Goal: Task Accomplishment & Management: Complete application form

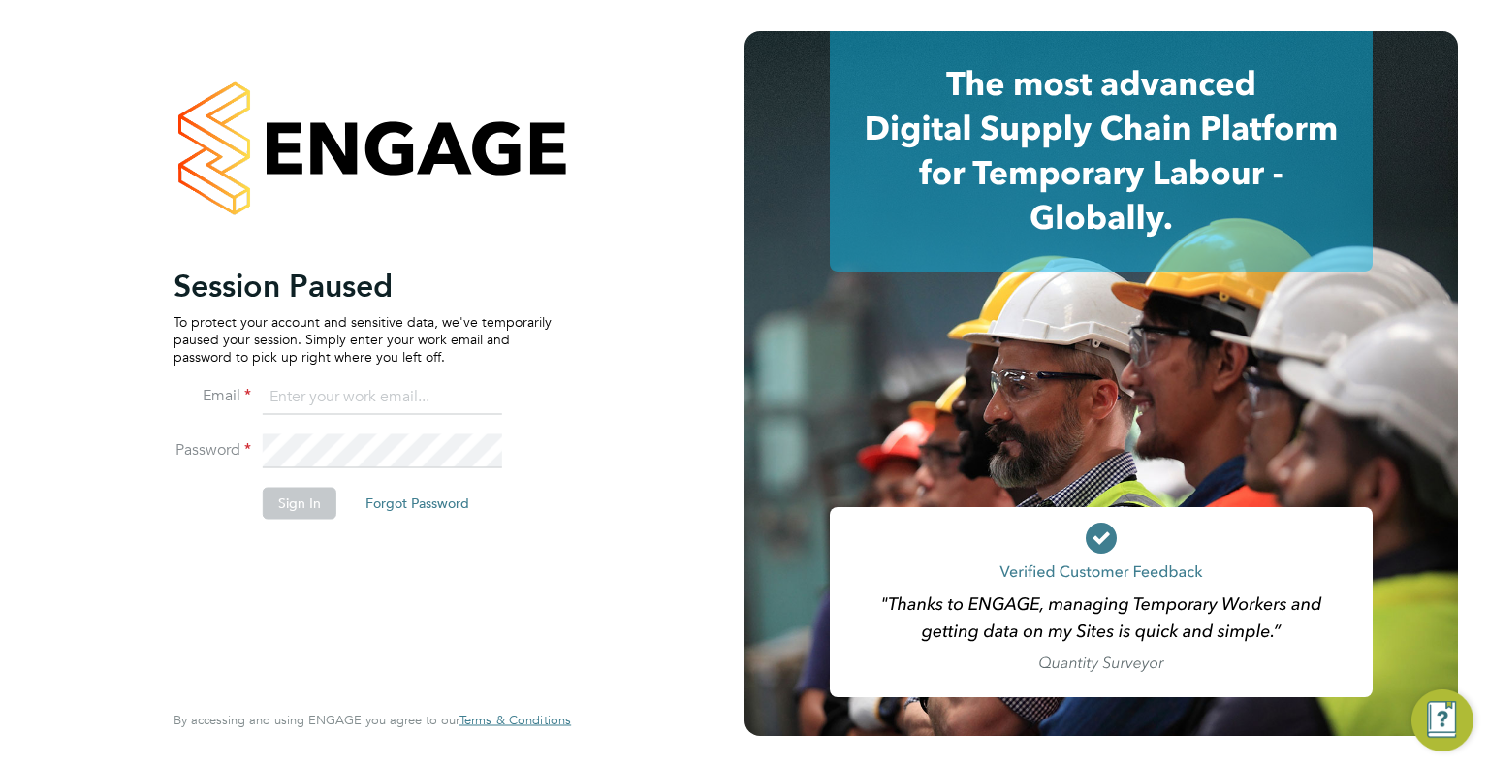
type input "[EMAIL_ADDRESS][DOMAIN_NAME]"
click at [293, 499] on button "Sign In" at bounding box center [300, 503] width 74 height 31
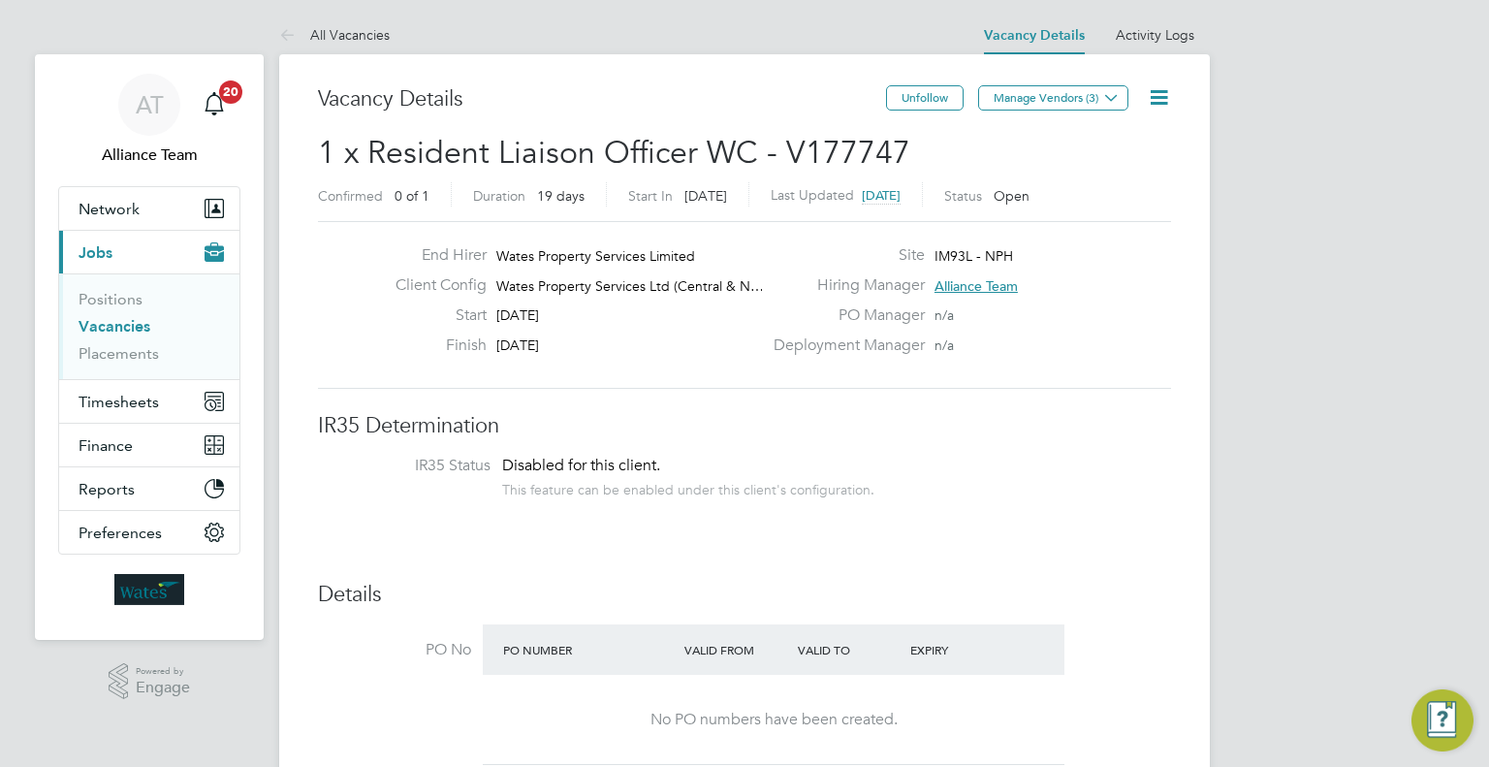
click at [101, 321] on link "Vacancies" at bounding box center [115, 326] width 72 height 18
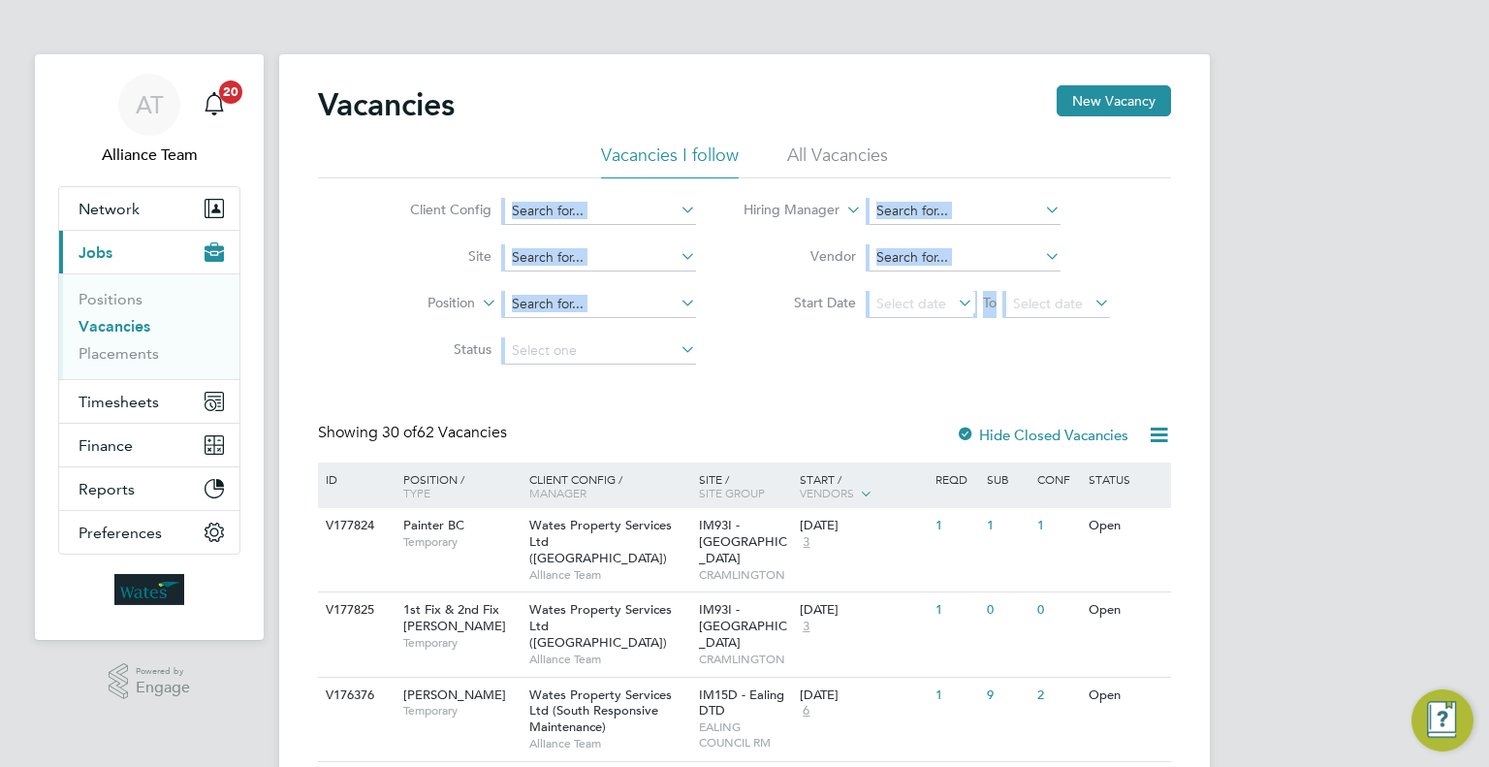
drag, startPoint x: 783, startPoint y: 410, endPoint x: 671, endPoint y: 212, distance: 227.5
click at [671, 212] on input at bounding box center [600, 211] width 191 height 27
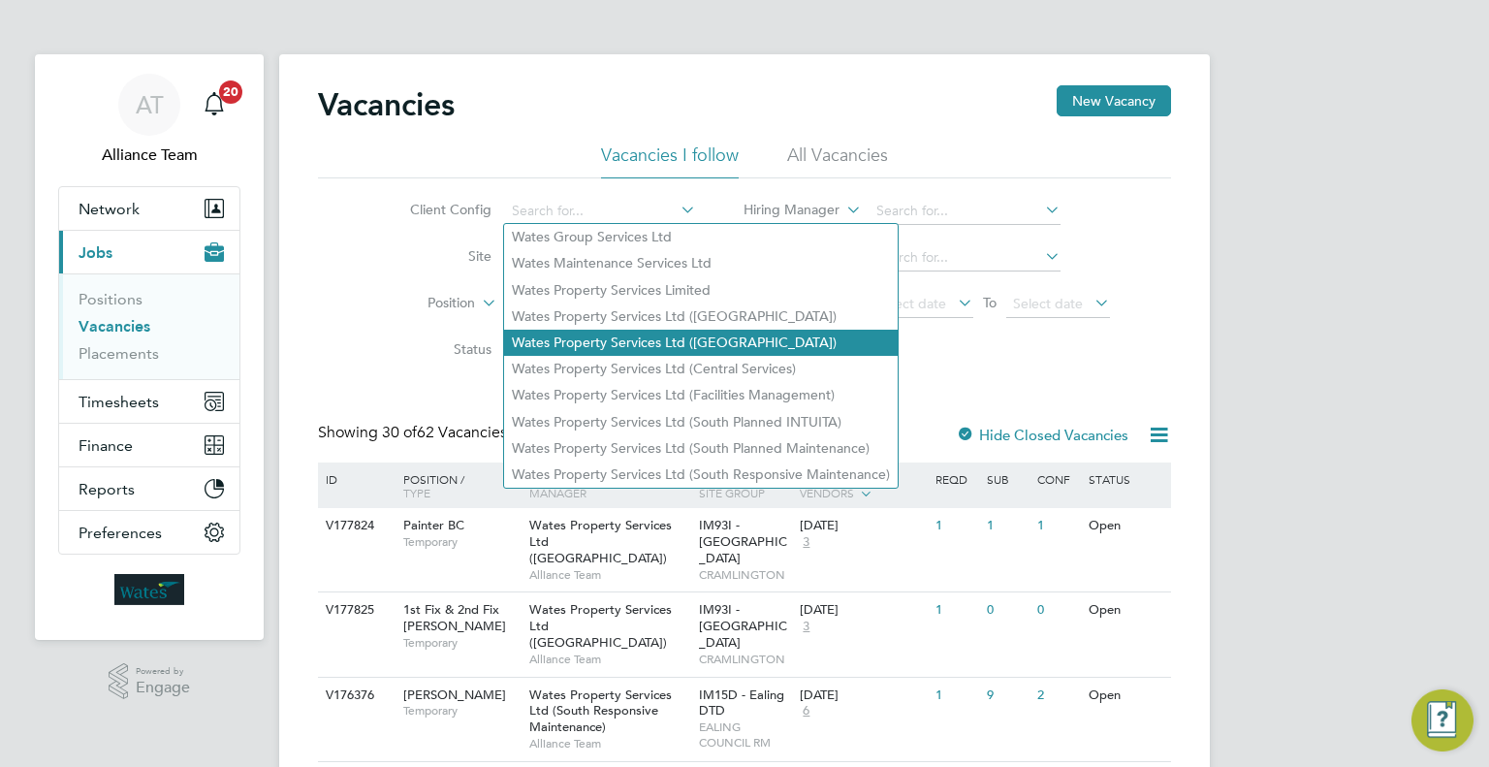
click at [710, 333] on li "Wates Property Services Ltd ([GEOGRAPHIC_DATA])" at bounding box center [701, 343] width 394 height 26
type input "Wates Property Services Ltd ([GEOGRAPHIC_DATA])"
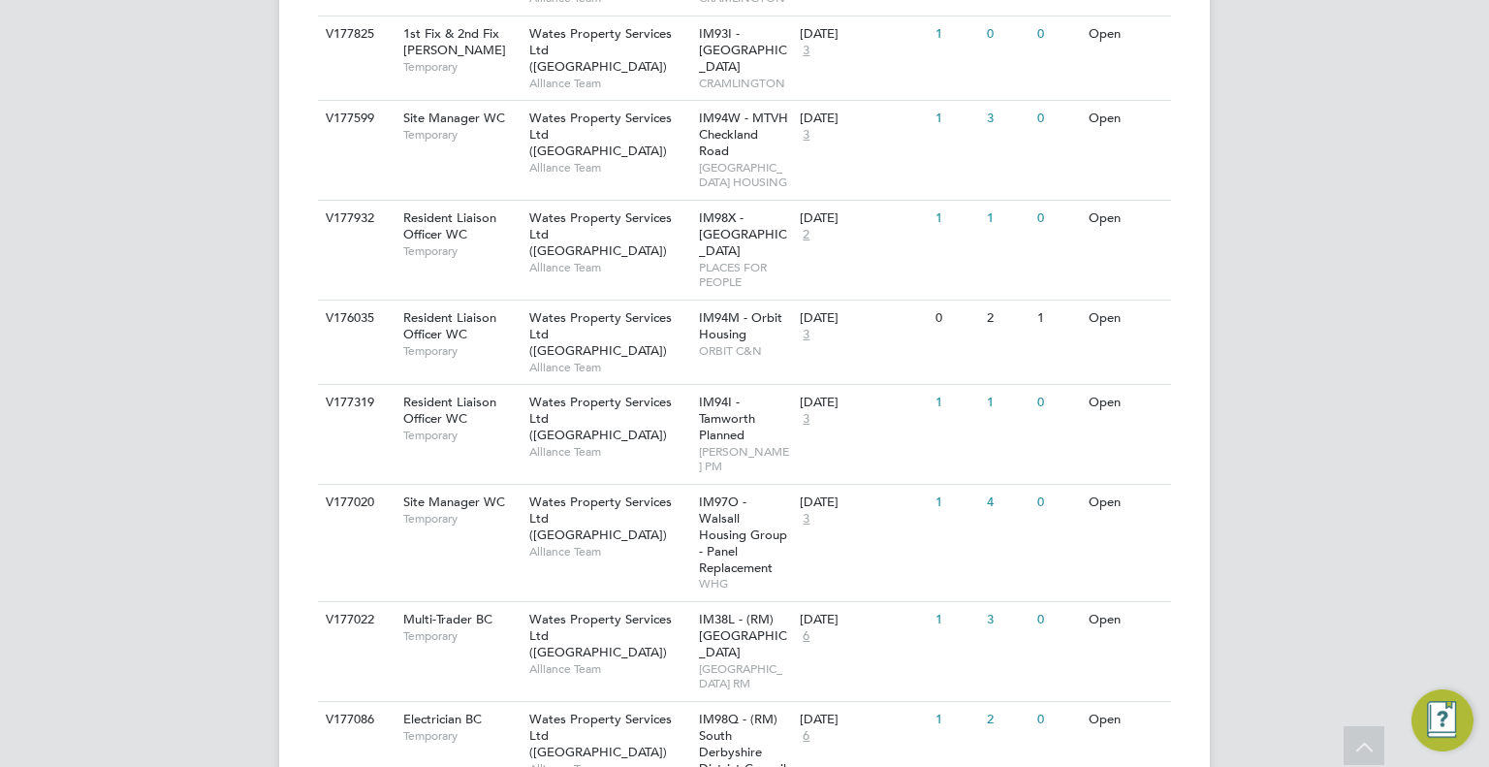
scroll to position [932, 0]
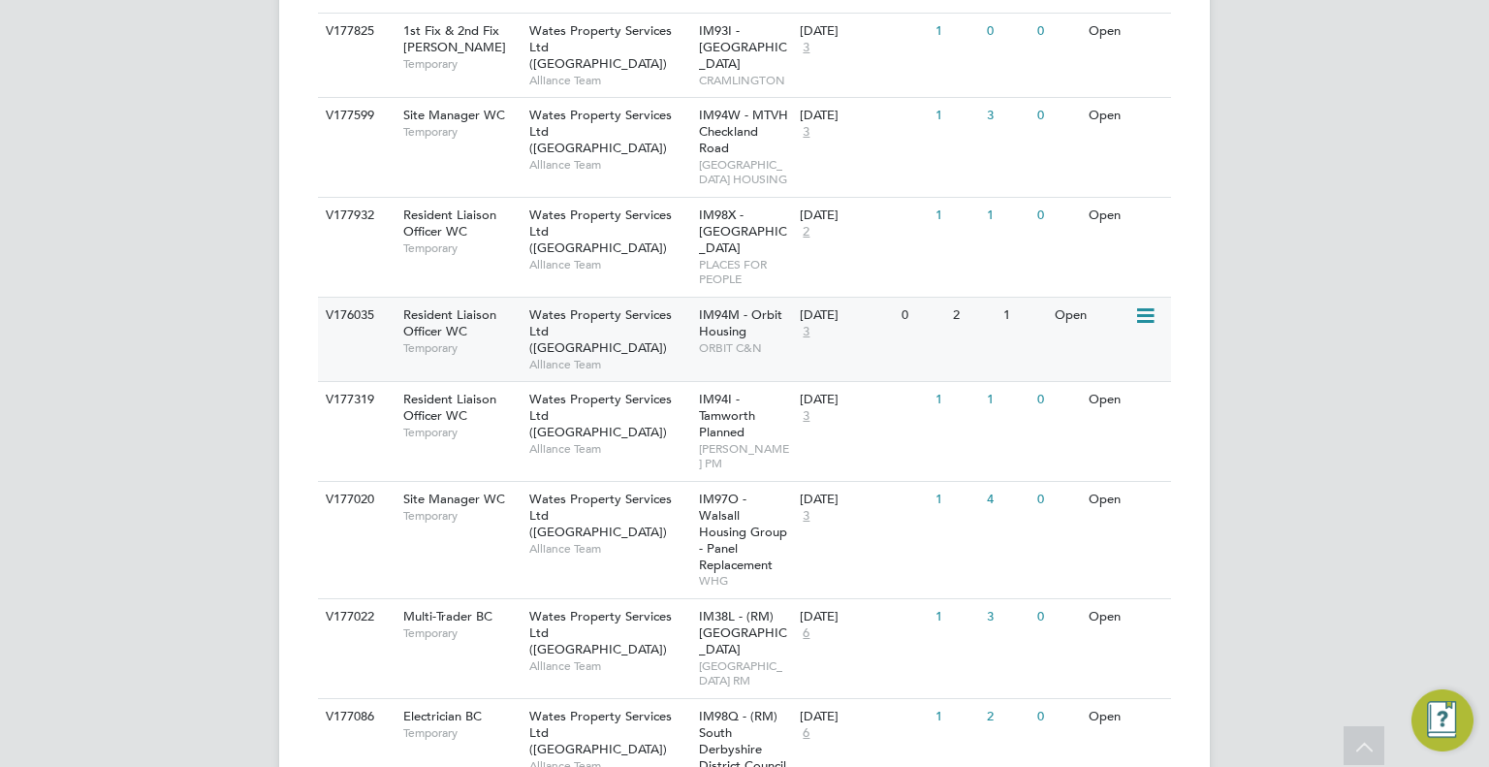
click at [737, 306] on span "IM94M - Orbit Housing" at bounding box center [740, 322] width 83 height 33
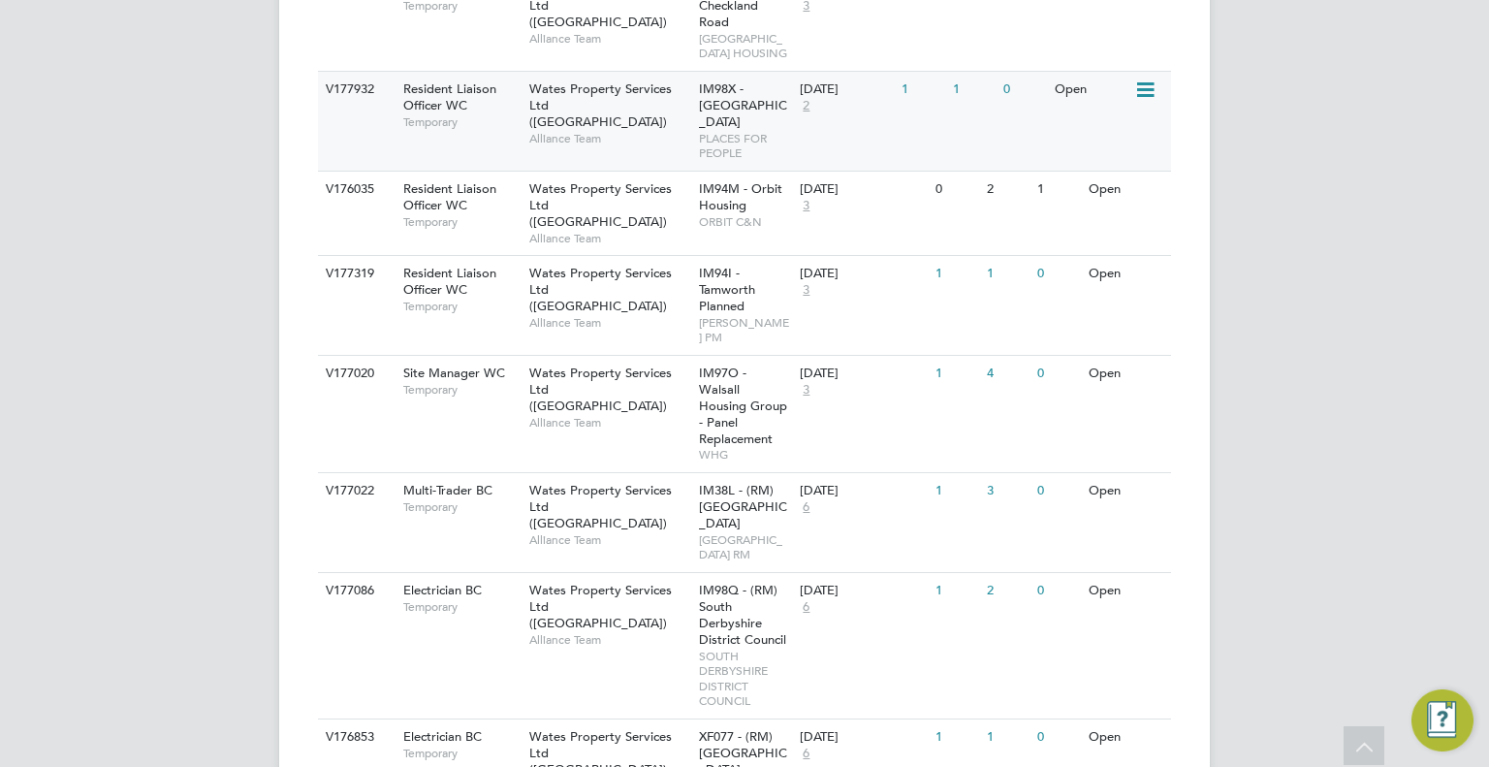
scroll to position [1059, 0]
click at [792, 276] on div "IM94I - Tamworth Planned TAMWORTH PM" at bounding box center [745, 305] width 102 height 99
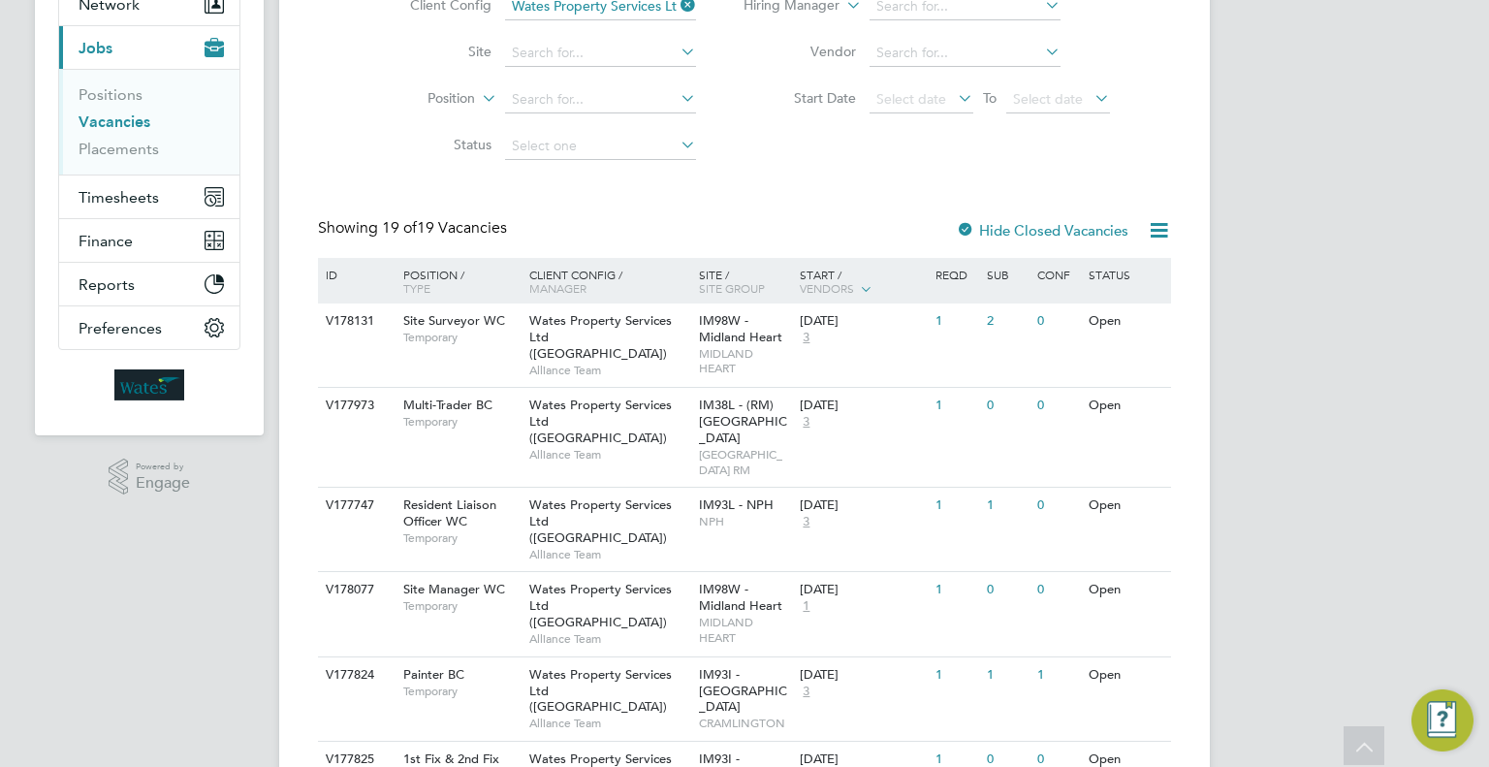
scroll to position [0, 0]
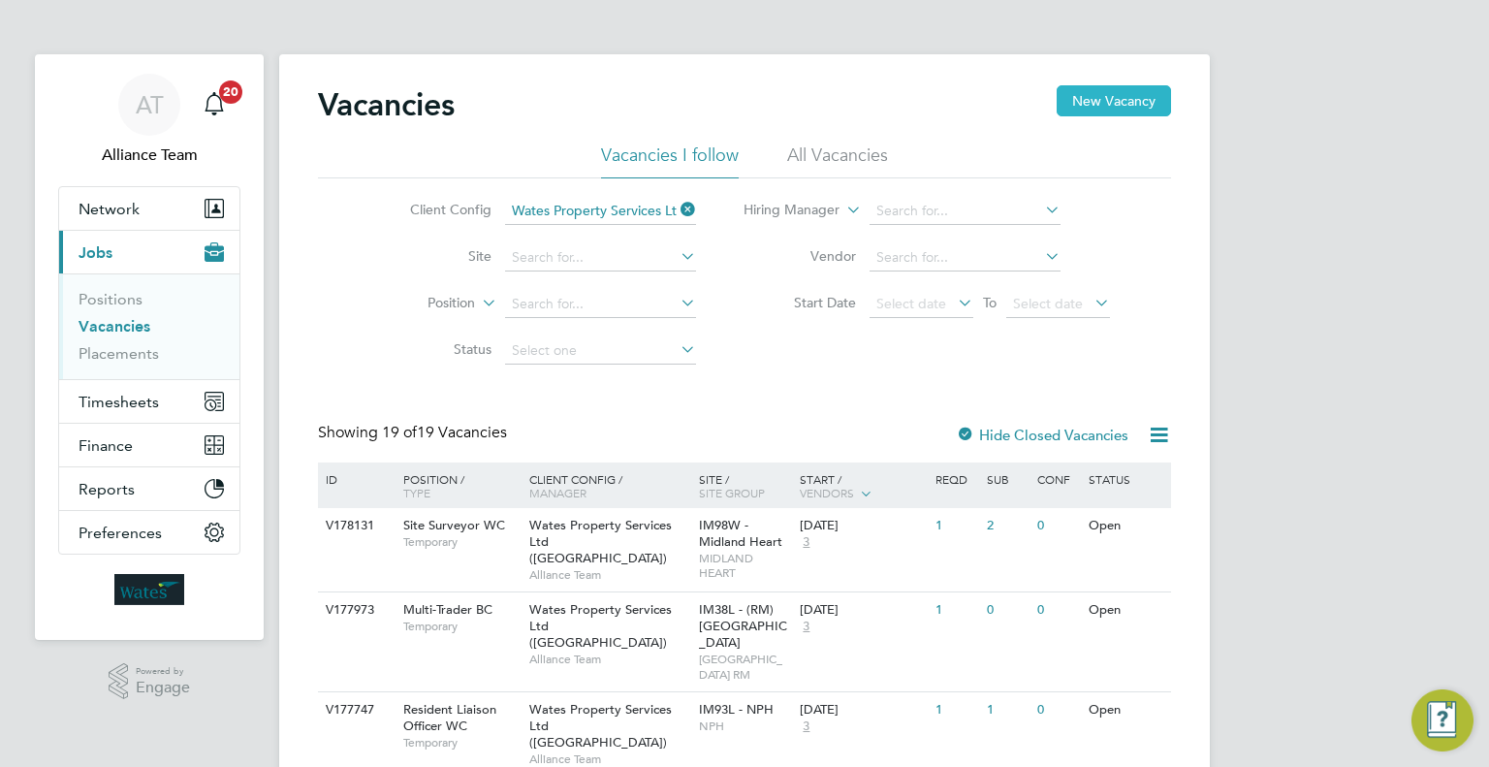
click at [1138, 100] on button "New Vacancy" at bounding box center [1114, 100] width 114 height 31
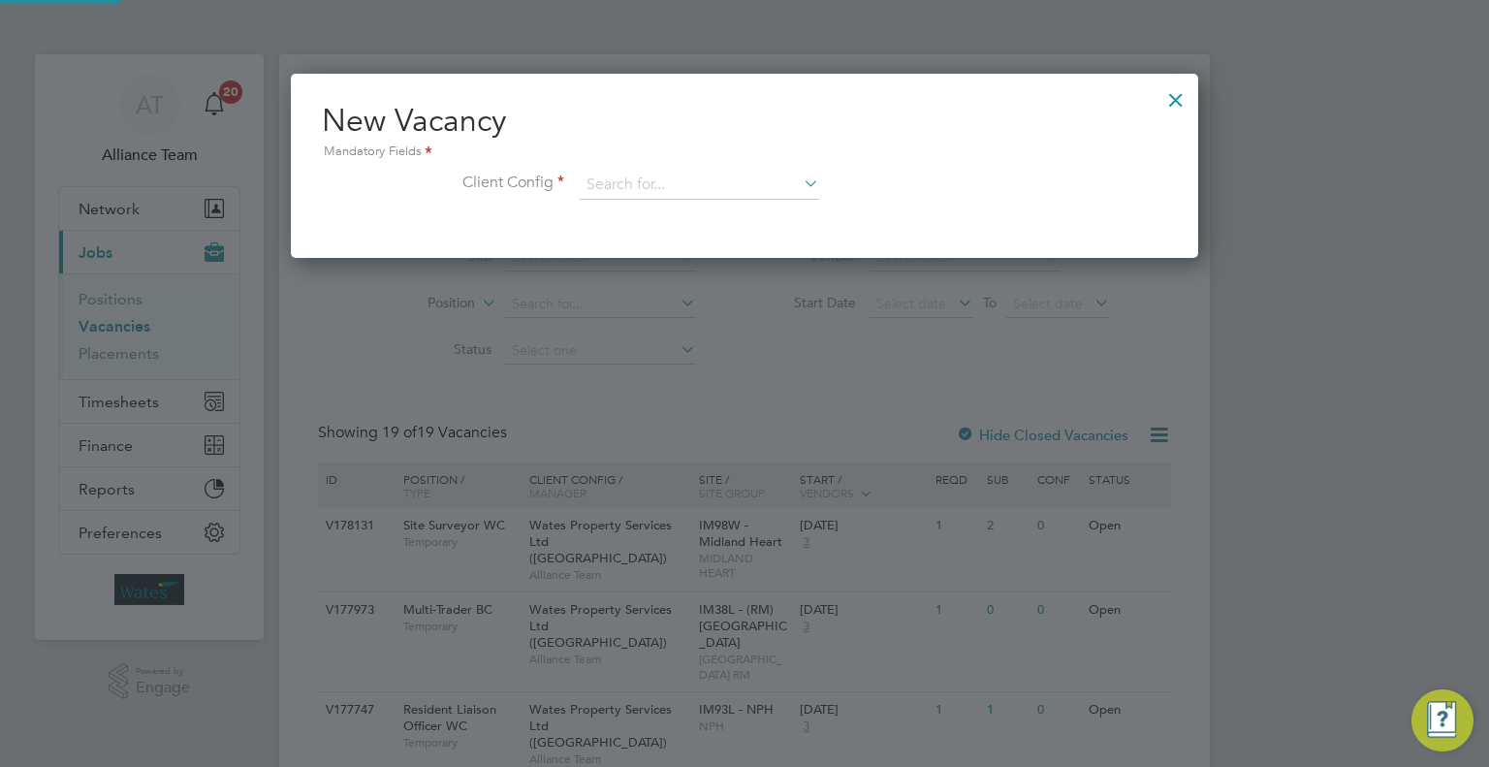
scroll to position [183, 908]
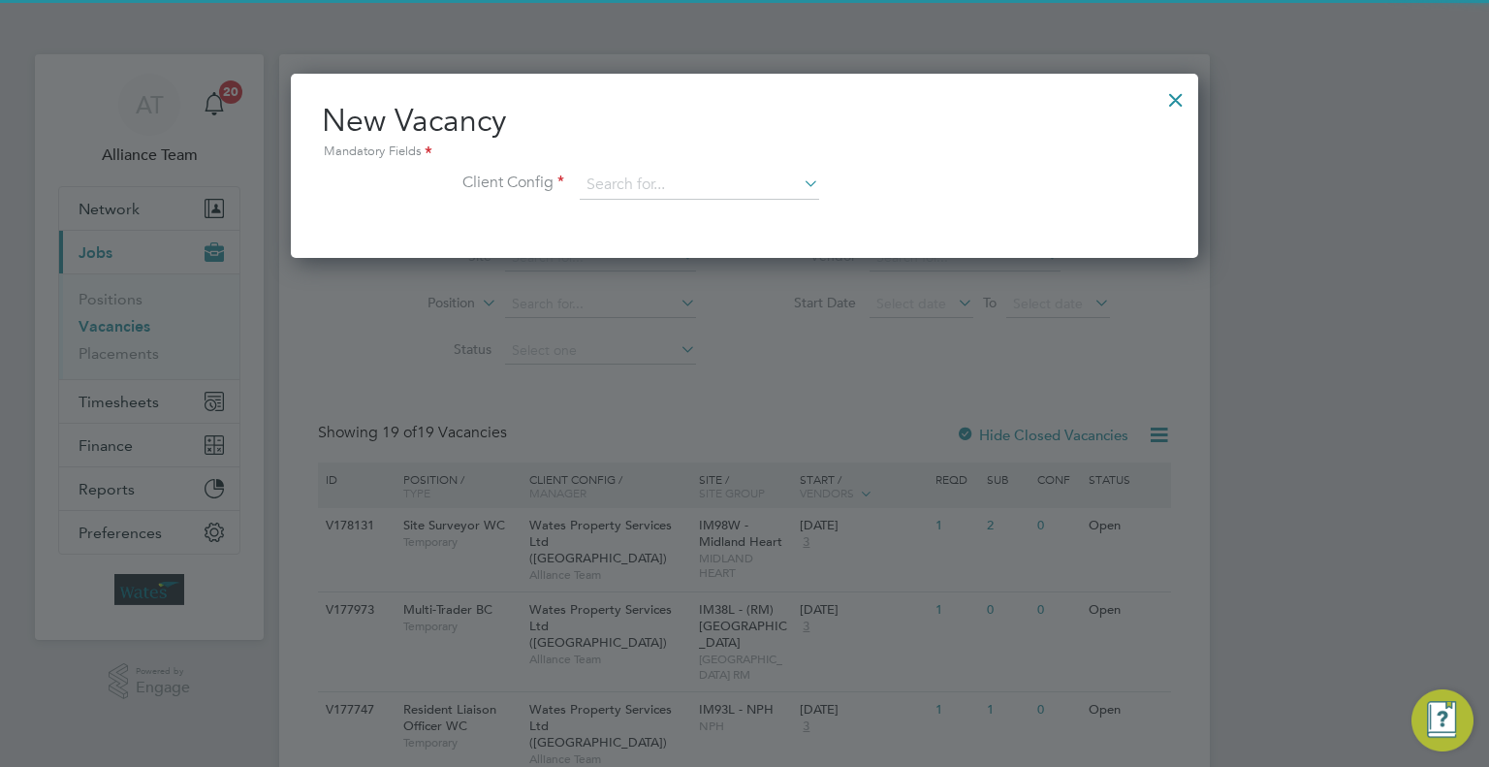
click at [668, 202] on li "Client Config" at bounding box center [744, 195] width 845 height 48
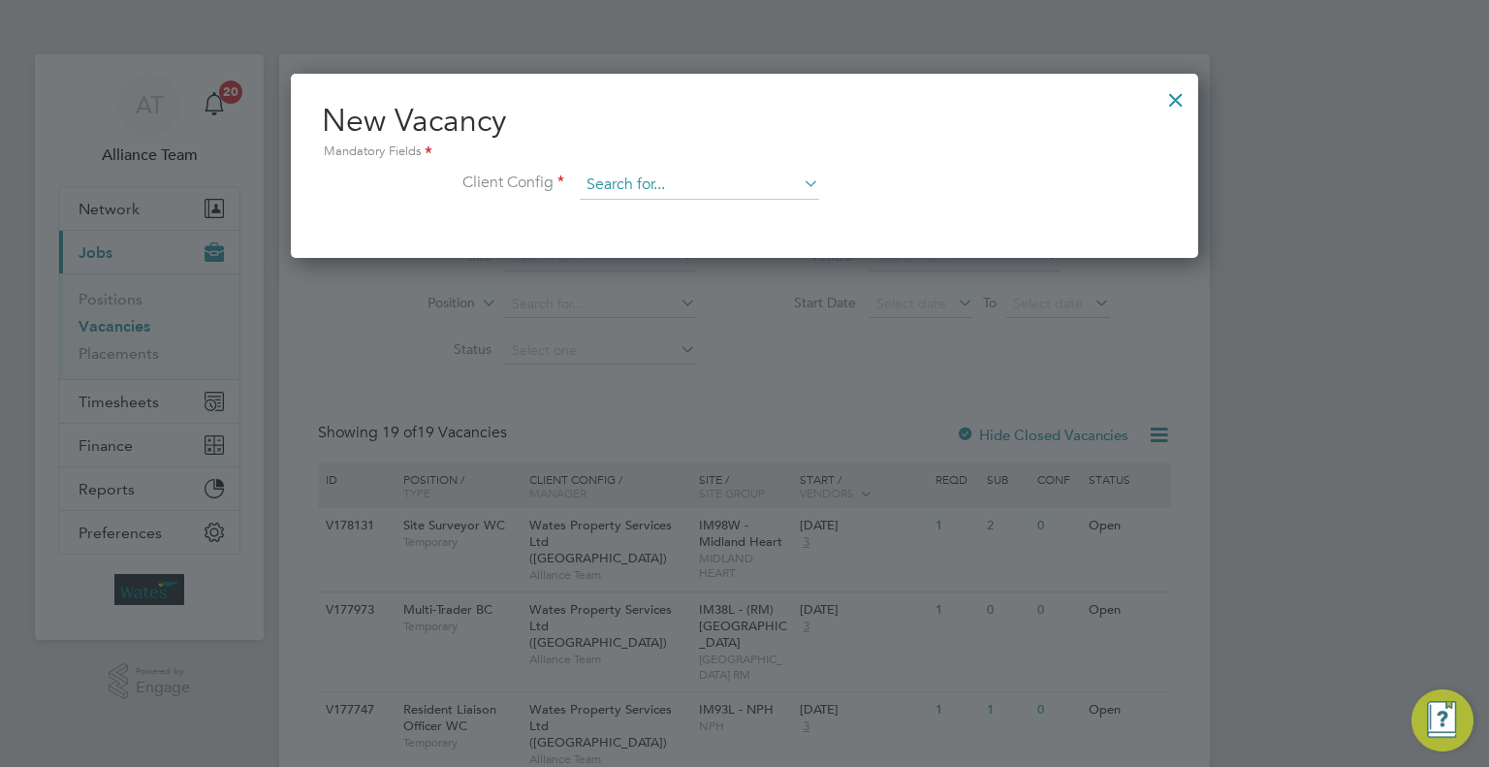
click at [676, 189] on input at bounding box center [699, 185] width 239 height 29
click at [826, 314] on li "Wates Property Services Ltd ([GEOGRAPHIC_DATA])" at bounding box center [777, 316] width 394 height 26
type input "Wates Property Services Ltd ([GEOGRAPHIC_DATA])"
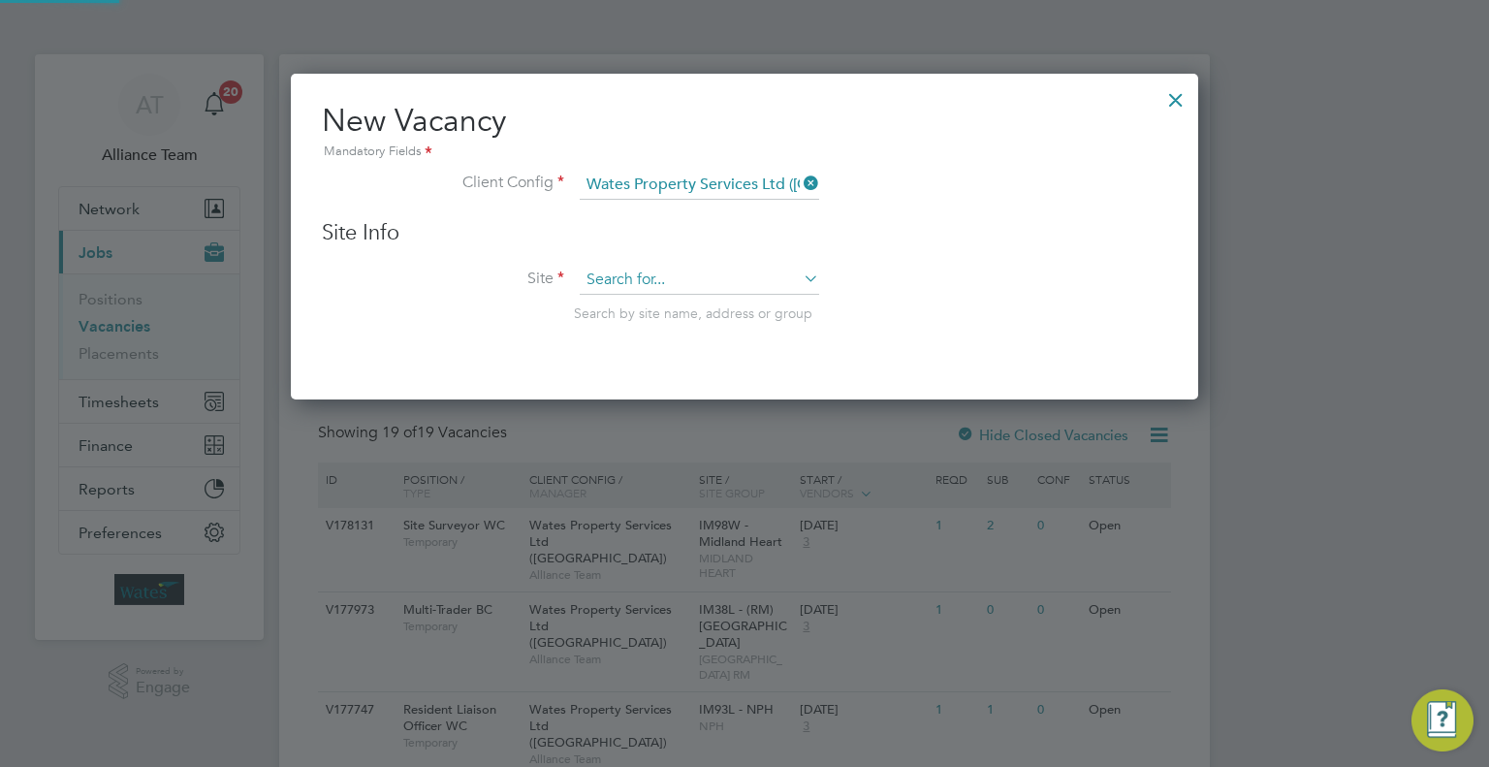
click at [613, 275] on input at bounding box center [699, 280] width 239 height 29
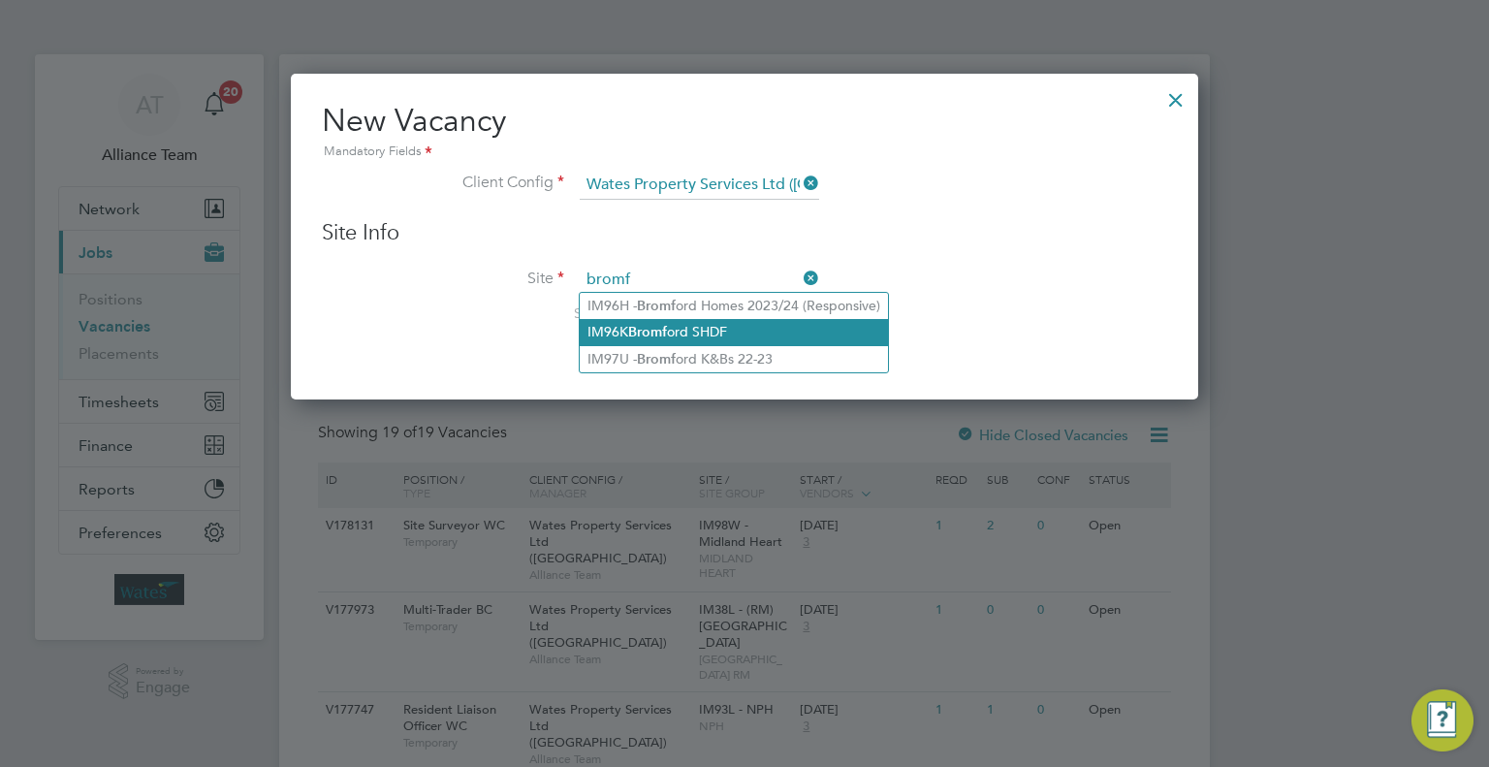
click at [806, 326] on li "IM96K Bromf ord SHDF" at bounding box center [734, 332] width 308 height 26
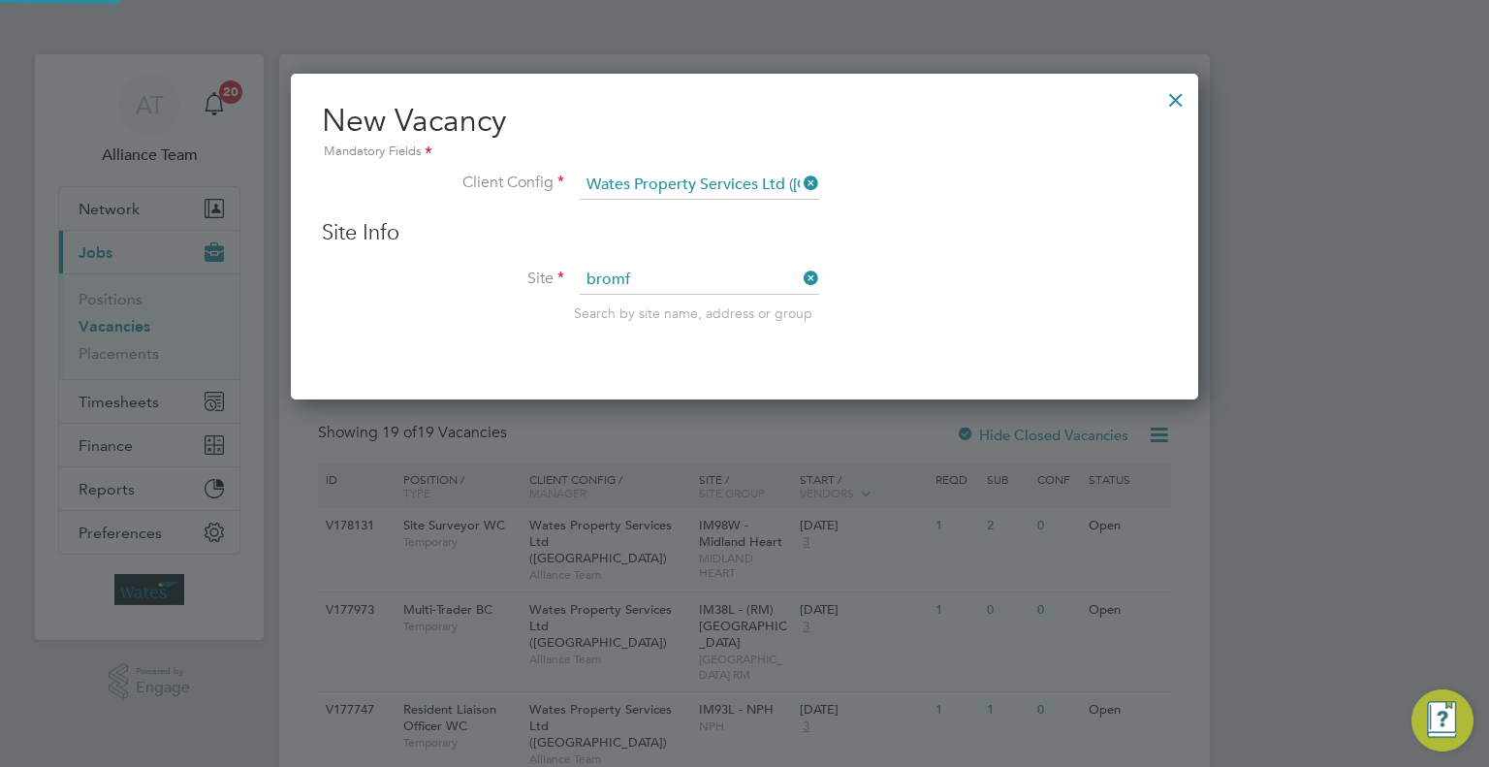
type input "IM96K Bromford SHDF"
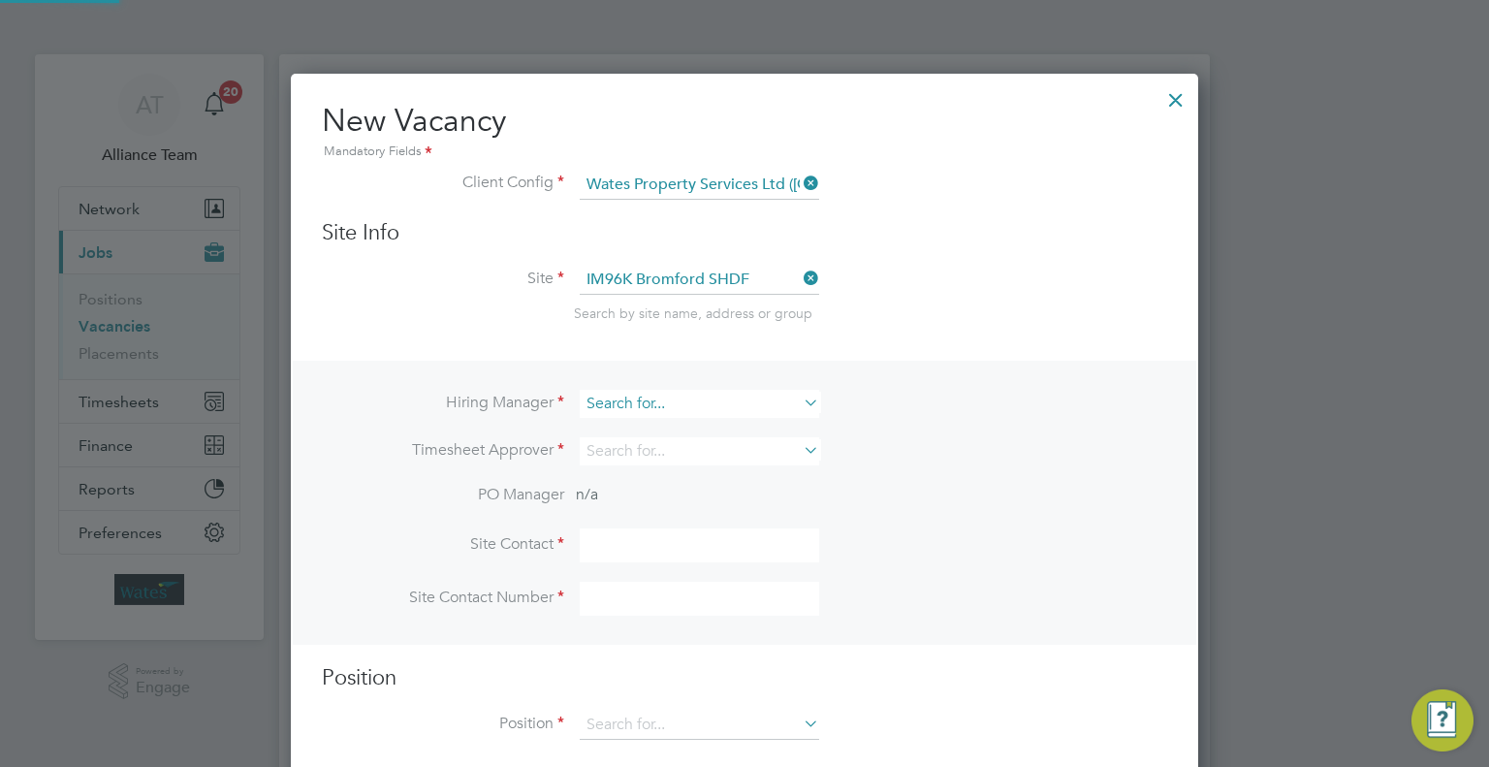
click at [642, 402] on input at bounding box center [699, 404] width 239 height 28
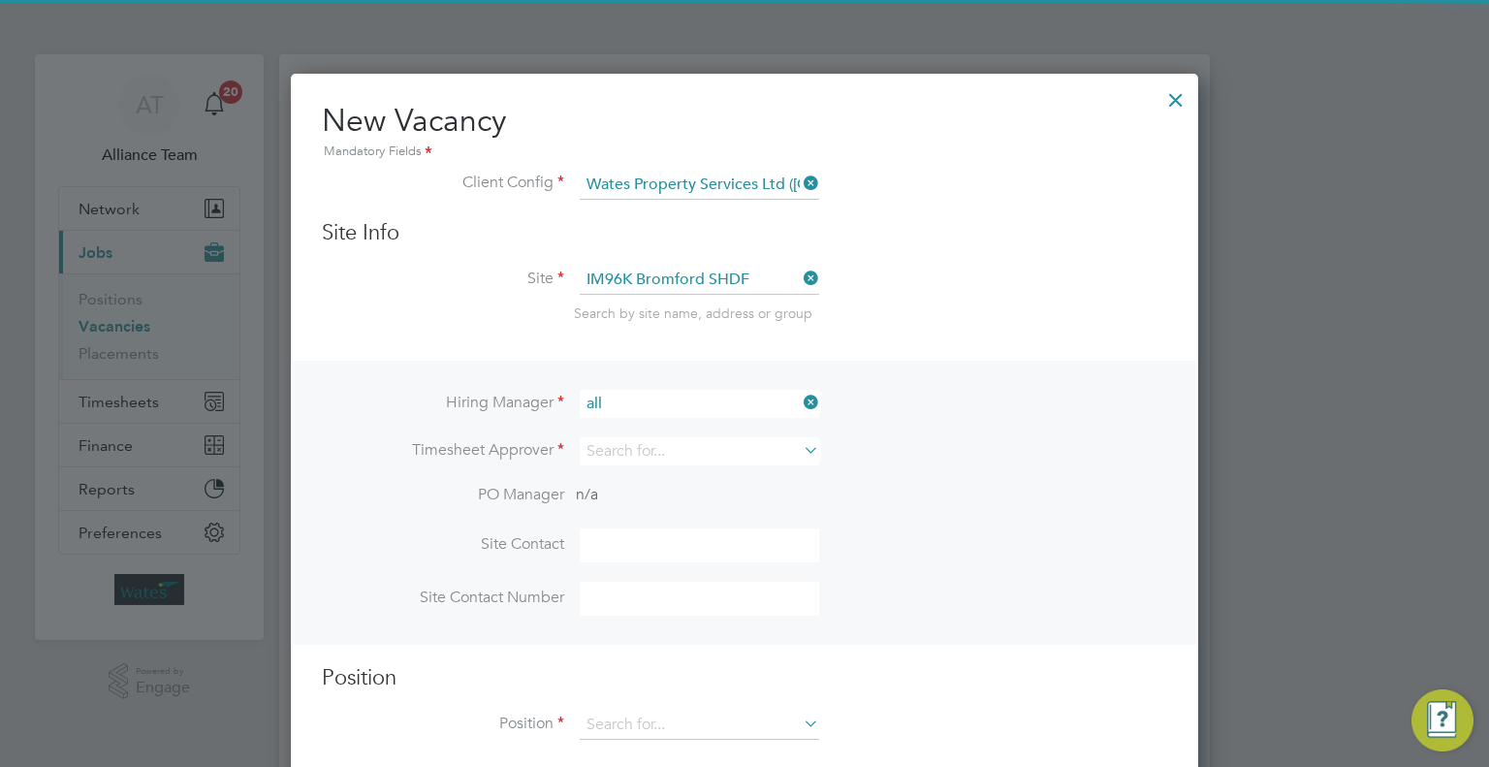
click at [686, 451] on li "All iance Team" at bounding box center [700, 455] width 240 height 26
type input "Alliance Team"
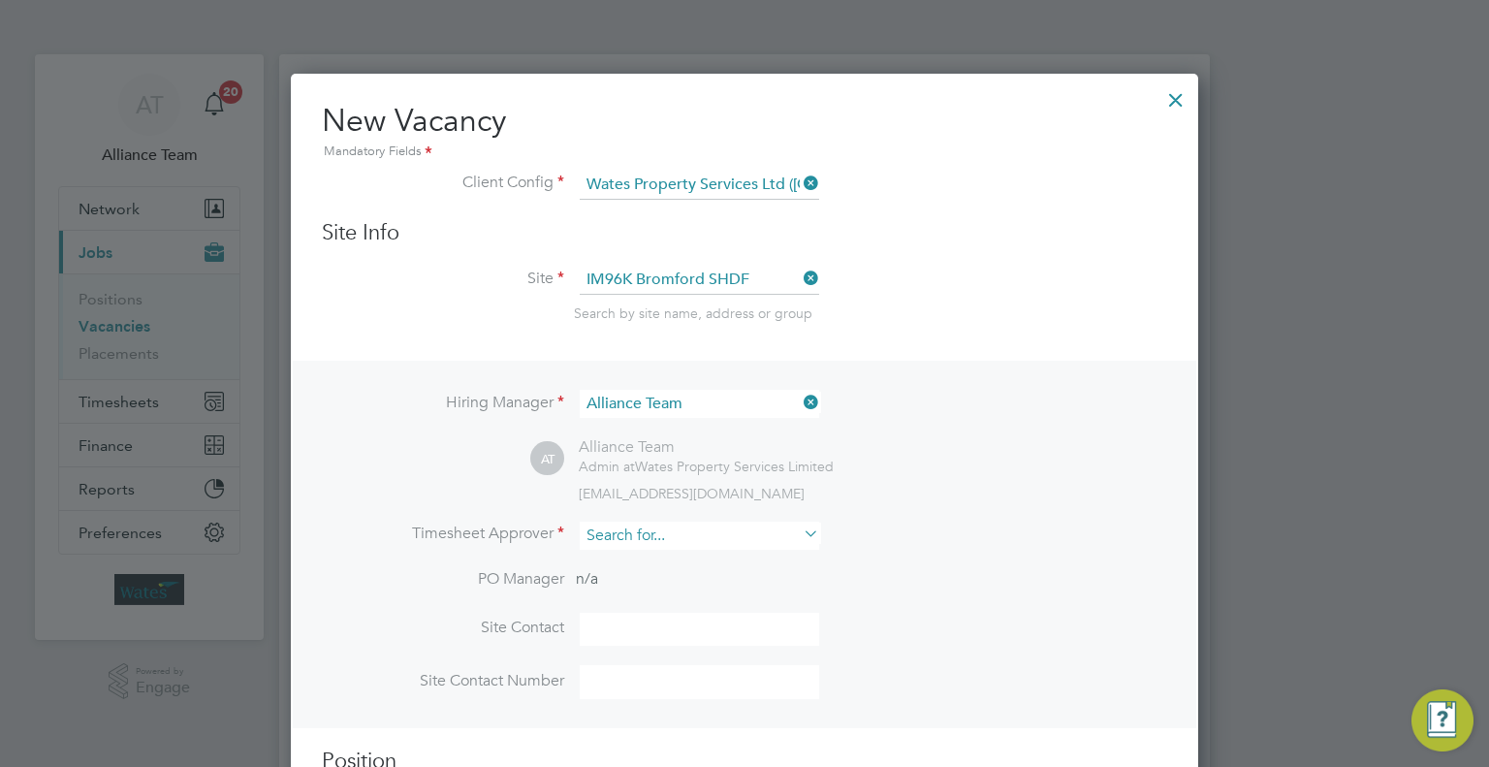
click at [616, 528] on input at bounding box center [699, 535] width 239 height 28
click at [648, 550] on li "Conn or Badger" at bounding box center [700, 561] width 240 height 26
type input "Connor Badger"
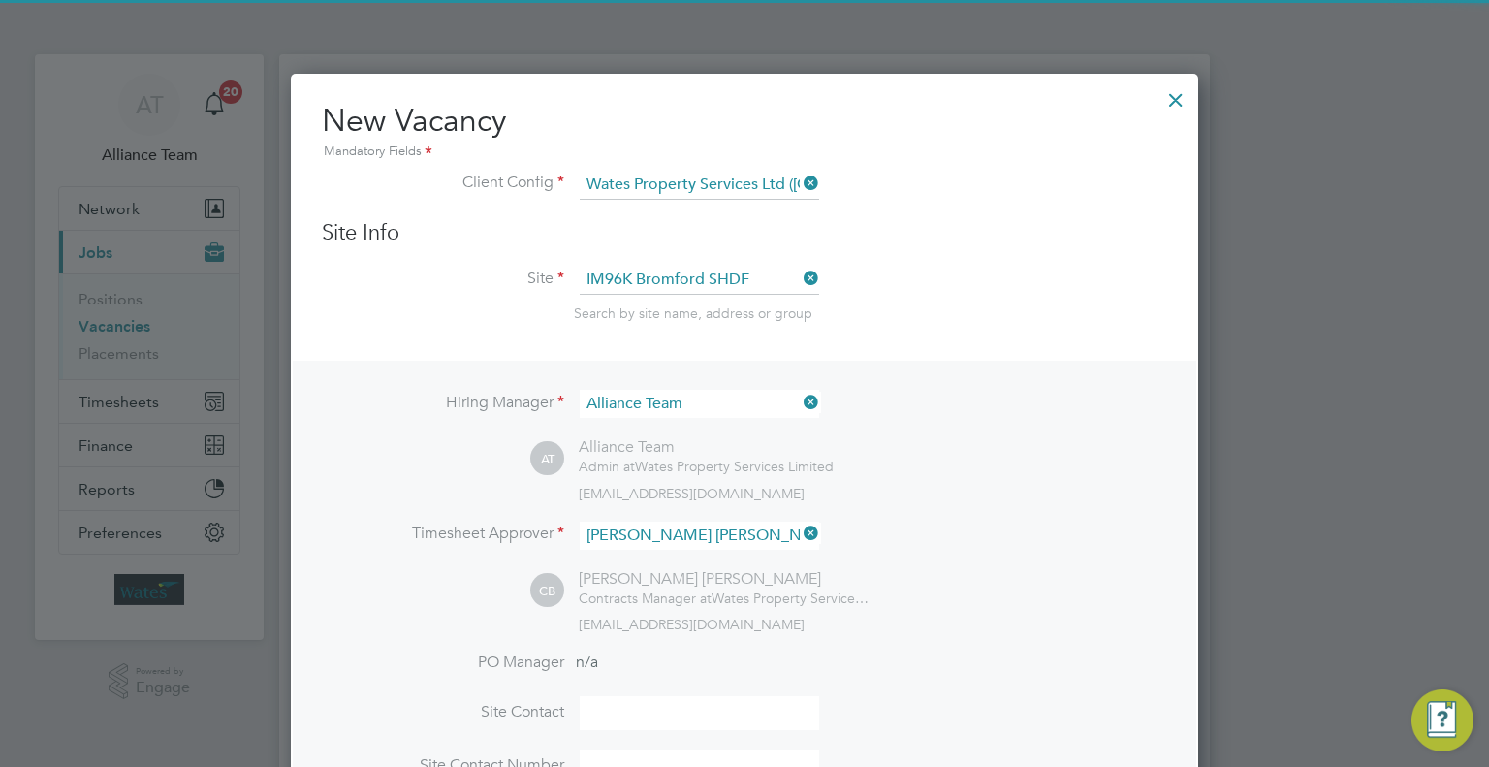
scroll to position [891, 908]
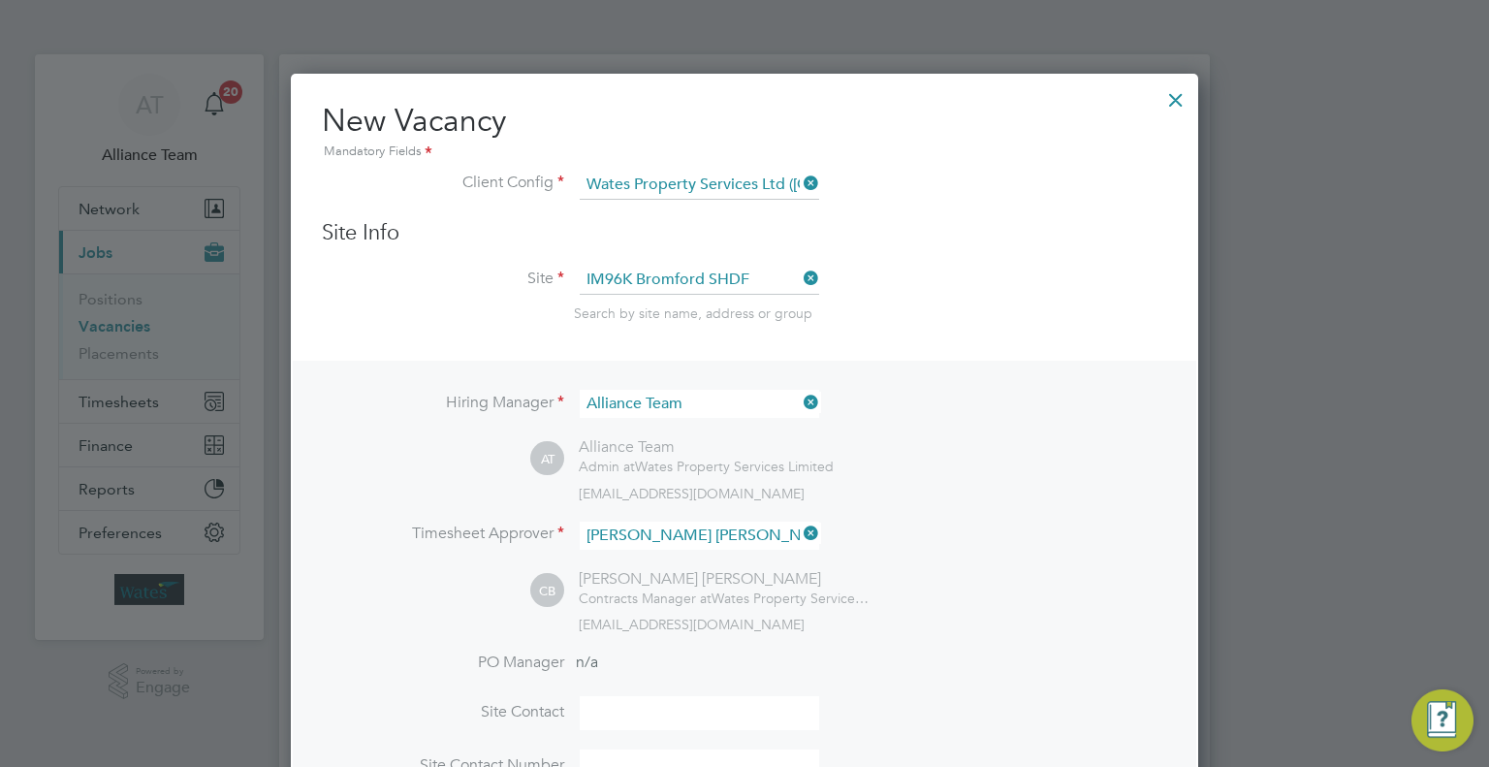
drag, startPoint x: 648, startPoint y: 550, endPoint x: 505, endPoint y: 588, distance: 147.7
click at [505, 588] on div "Hiring Manager Alliance Team AT Alliance Team Admin at Wates Property Services …" at bounding box center [744, 586] width 903 height 451
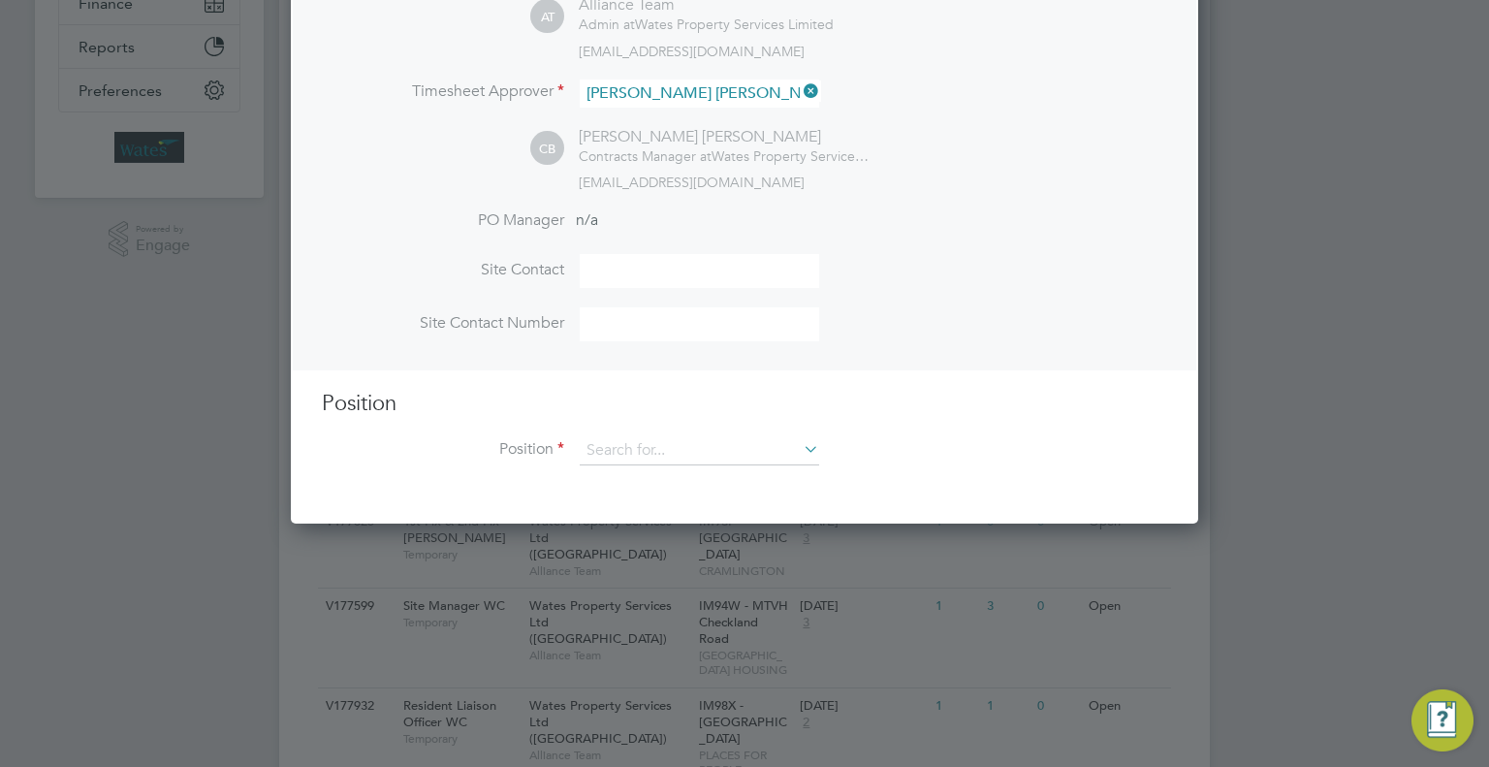
scroll to position [450, 0]
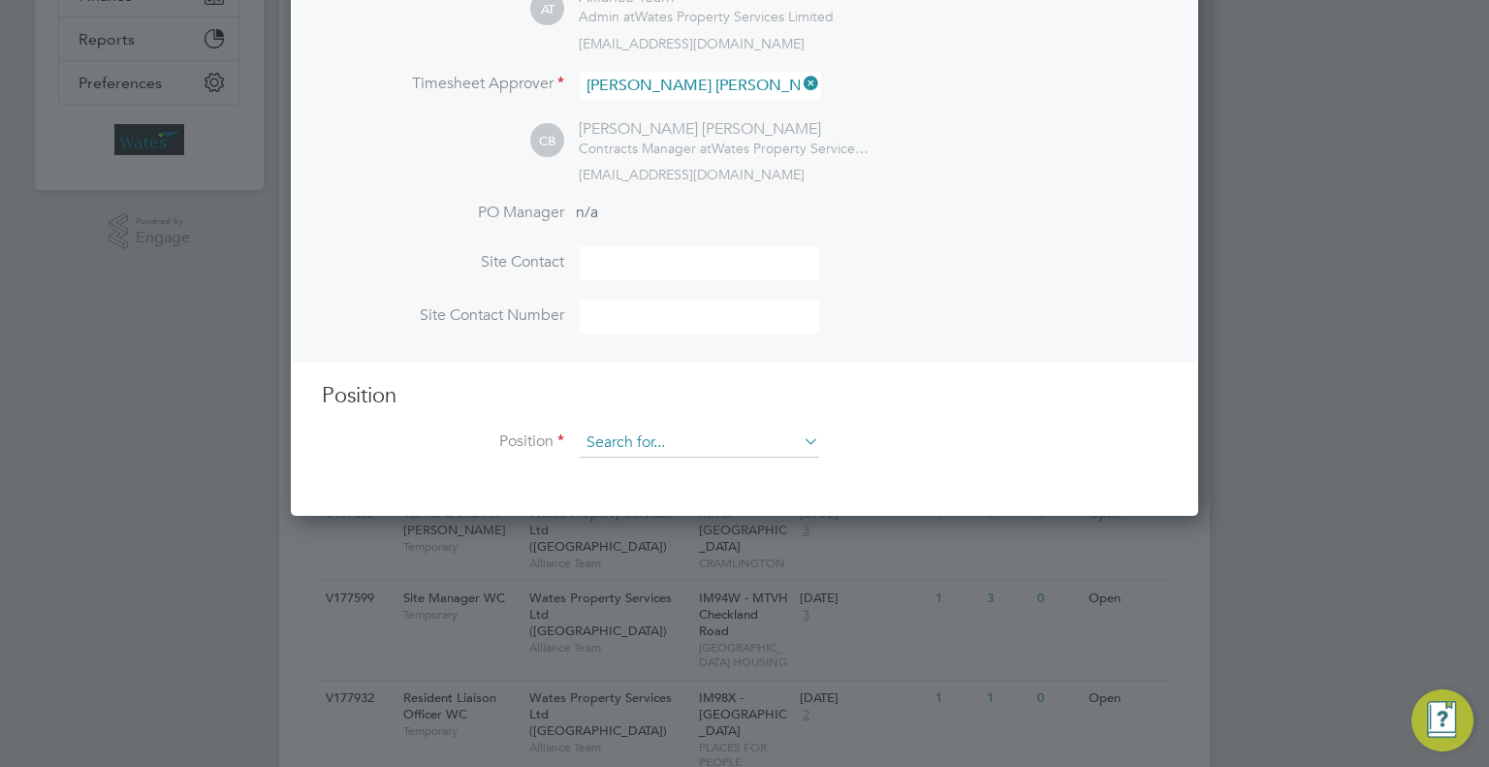
click at [677, 441] on input at bounding box center [699, 442] width 239 height 29
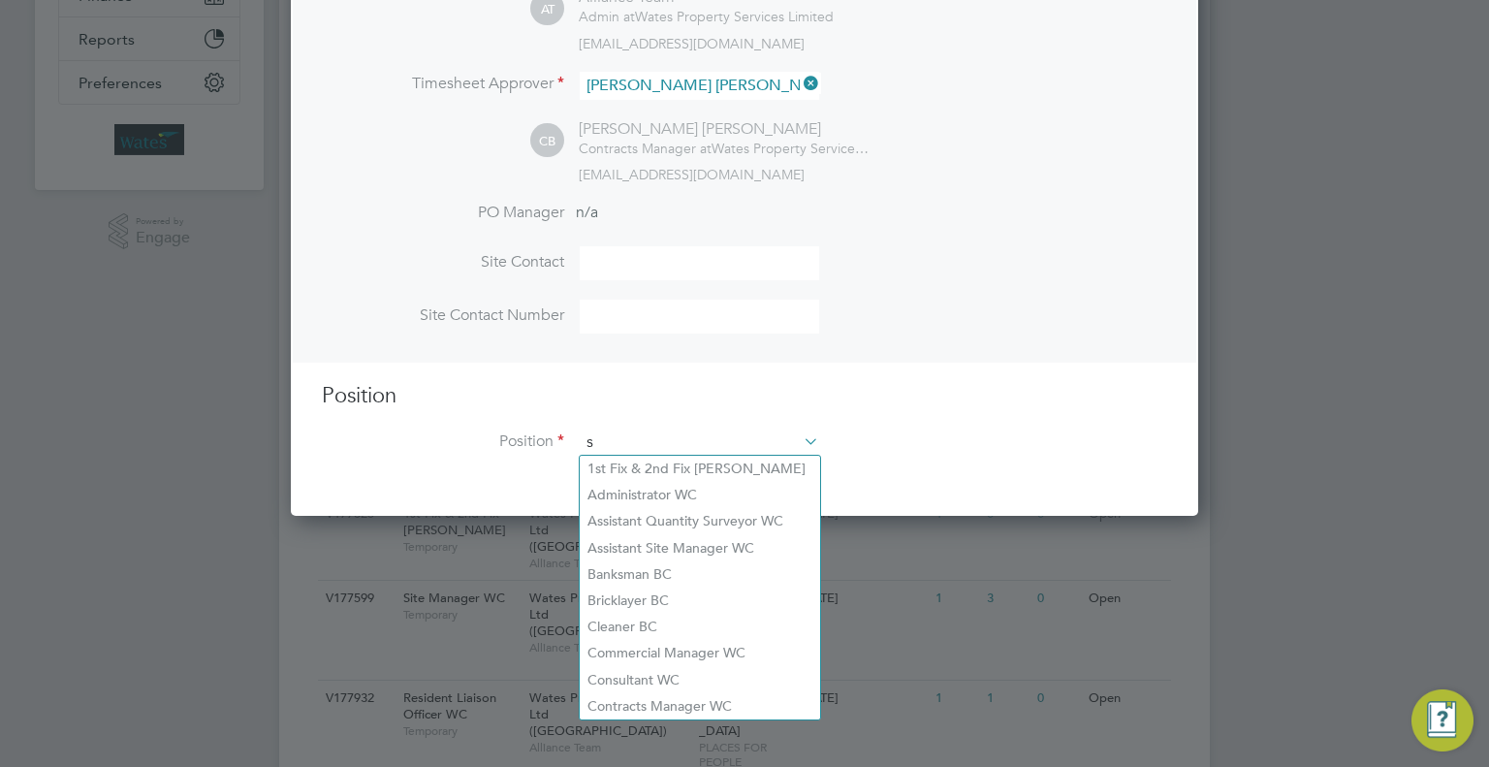
scroll to position [2763, 908]
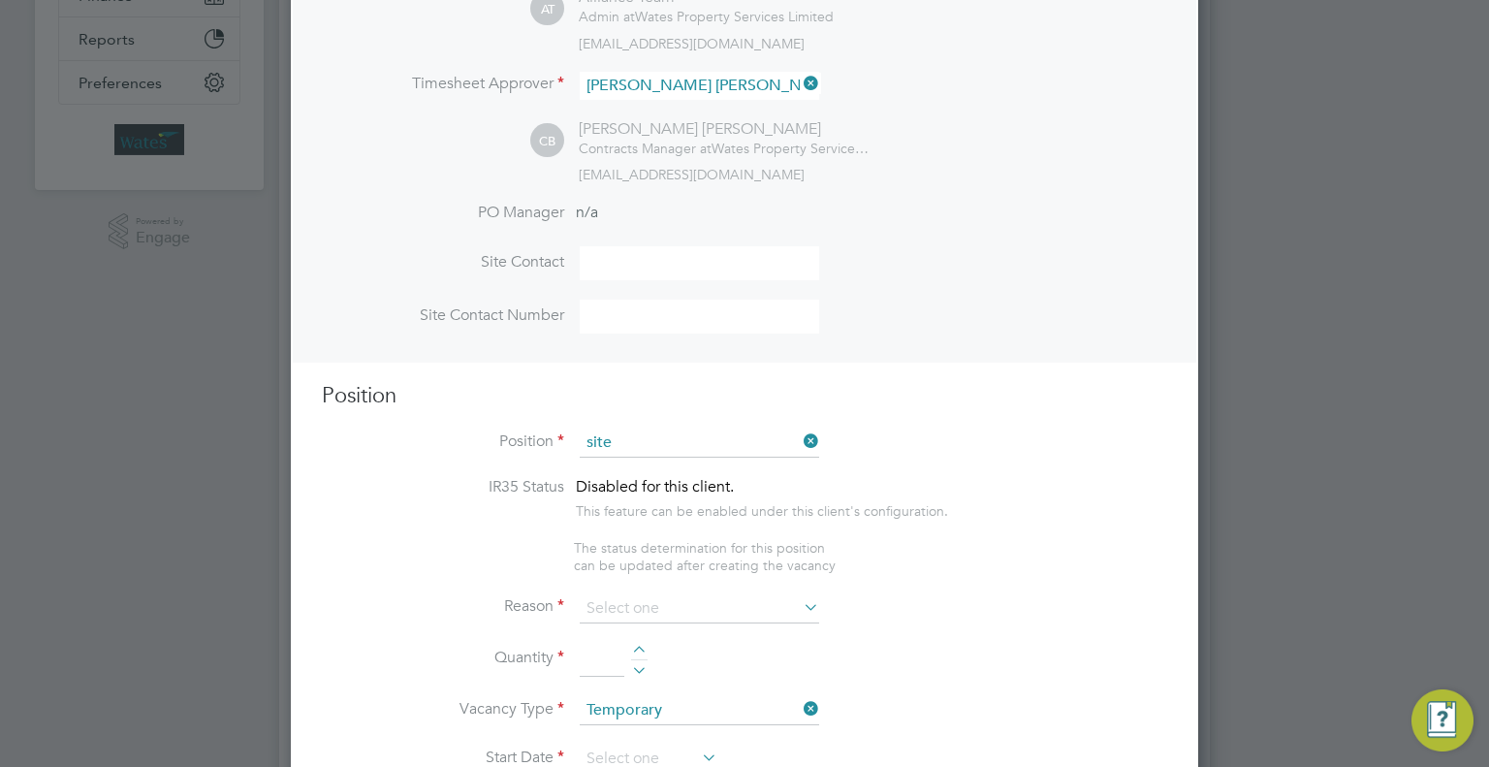
click at [688, 495] on li "Site Manager WC" at bounding box center [700, 495] width 240 height 26
type input "Site Manager WC"
type textarea "Site Manager"
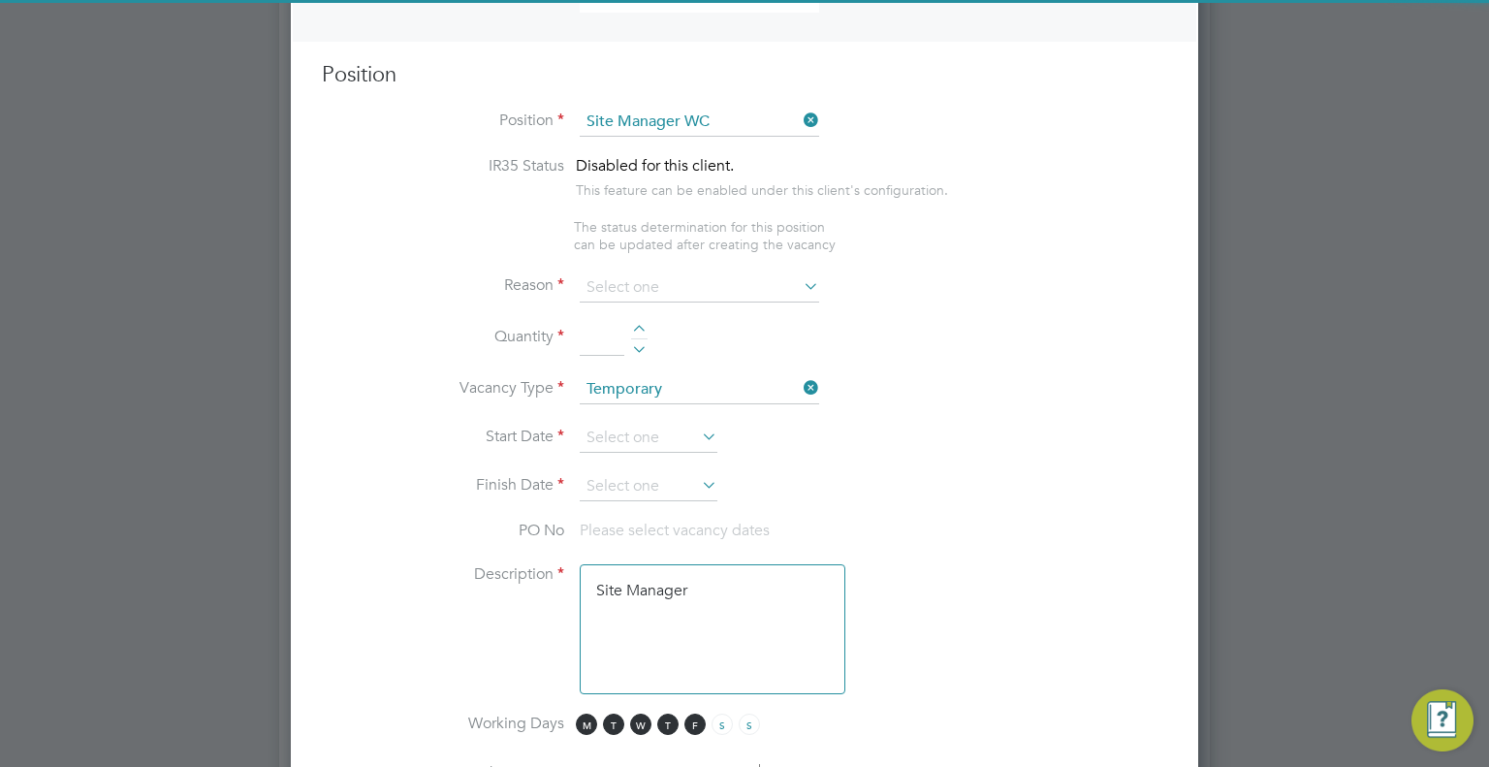
scroll to position [772, 0]
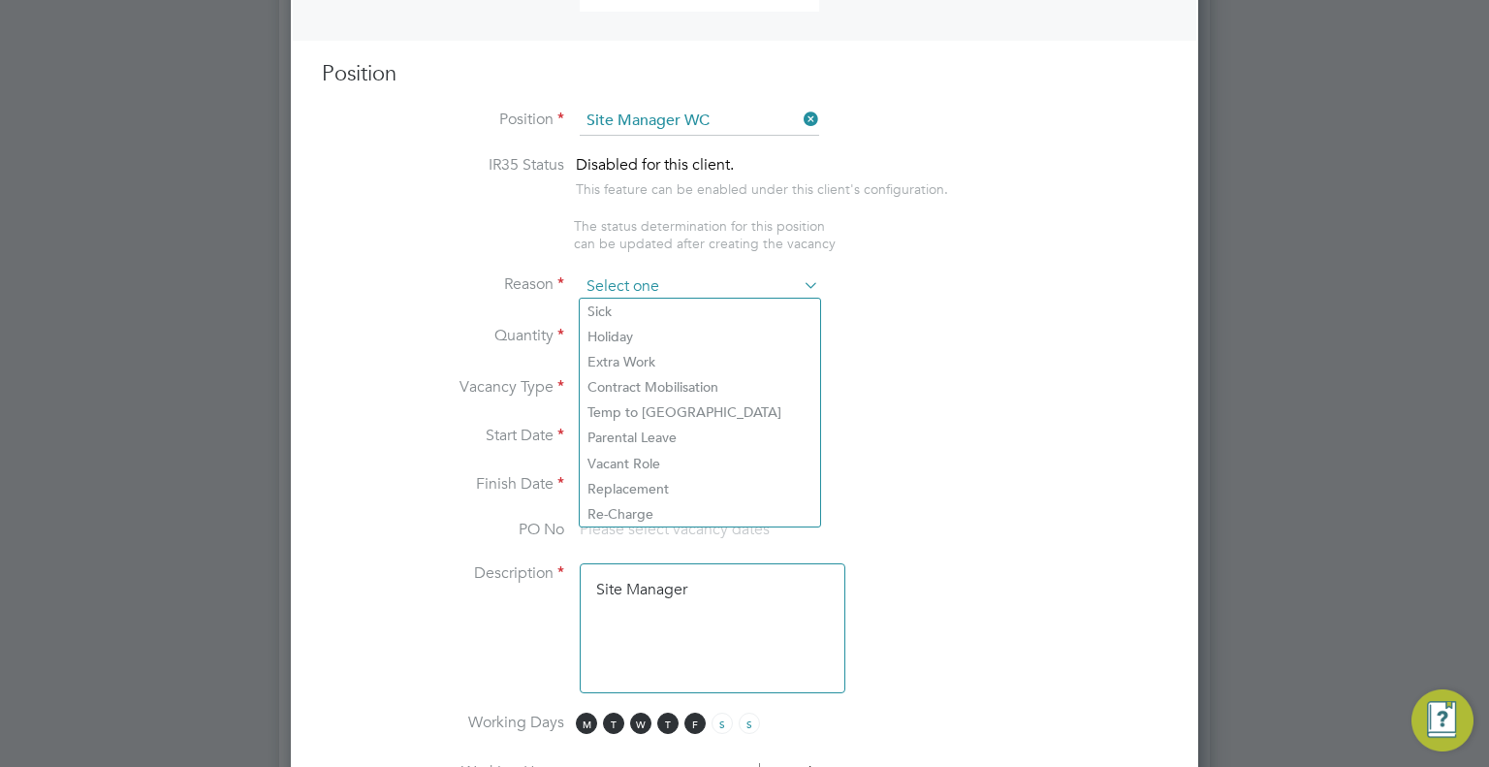
click at [612, 286] on input at bounding box center [699, 286] width 239 height 29
click at [607, 370] on li "Extra Work" at bounding box center [700, 361] width 240 height 25
type input "Extra Work"
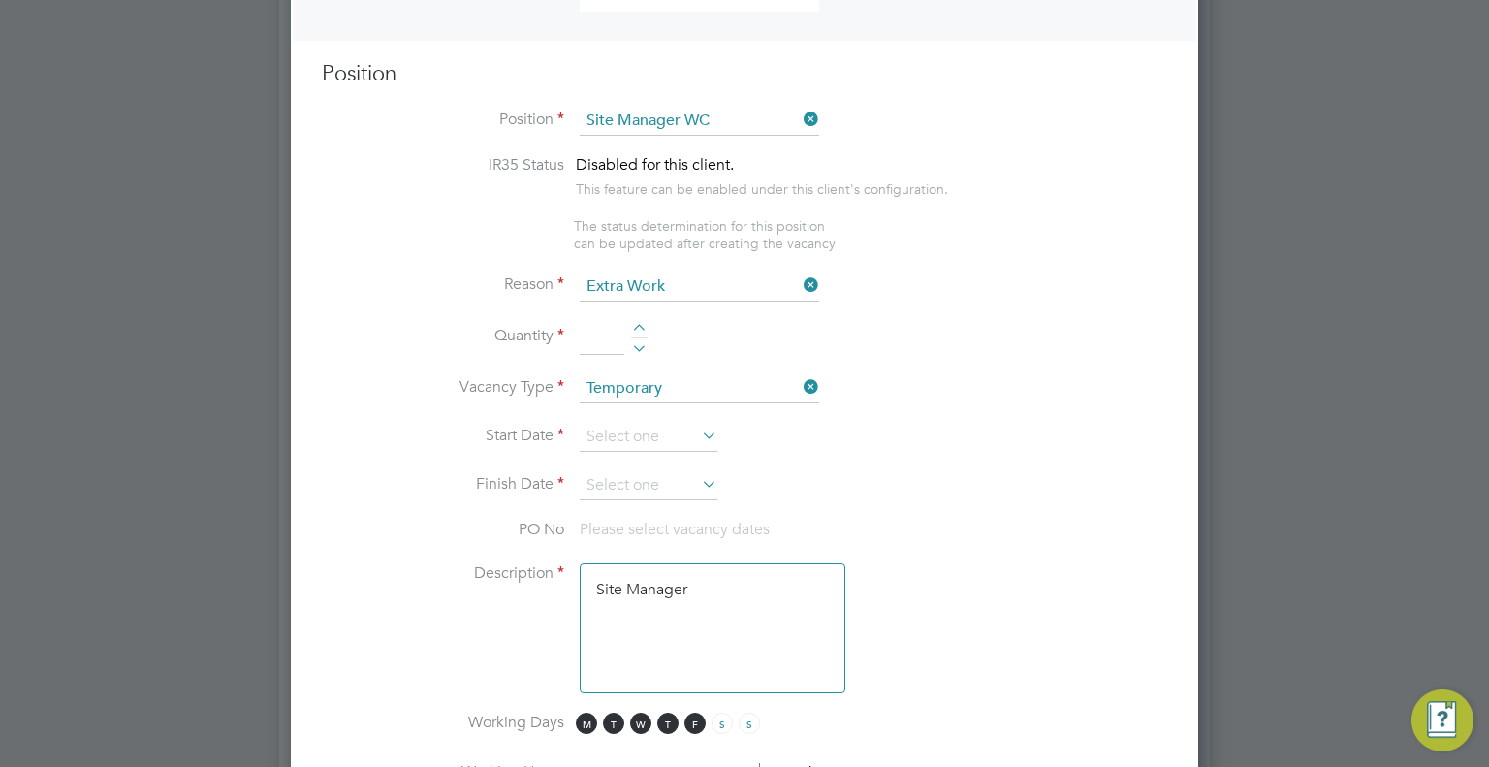
click at [588, 350] on input at bounding box center [602, 338] width 45 height 35
type input "1"
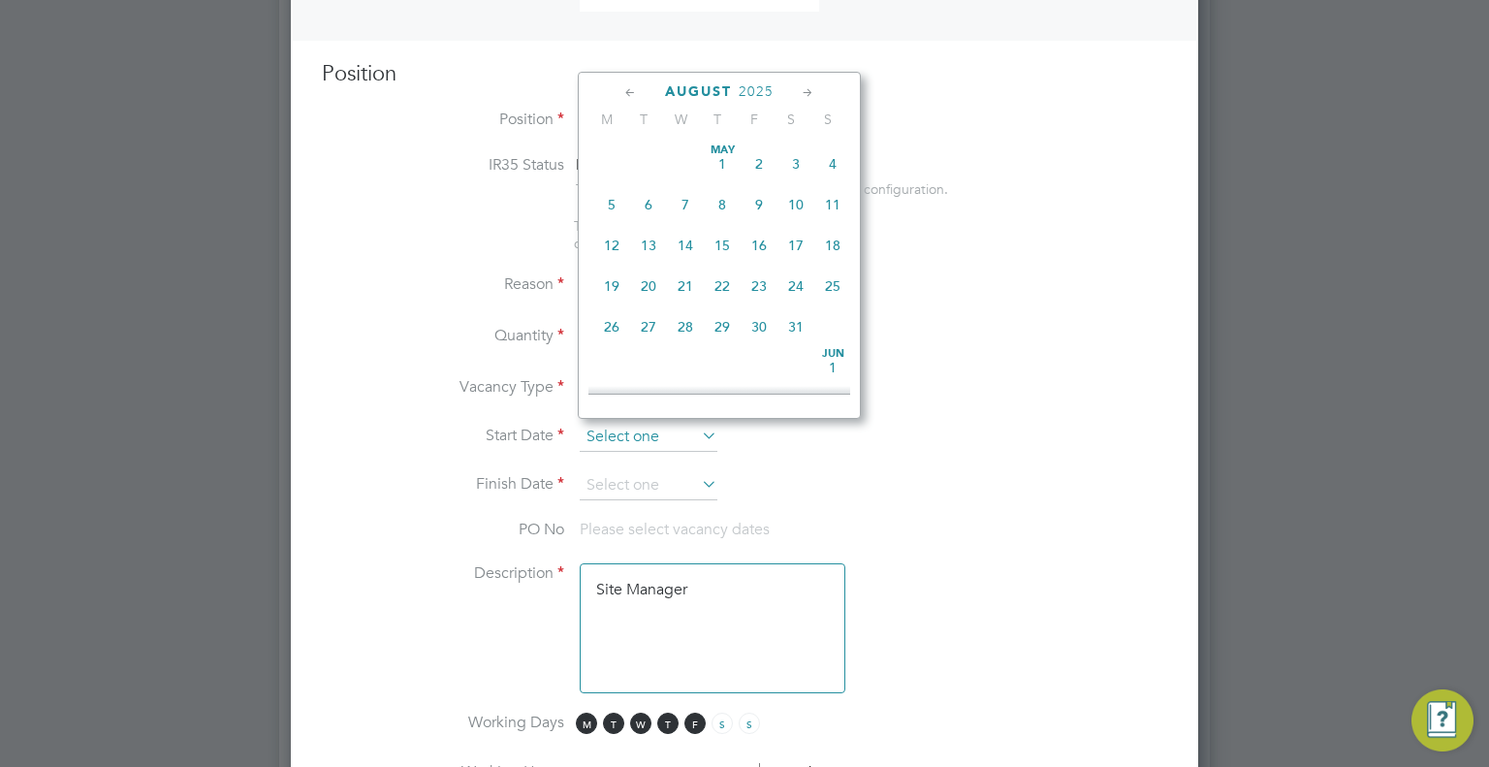
click at [609, 433] on input at bounding box center [649, 437] width 138 height 29
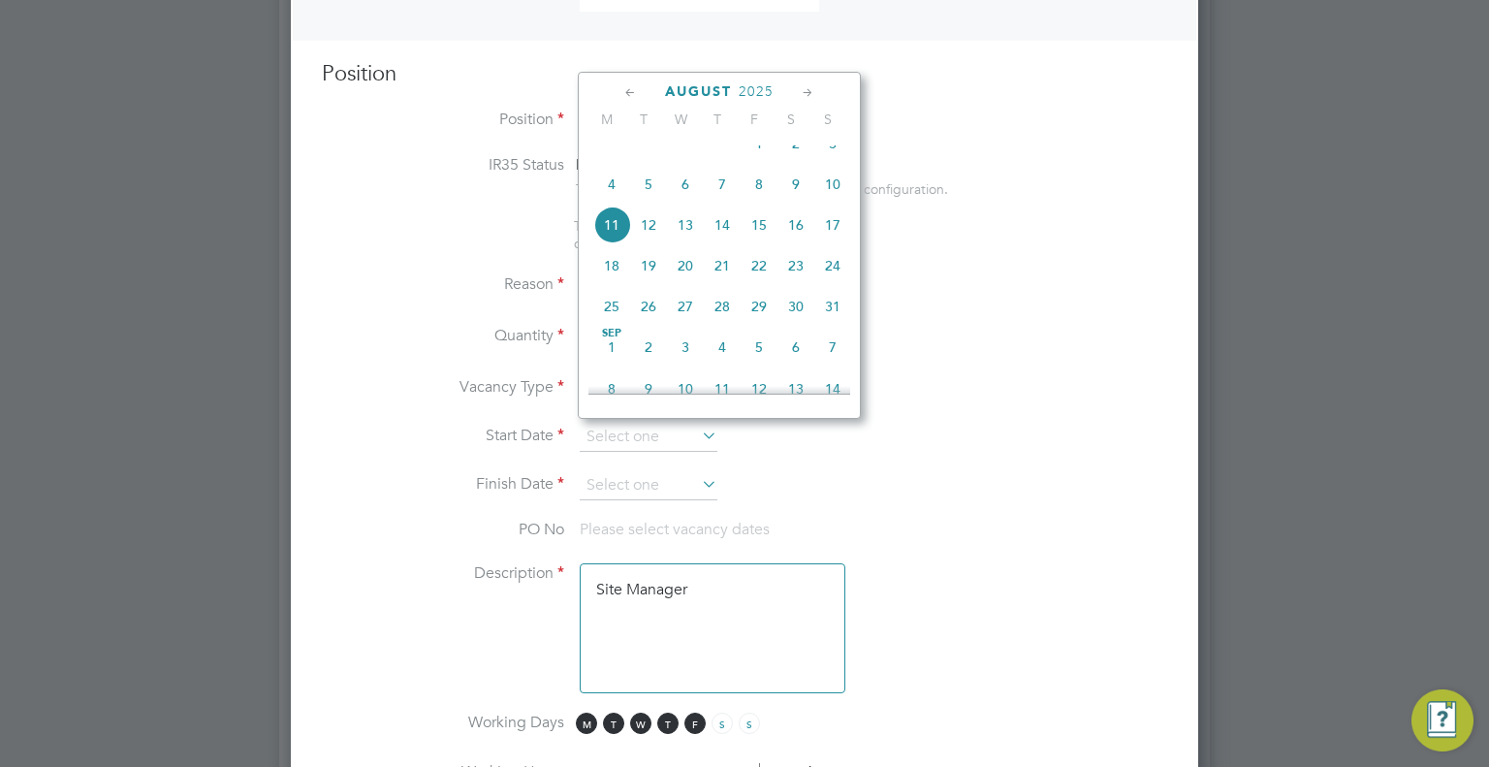
click at [650, 239] on span "12" at bounding box center [648, 224] width 37 height 37
type input "12 Aug 2025"
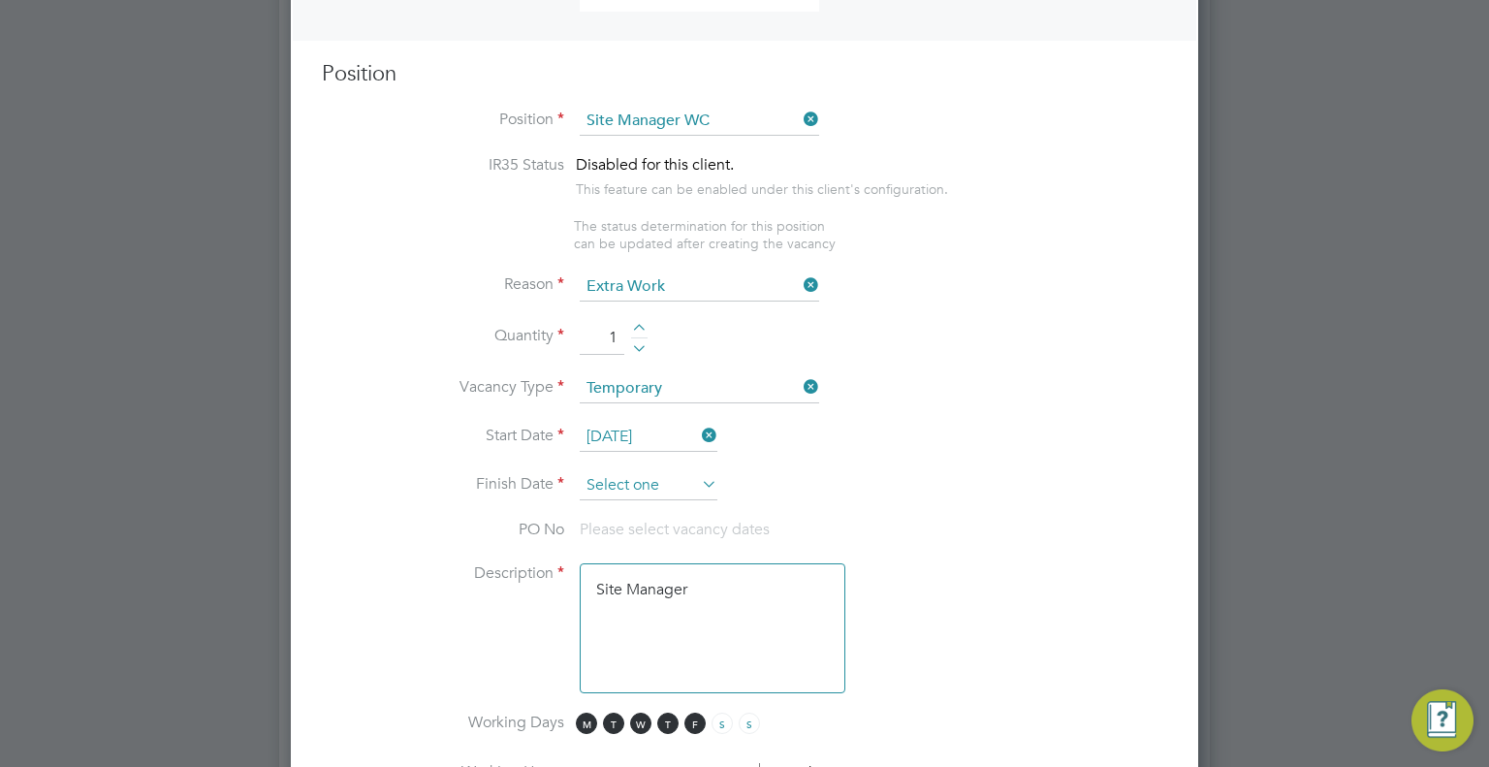
click at [632, 483] on input at bounding box center [649, 485] width 138 height 29
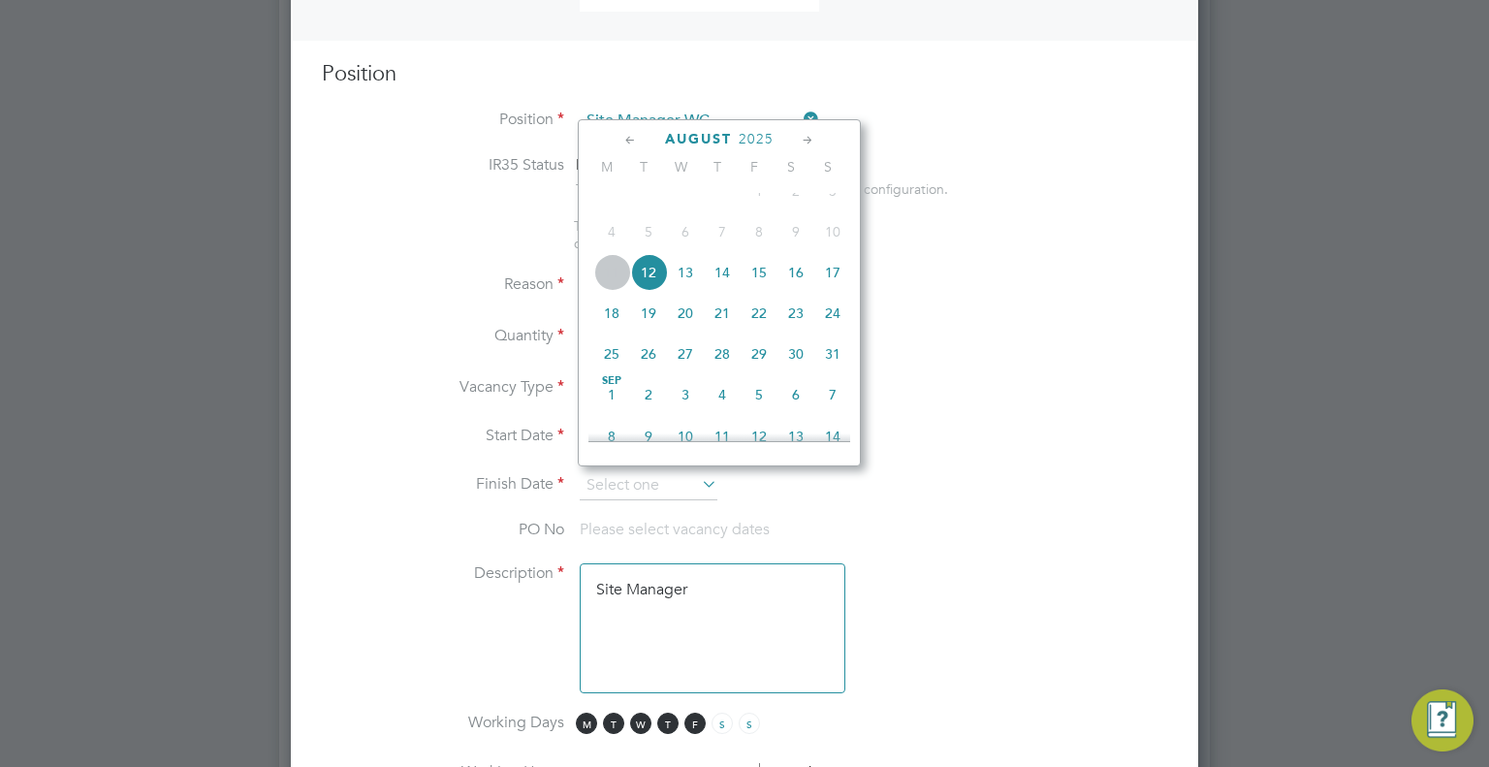
click at [808, 141] on icon at bounding box center [808, 140] width 18 height 21
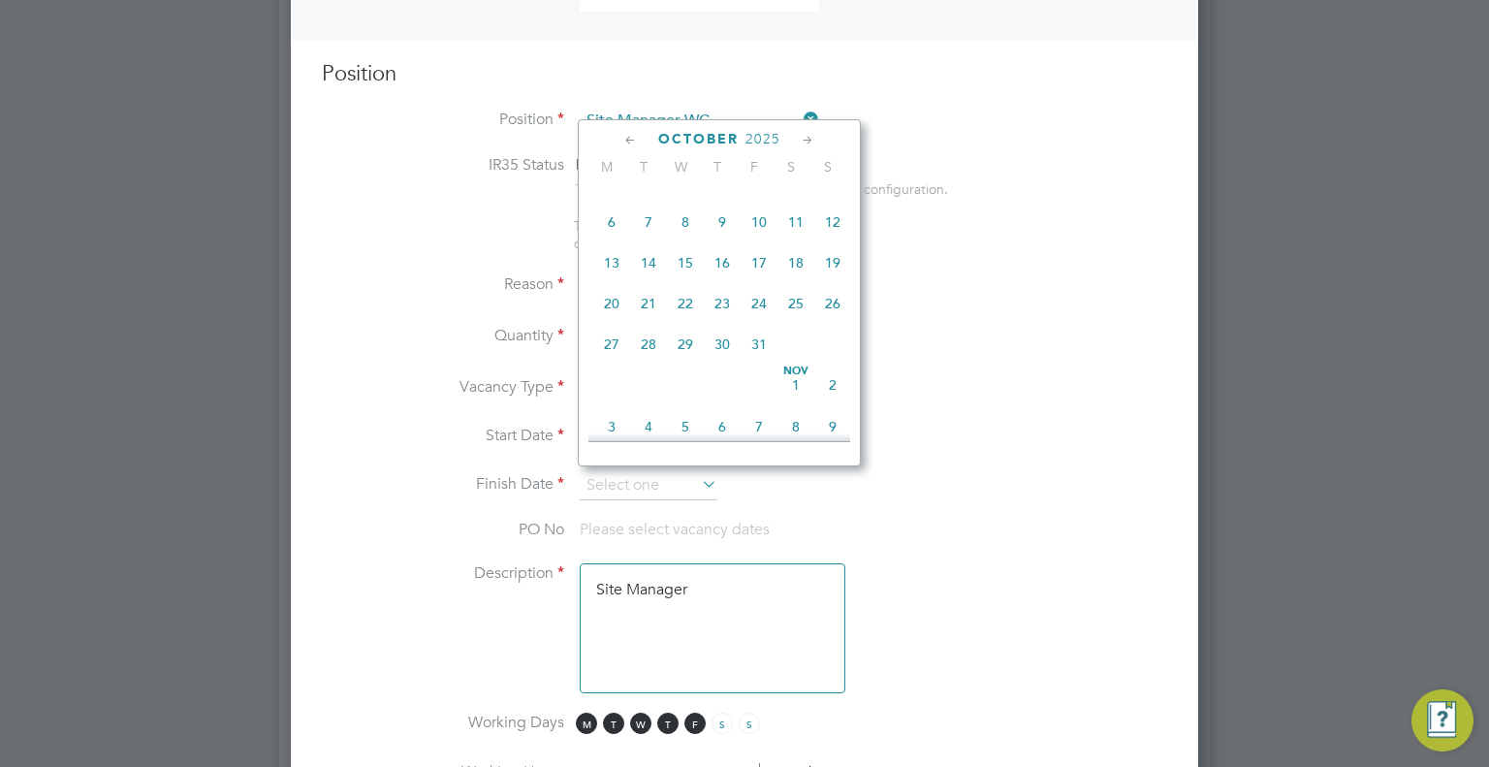
click at [771, 240] on span "10" at bounding box center [759, 222] width 37 height 37
type input "10 Oct 2025"
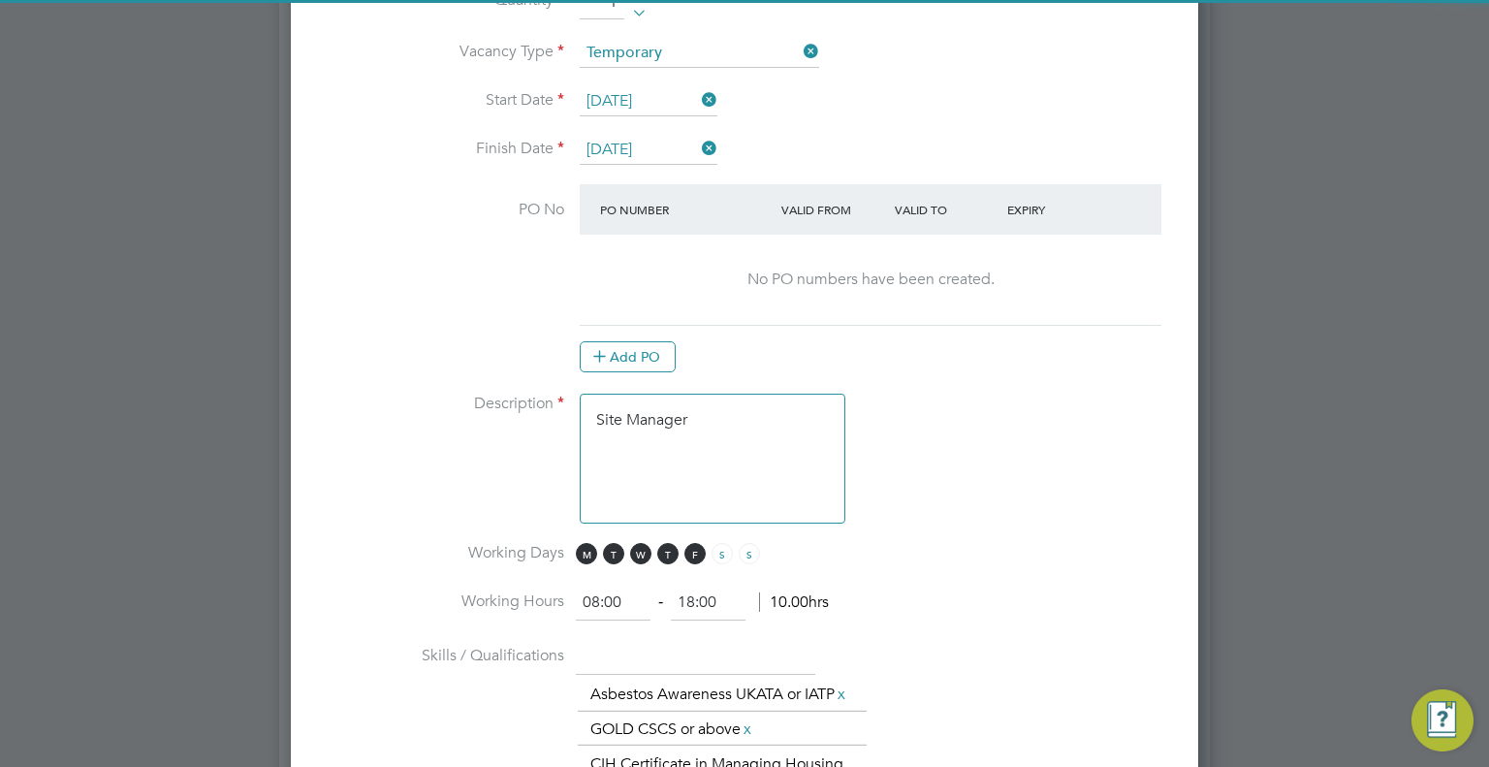
scroll to position [1217, 0]
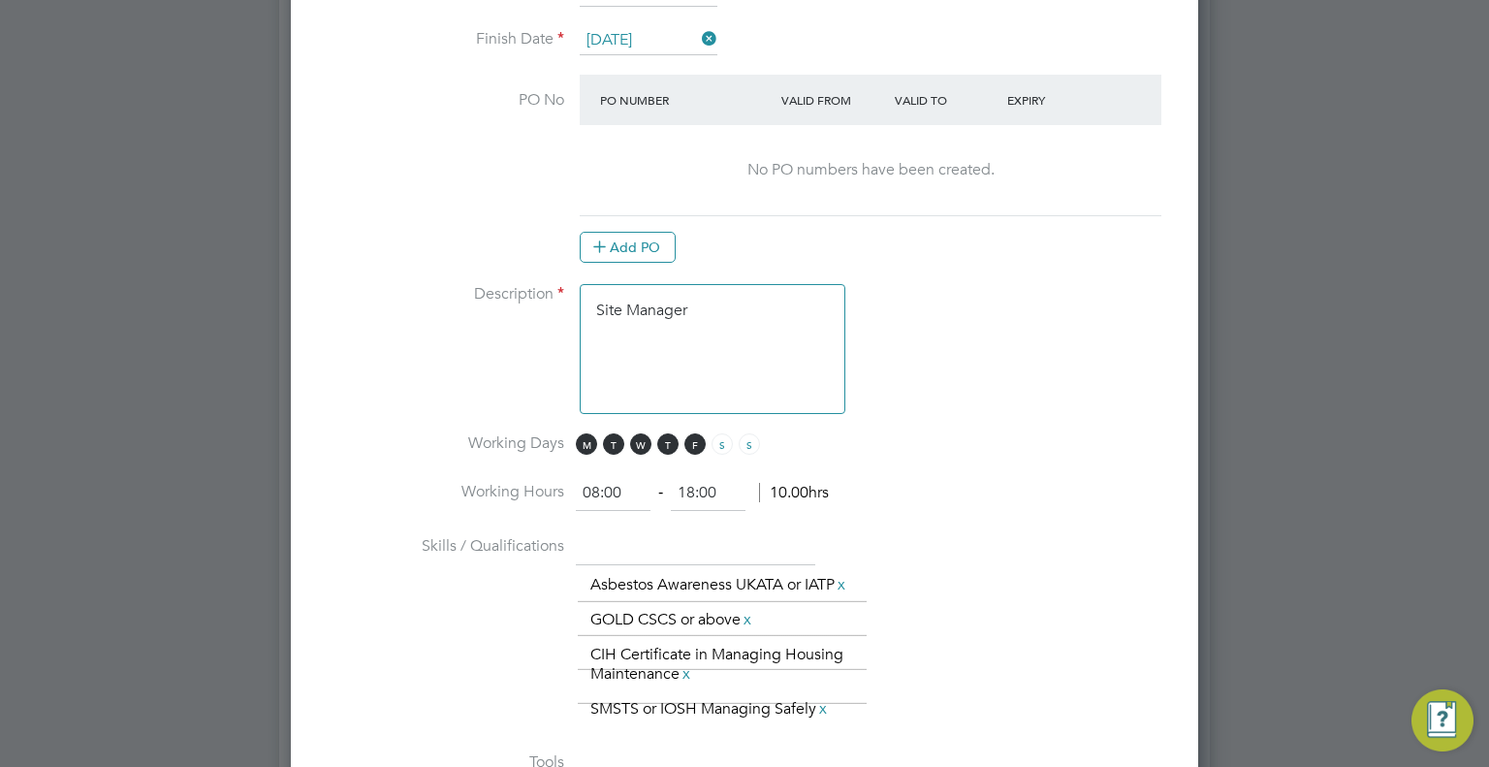
click at [760, 309] on textarea "Site Manager" at bounding box center [713, 349] width 266 height 130
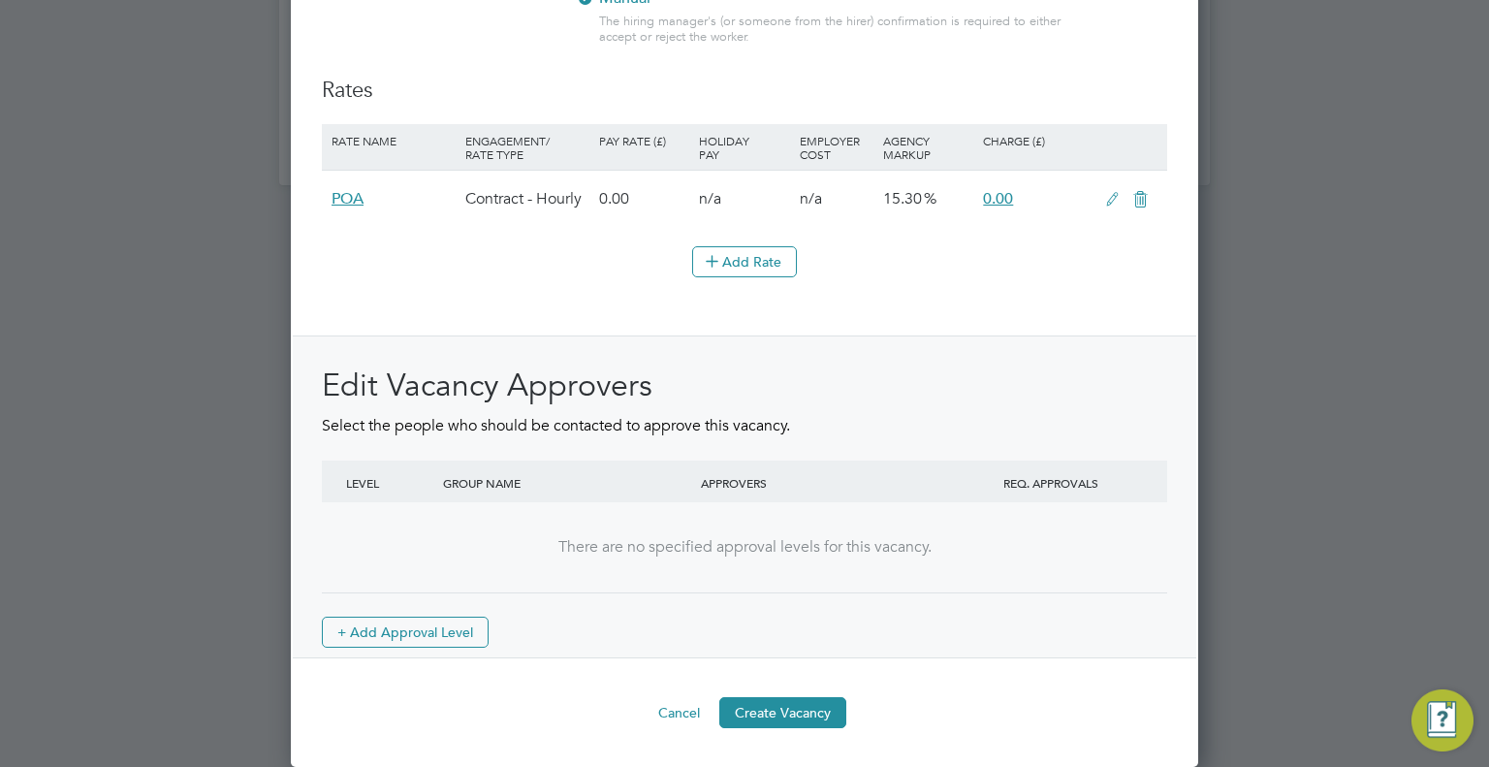
scroll to position [2339, 0]
type textarea "Site Manager Andy Chambers"
click at [718, 257] on icon at bounding box center [712, 260] width 15 height 15
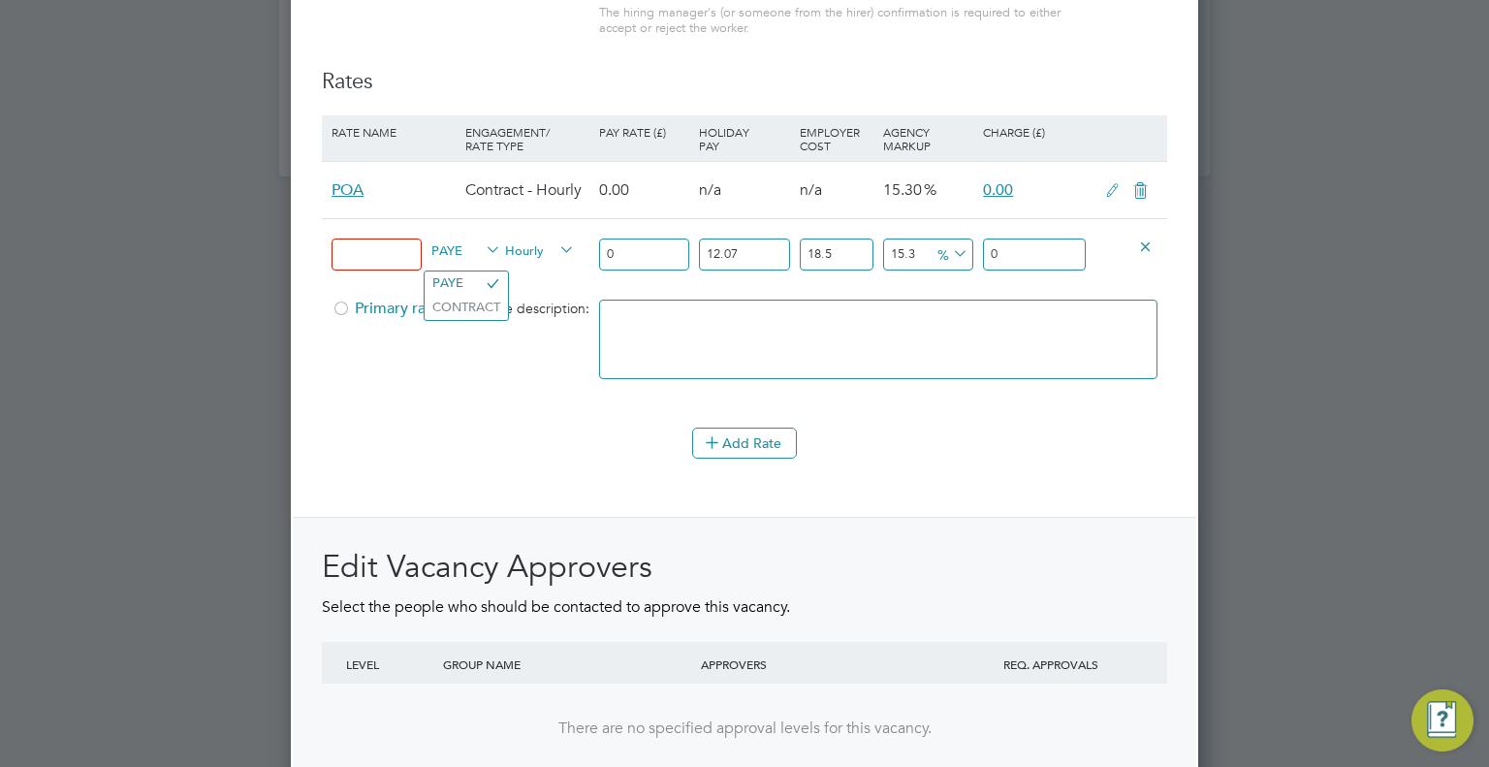
click at [453, 258] on span "PAYE" at bounding box center [466, 248] width 70 height 21
click at [470, 300] on li "CONTRACT" at bounding box center [466, 308] width 83 height 24
click at [364, 266] on input at bounding box center [377, 254] width 90 height 32
type input "Tier 2"
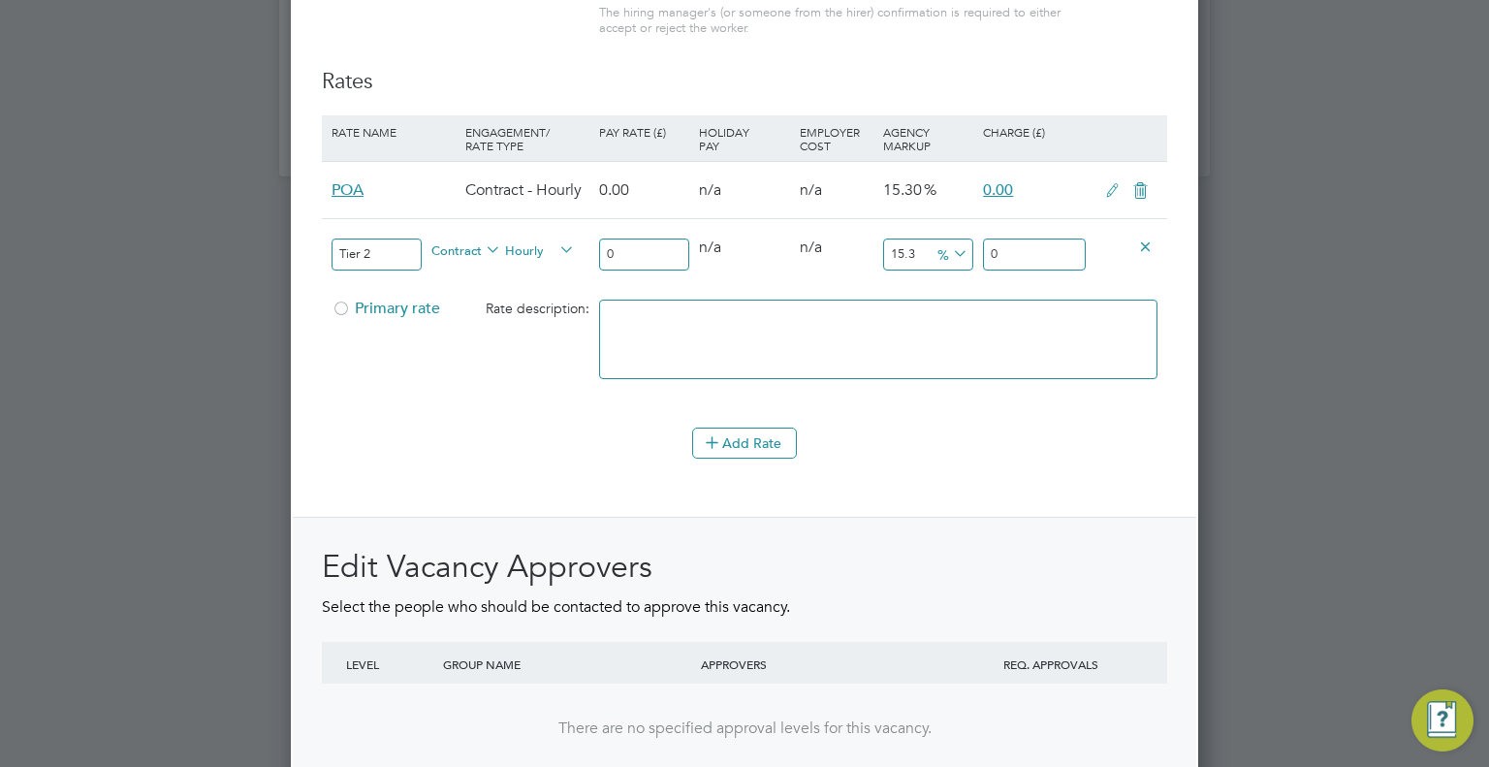
drag, startPoint x: 652, startPoint y: 266, endPoint x: 504, endPoint y: 264, distance: 148.3
click at [504, 264] on div "Tier 2 Contract Hourly 0 0 n/a 0 n/a 15.3 0 % 0" at bounding box center [744, 254] width 845 height 72
type input "3"
type input "3.459"
type input "32"
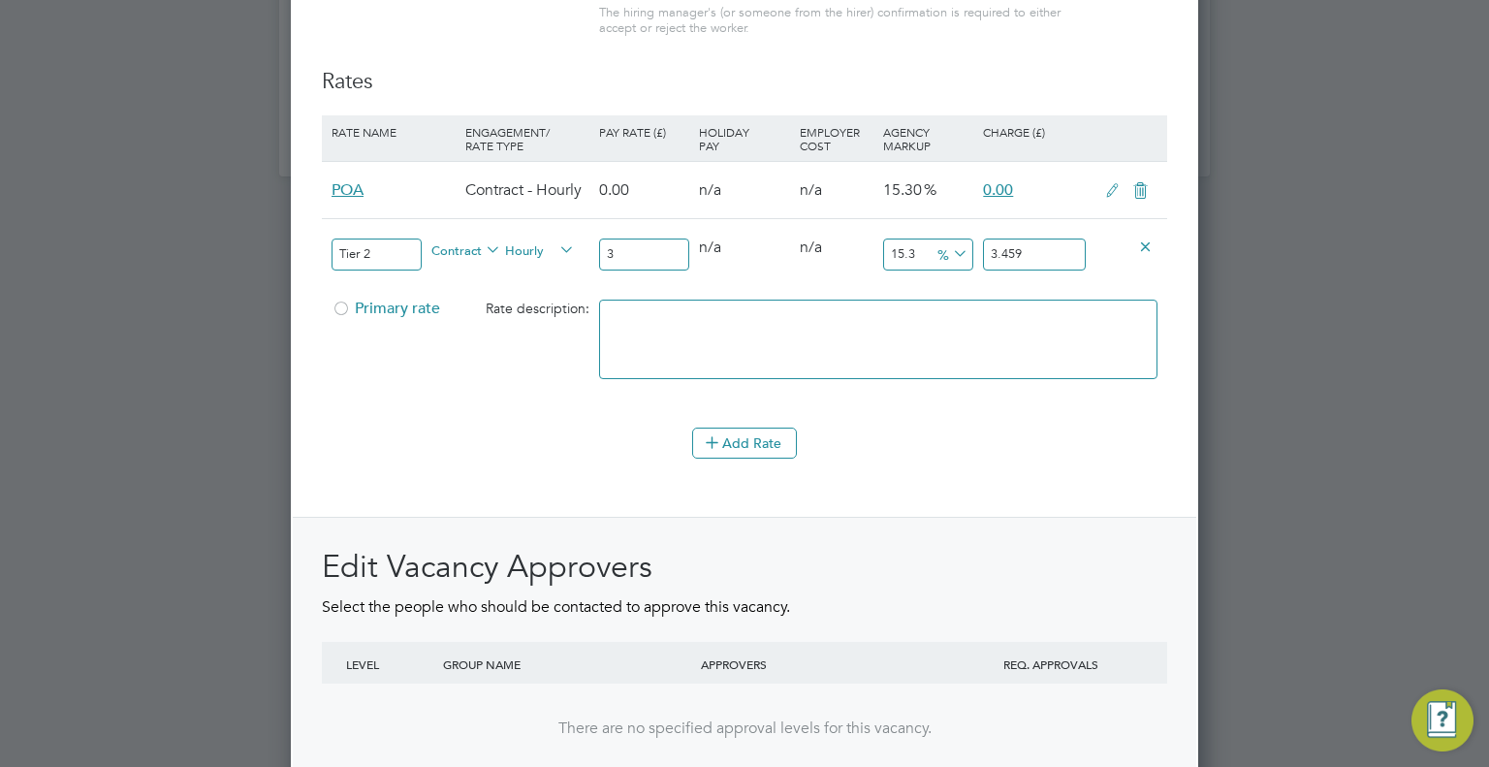
type input "36.896"
type input "32"
drag, startPoint x: 924, startPoint y: 261, endPoint x: 757, endPoint y: 279, distance: 167.7
click at [757, 279] on div "Tier 2 Contract Hourly 32 0 n/a 0 n/a 15.3 4.896 % 36.896" at bounding box center [744, 254] width 845 height 72
type input "1"
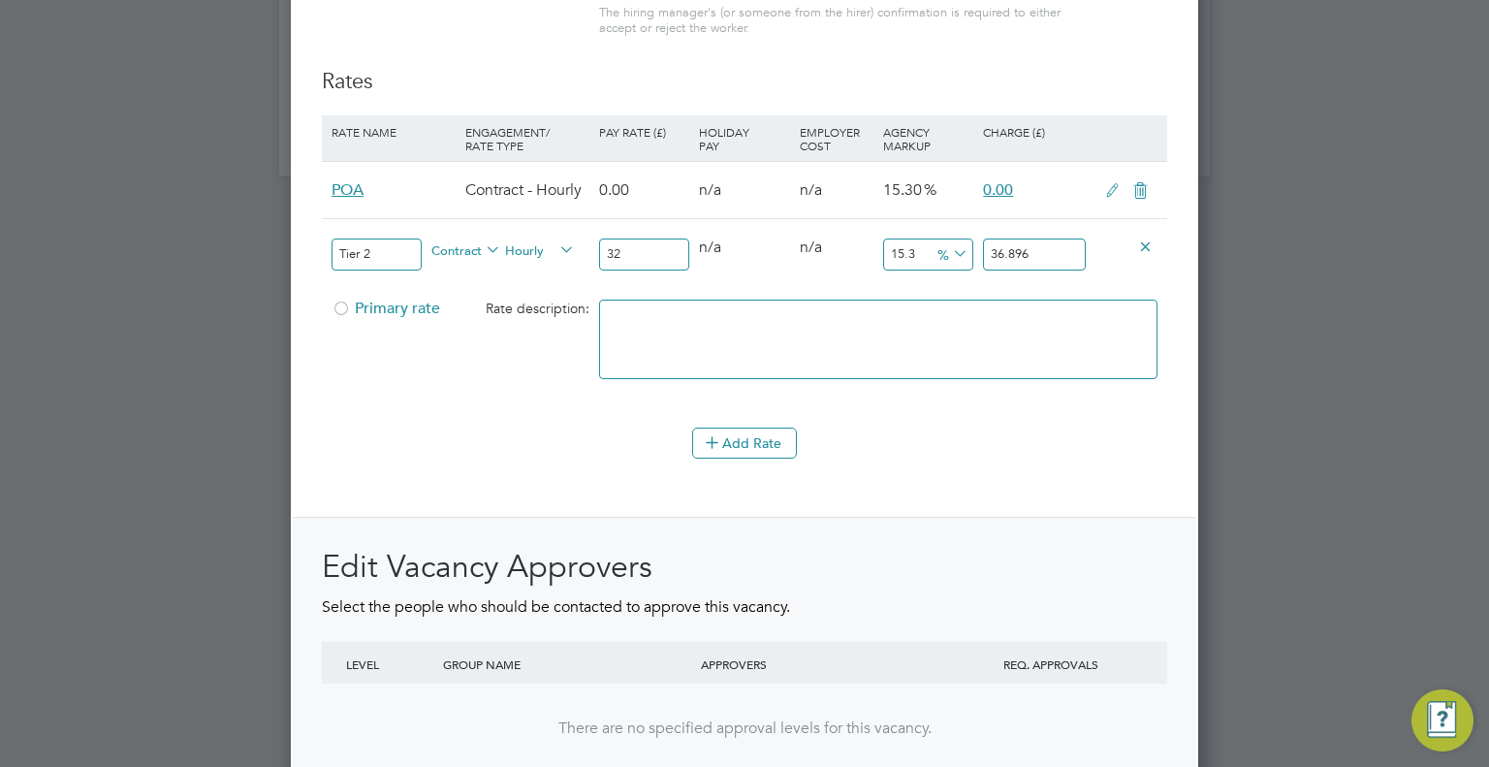
type input "32.32"
type input "16"
type input "37.12"
type input "16.3"
type input "37.216"
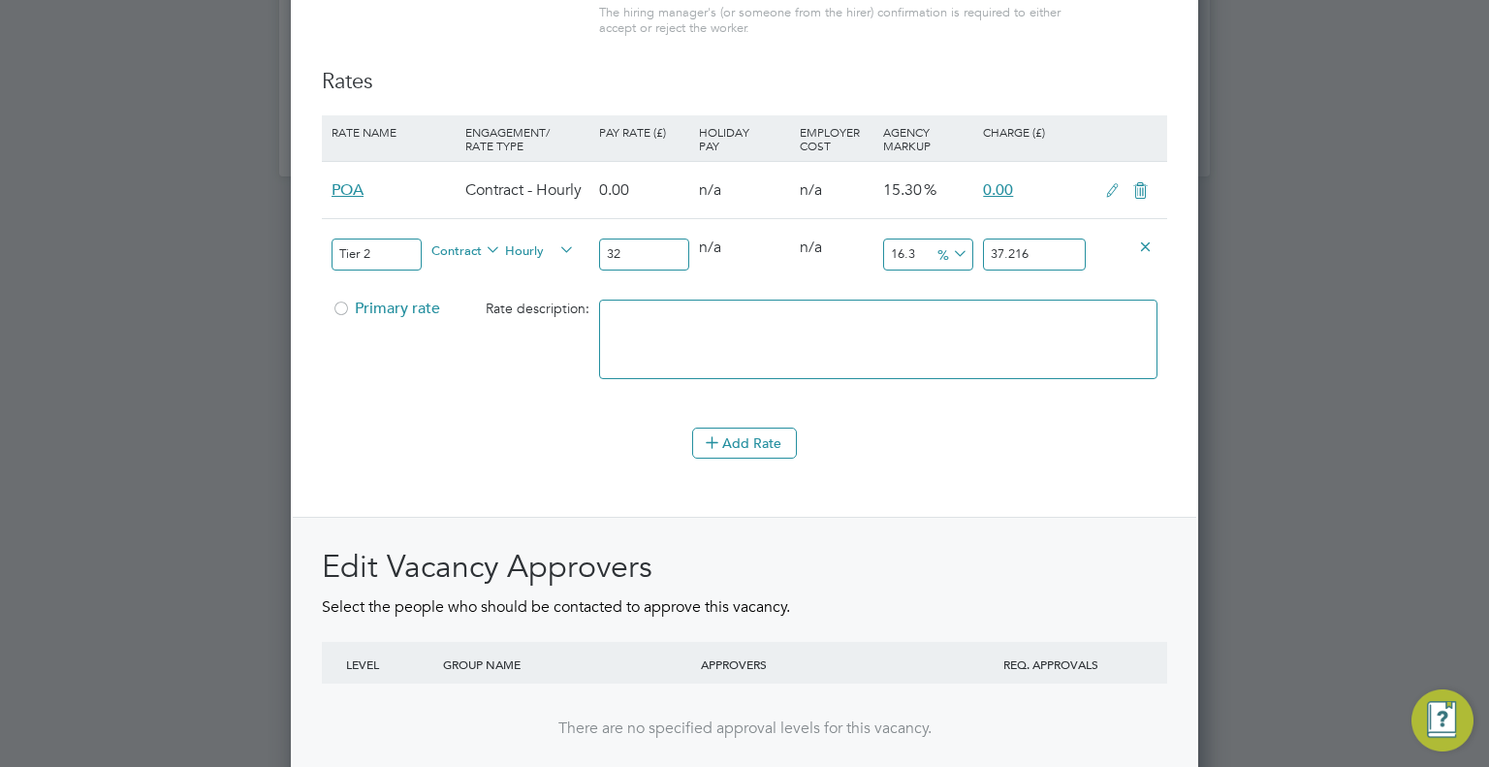
type input "16.3"
click at [376, 316] on span "Primary rate" at bounding box center [386, 308] width 109 height 19
click at [525, 255] on span "Hourly" at bounding box center [540, 248] width 70 height 21
drag, startPoint x: 843, startPoint y: 379, endPoint x: 852, endPoint y: 356, distance: 24.8
click at [847, 366] on textarea at bounding box center [878, 339] width 558 height 79
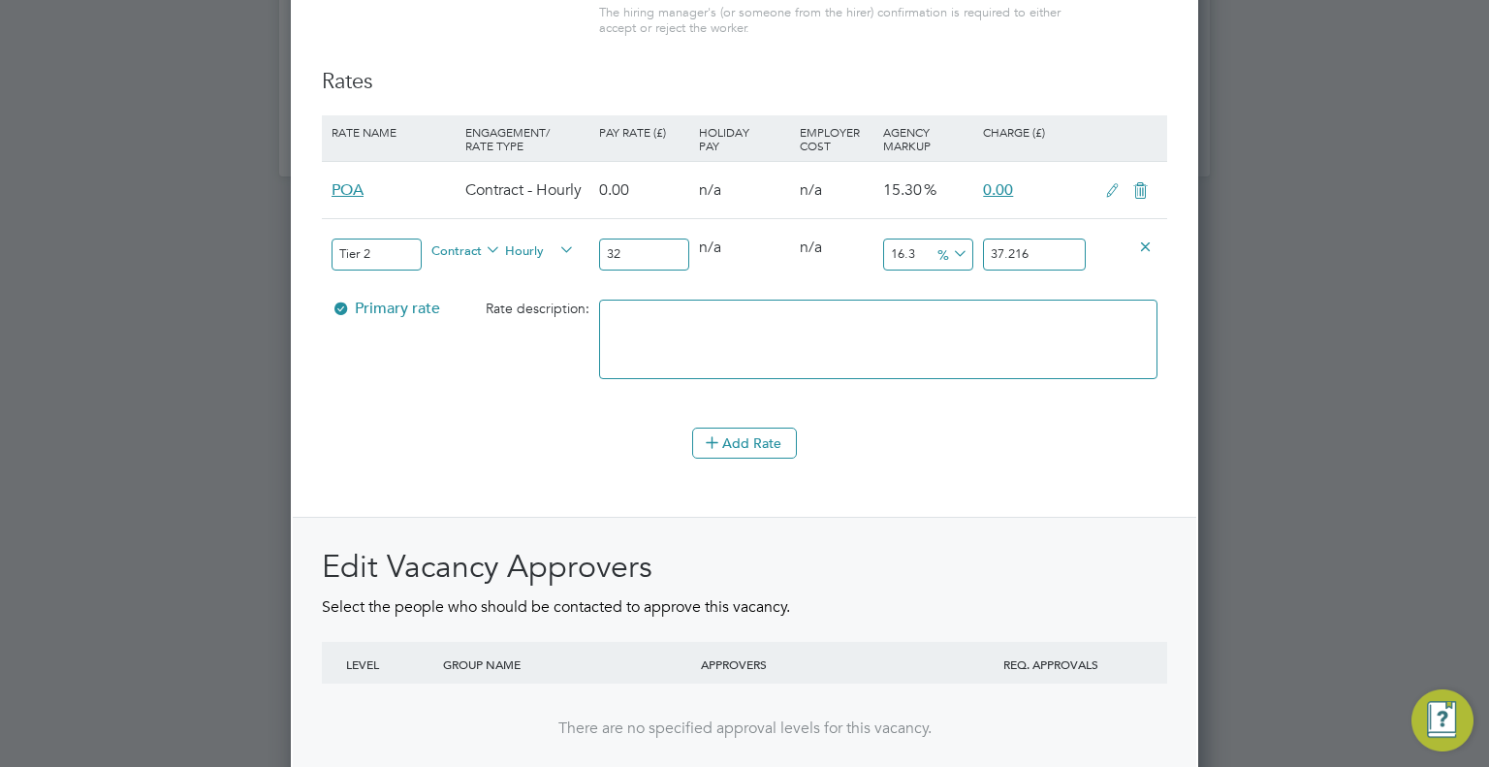
drag, startPoint x: 870, startPoint y: 305, endPoint x: 868, endPoint y: 294, distance: 12.0
click at [869, 294] on div "Tier 2 Contract Hourly 32 0 n/a 0 n/a 16.3 5.216 % 37.216 Primary rate Rate des…" at bounding box center [744, 313] width 845 height 190
drag, startPoint x: 1138, startPoint y: 199, endPoint x: 1070, endPoint y: 237, distance: 78.1
click at [1137, 199] on icon at bounding box center [1140, 191] width 24 height 16
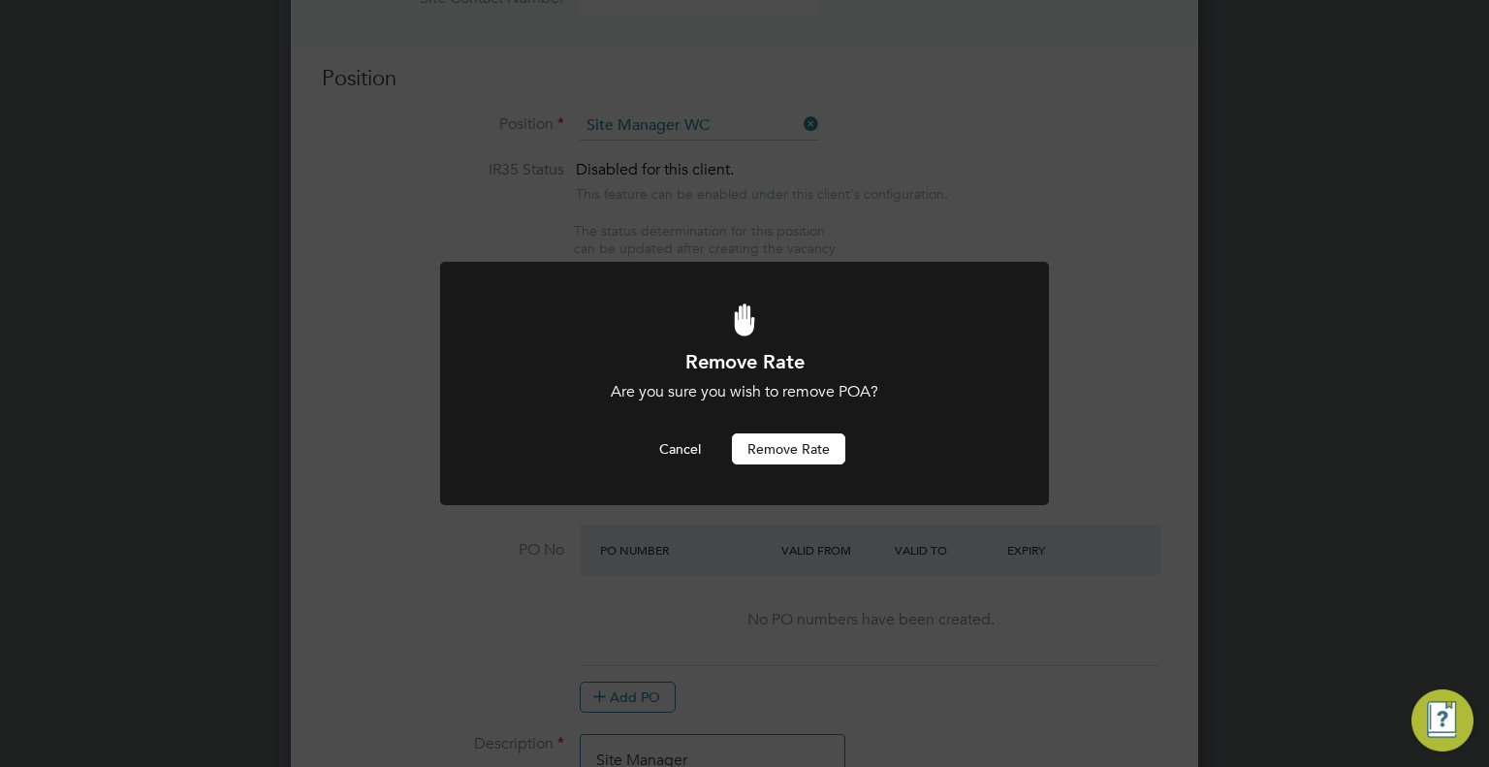
click at [778, 434] on button "Remove rate" at bounding box center [788, 448] width 113 height 31
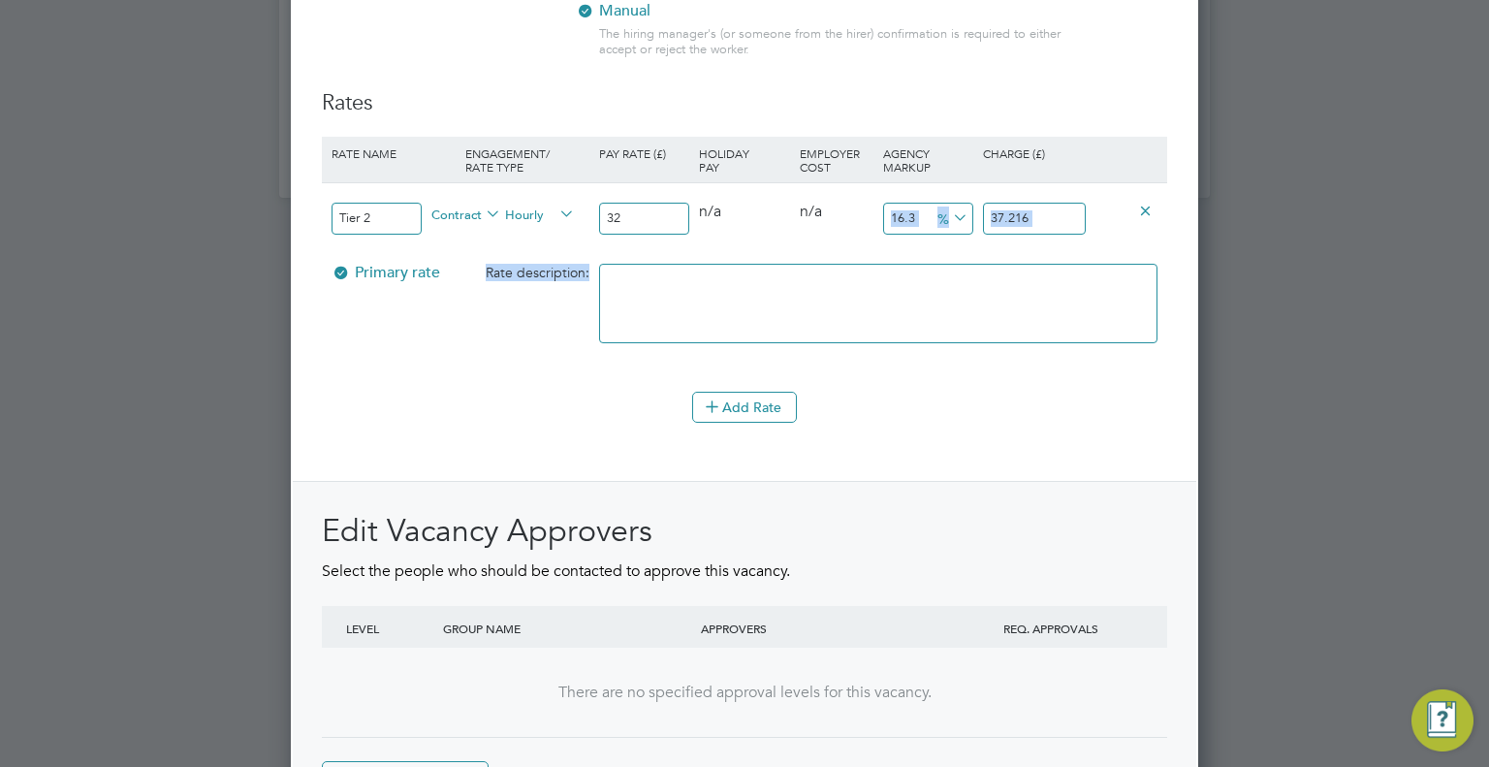
scroll to position [2472, 0]
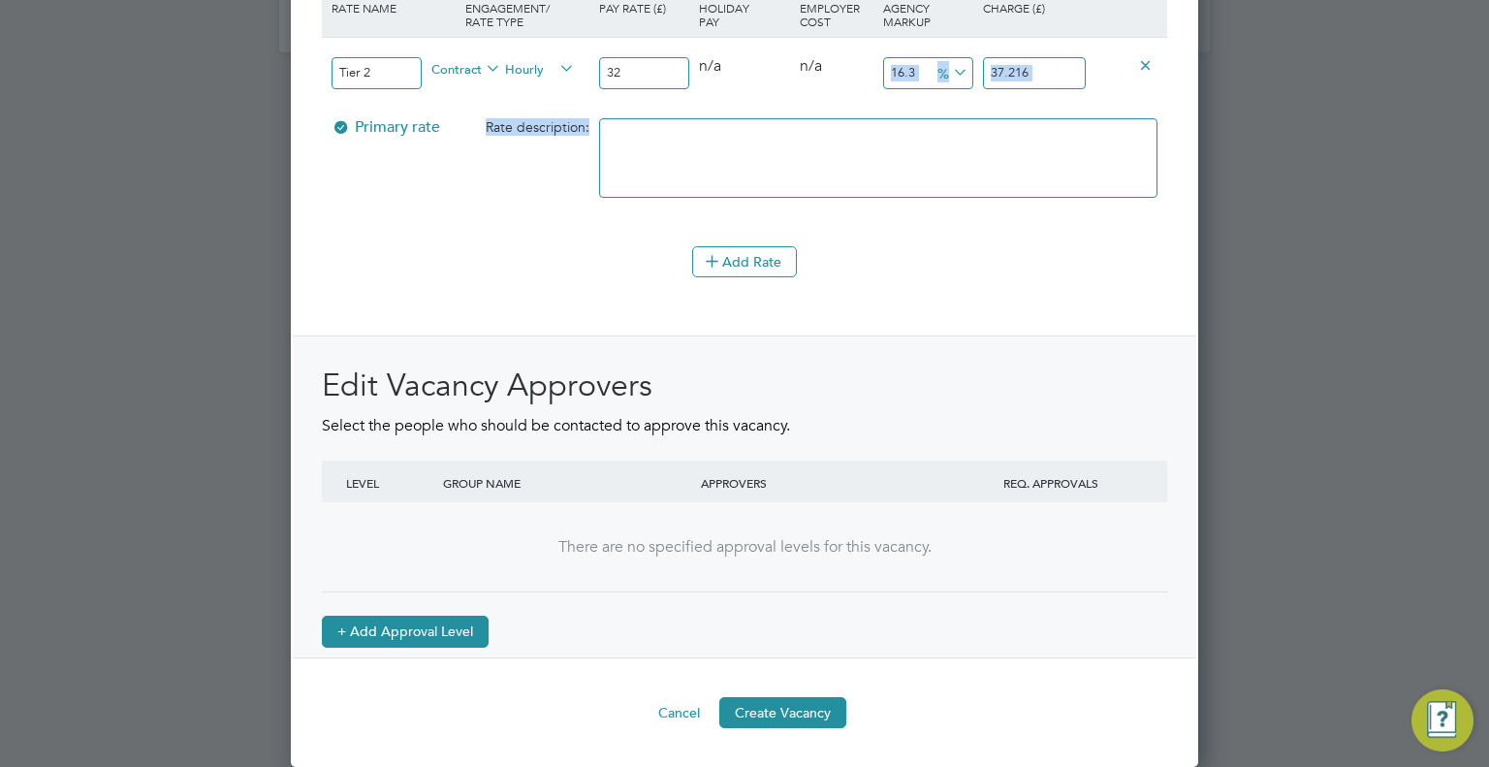
click at [430, 639] on button "+ Add Approval Level" at bounding box center [405, 631] width 167 height 31
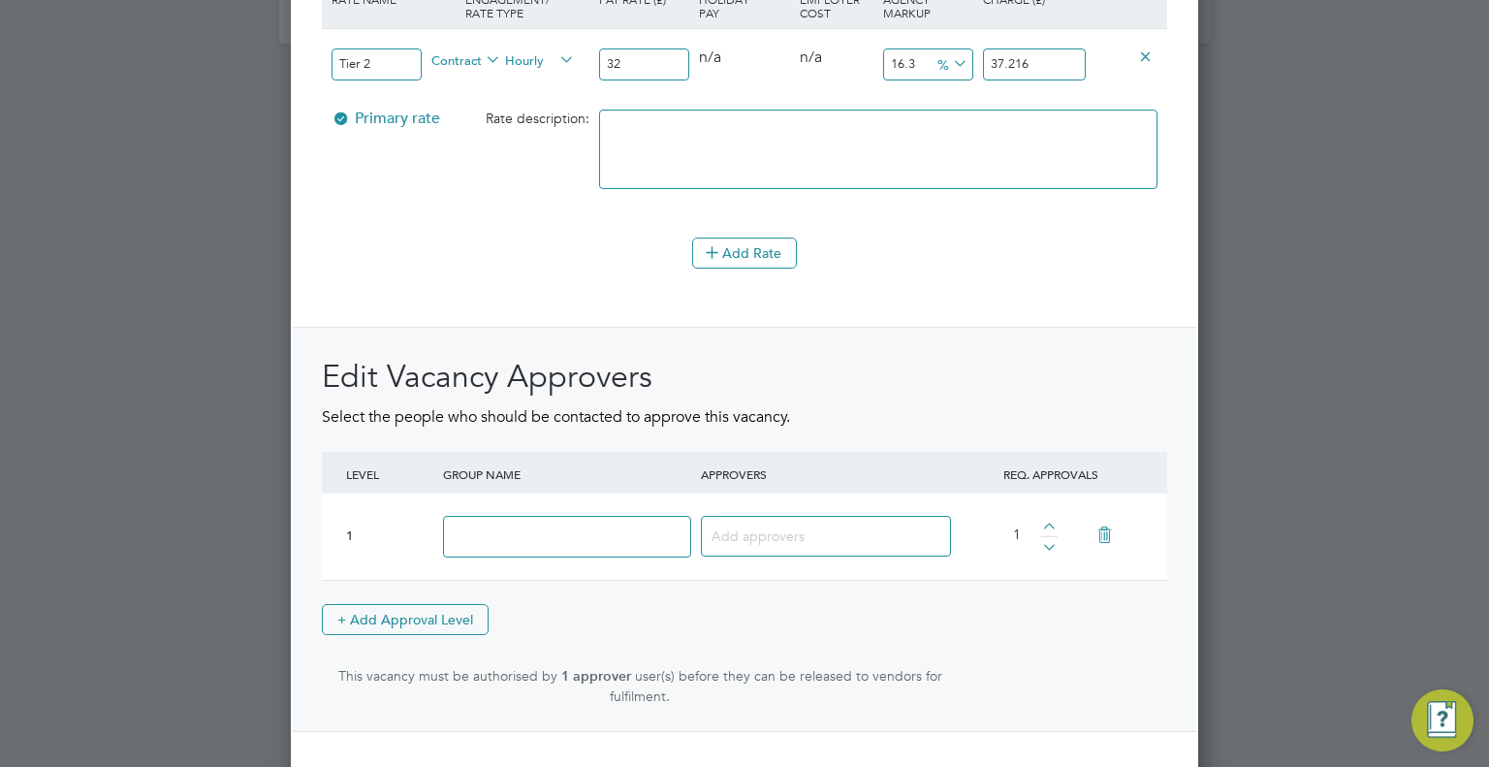
click at [540, 538] on input at bounding box center [567, 537] width 248 height 42
type input "Approver"
click at [920, 542] on div at bounding box center [930, 536] width 24 height 24
click at [883, 524] on div at bounding box center [825, 536] width 258 height 70
click at [824, 539] on input at bounding box center [818, 534] width 214 height 25
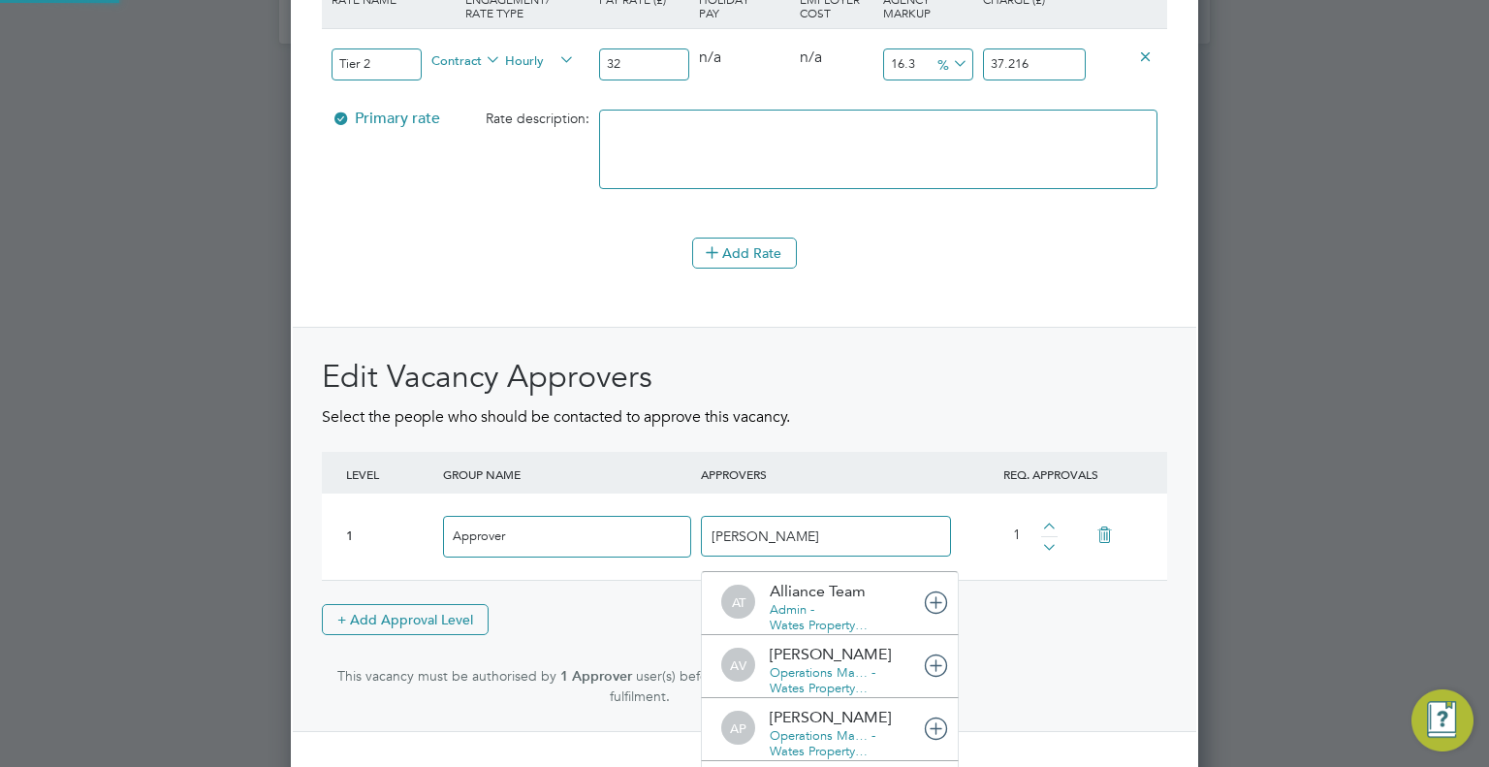
scroll to position [0, 0]
type input "tom la"
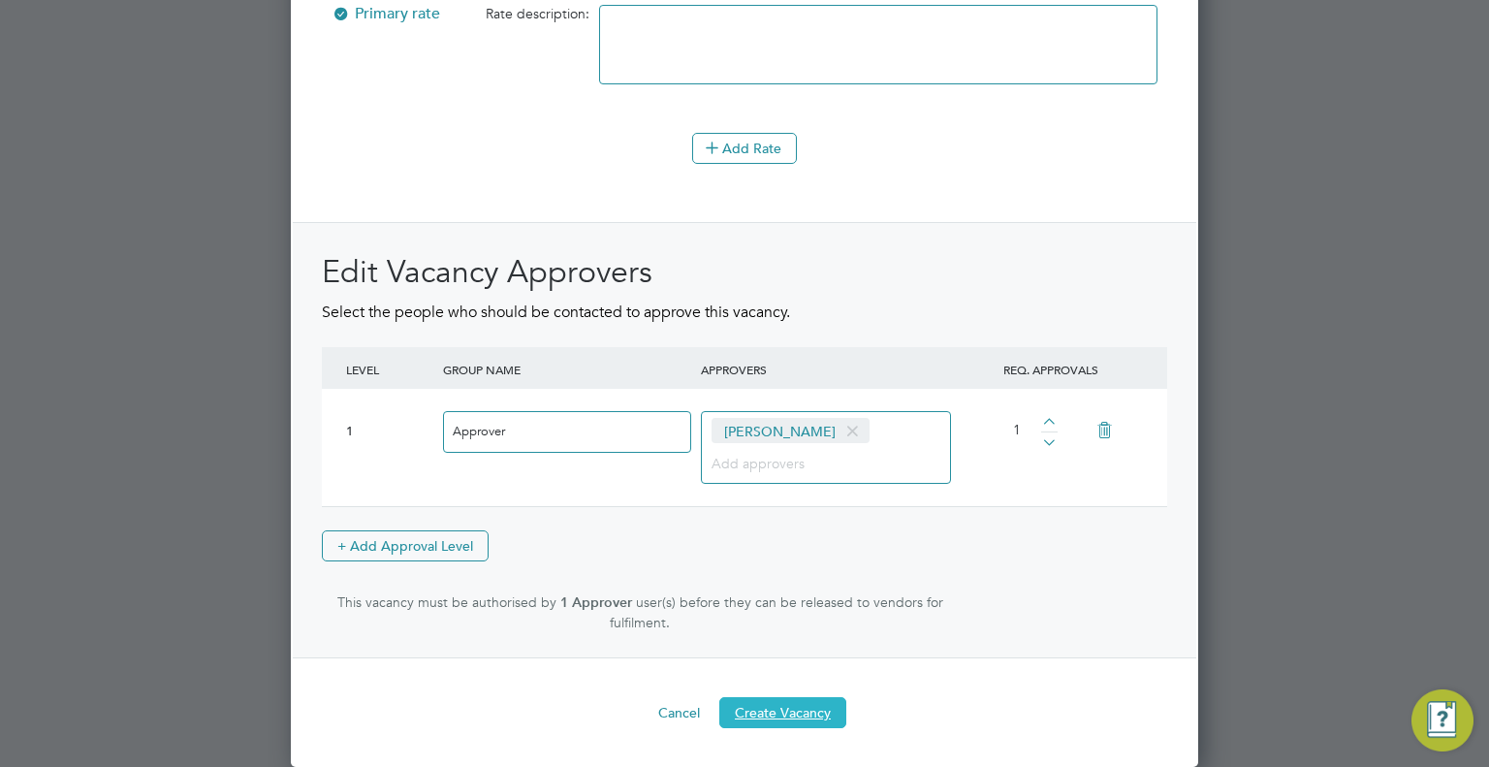
drag, startPoint x: 826, startPoint y: 718, endPoint x: 827, endPoint y: 707, distance: 11.7
click at [826, 719] on button "Create Vacancy" at bounding box center [782, 712] width 127 height 31
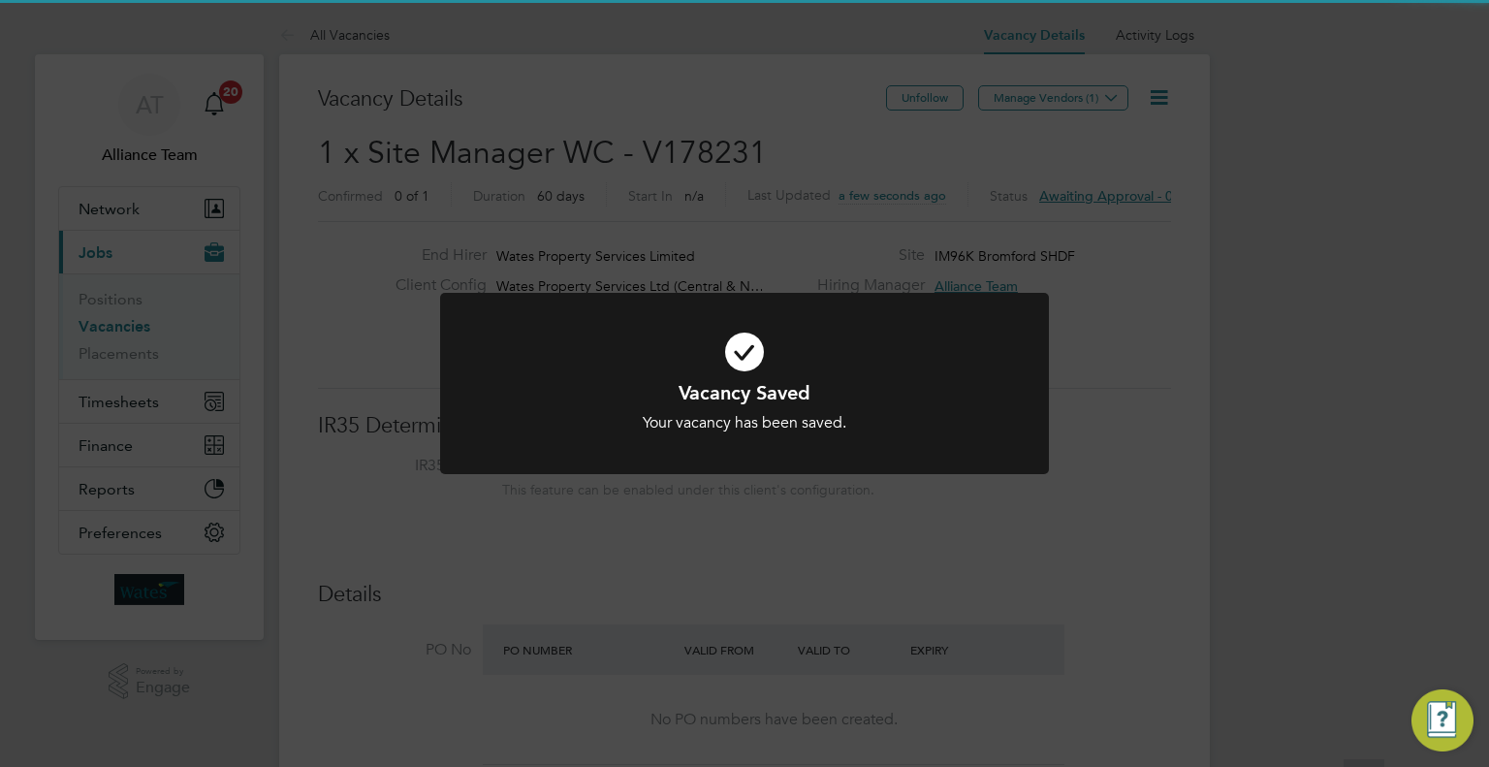
click at [1331, 197] on div "Vacancy Saved Your vacancy has been saved. Cancel Okay" at bounding box center [744, 383] width 1489 height 767
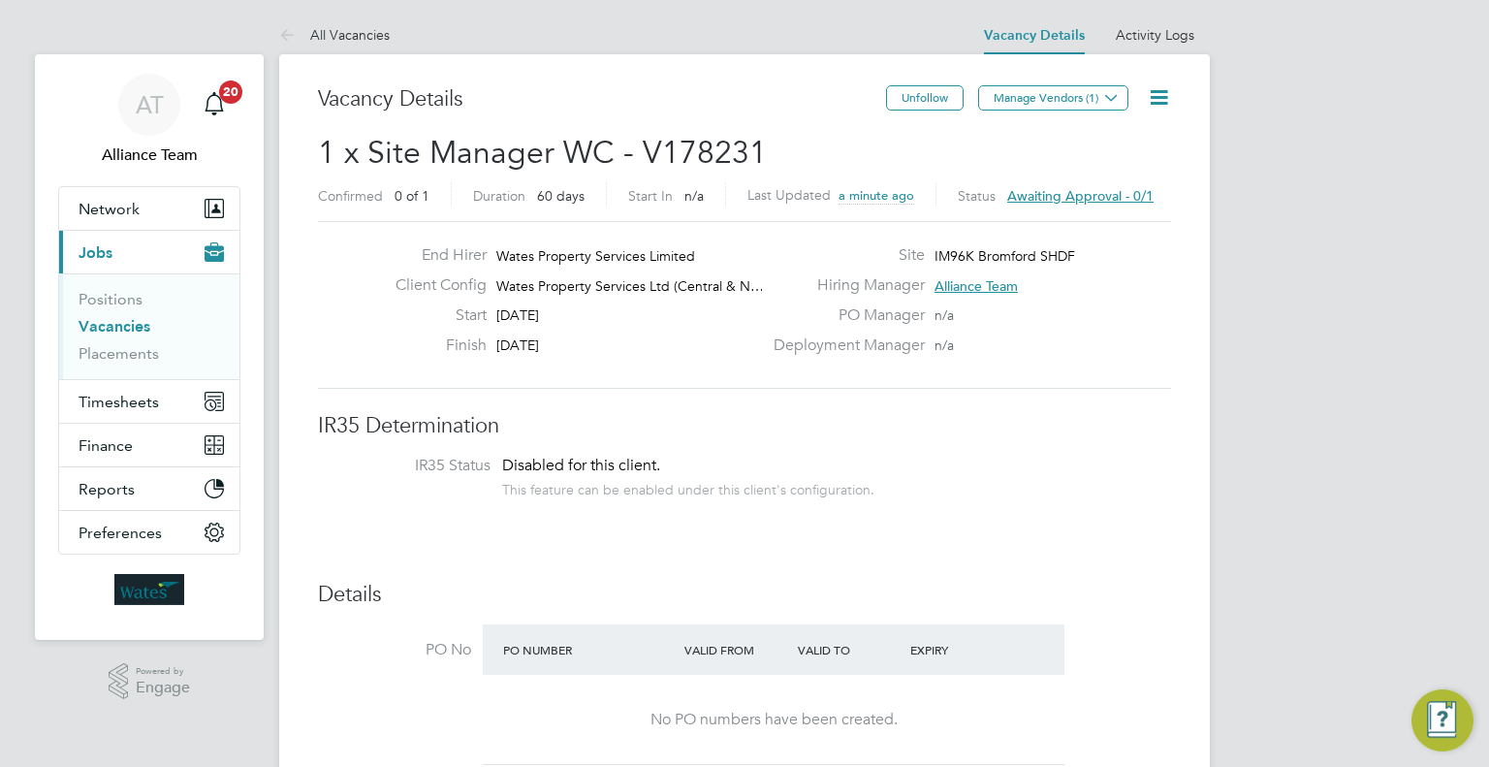
click at [108, 328] on link "Vacancies" at bounding box center [115, 326] width 72 height 18
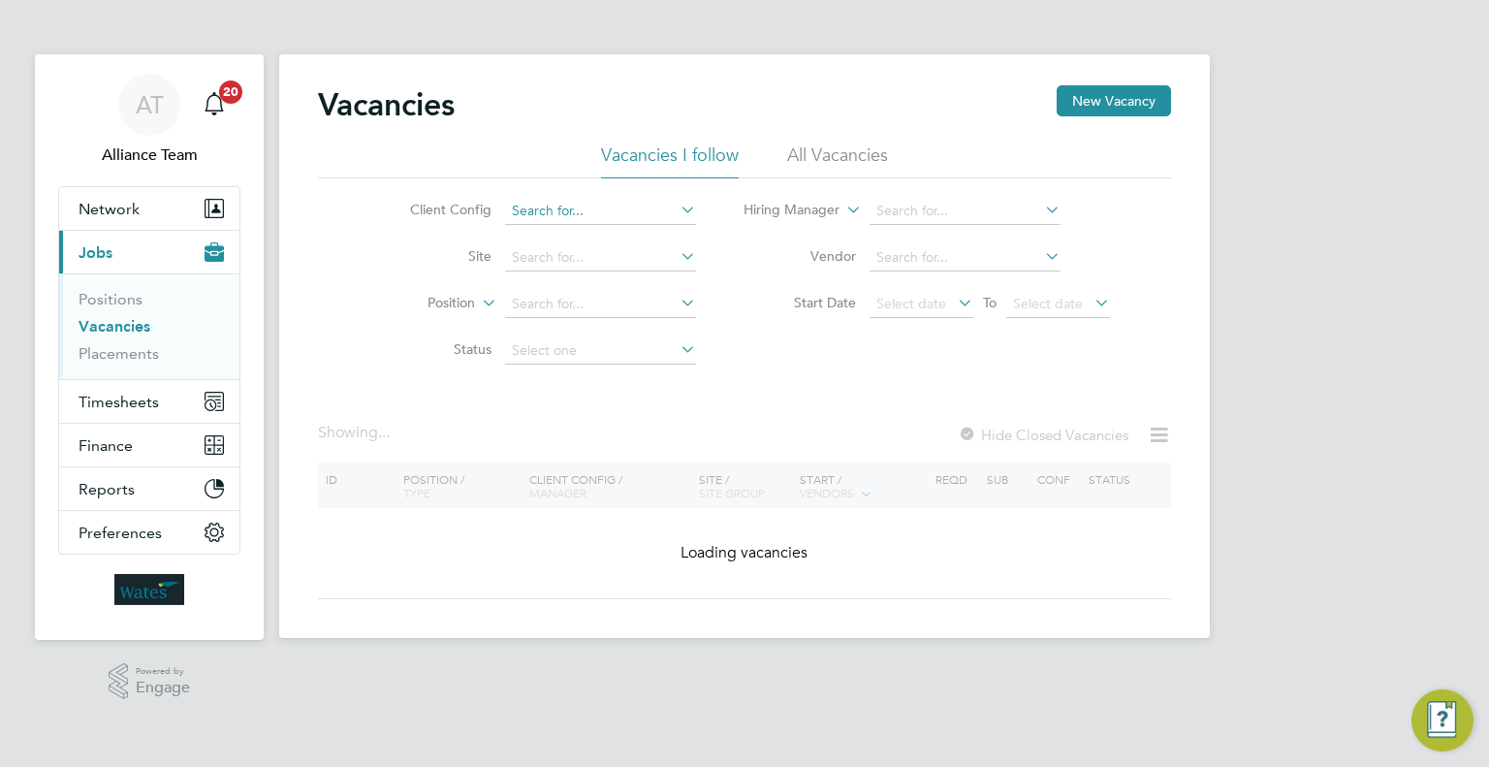
click at [620, 216] on input at bounding box center [600, 211] width 191 height 27
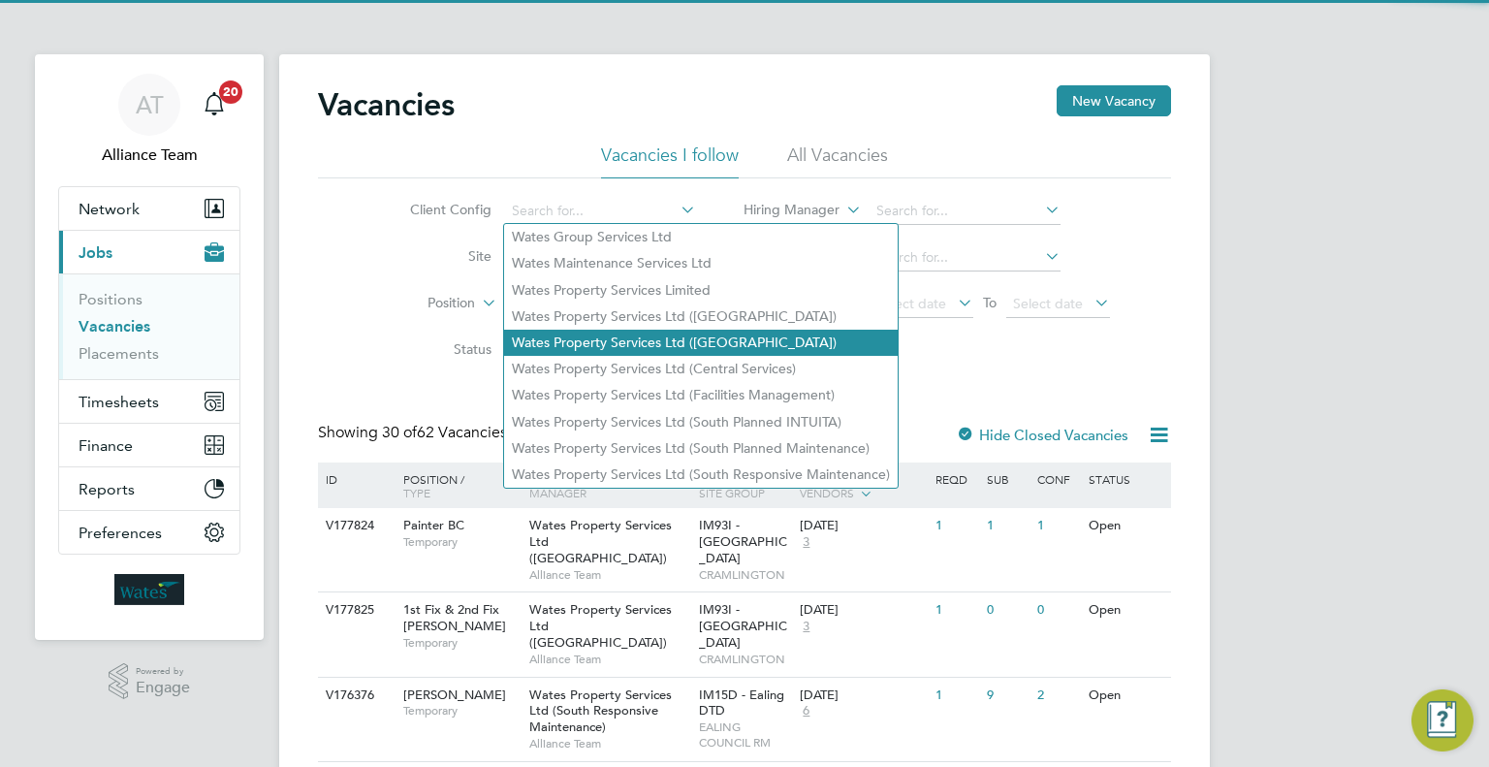
click at [675, 342] on li "Wates Property Services Ltd ([GEOGRAPHIC_DATA])" at bounding box center [701, 343] width 394 height 26
type input "Wates Property Services Ltd ([GEOGRAPHIC_DATA])"
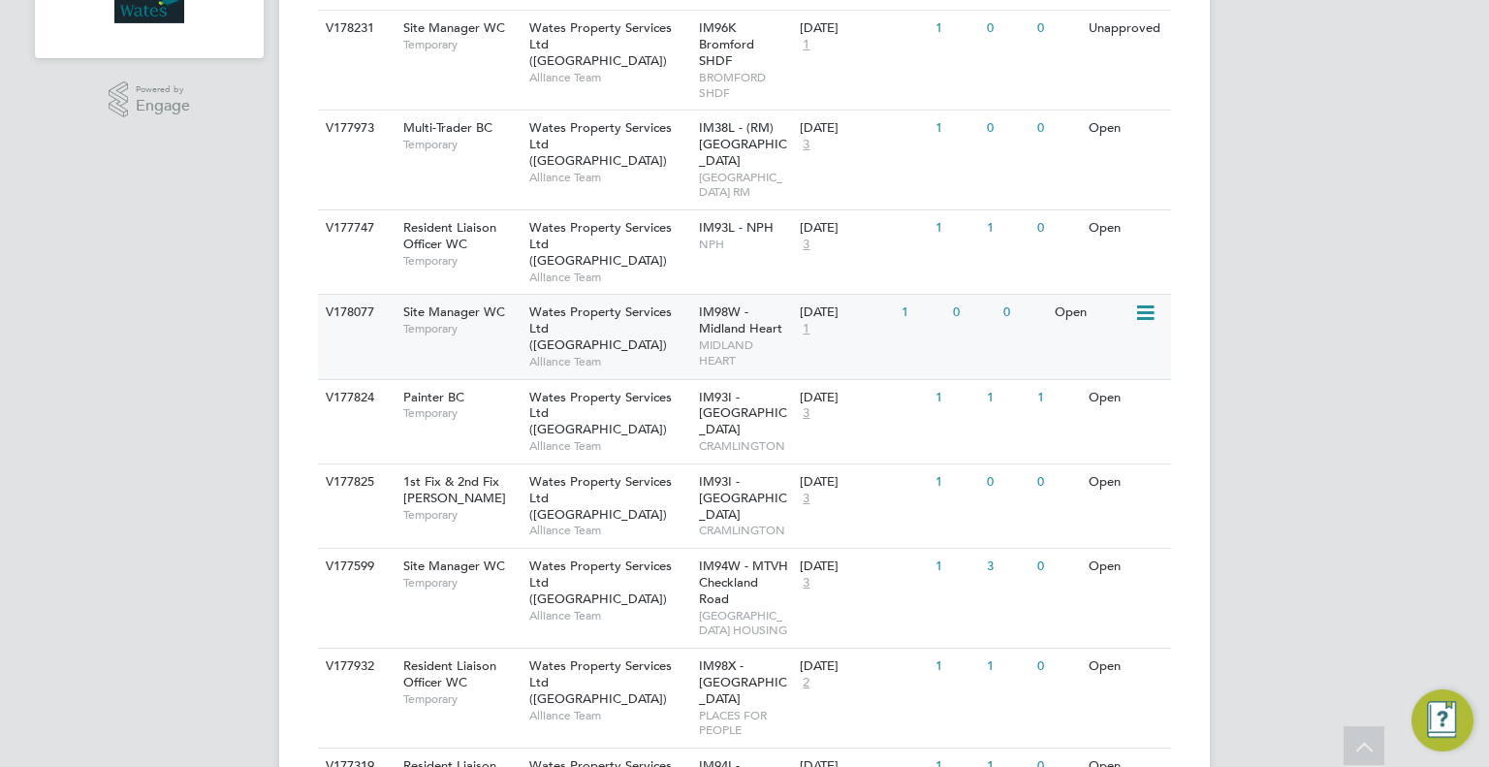
scroll to position [679, 0]
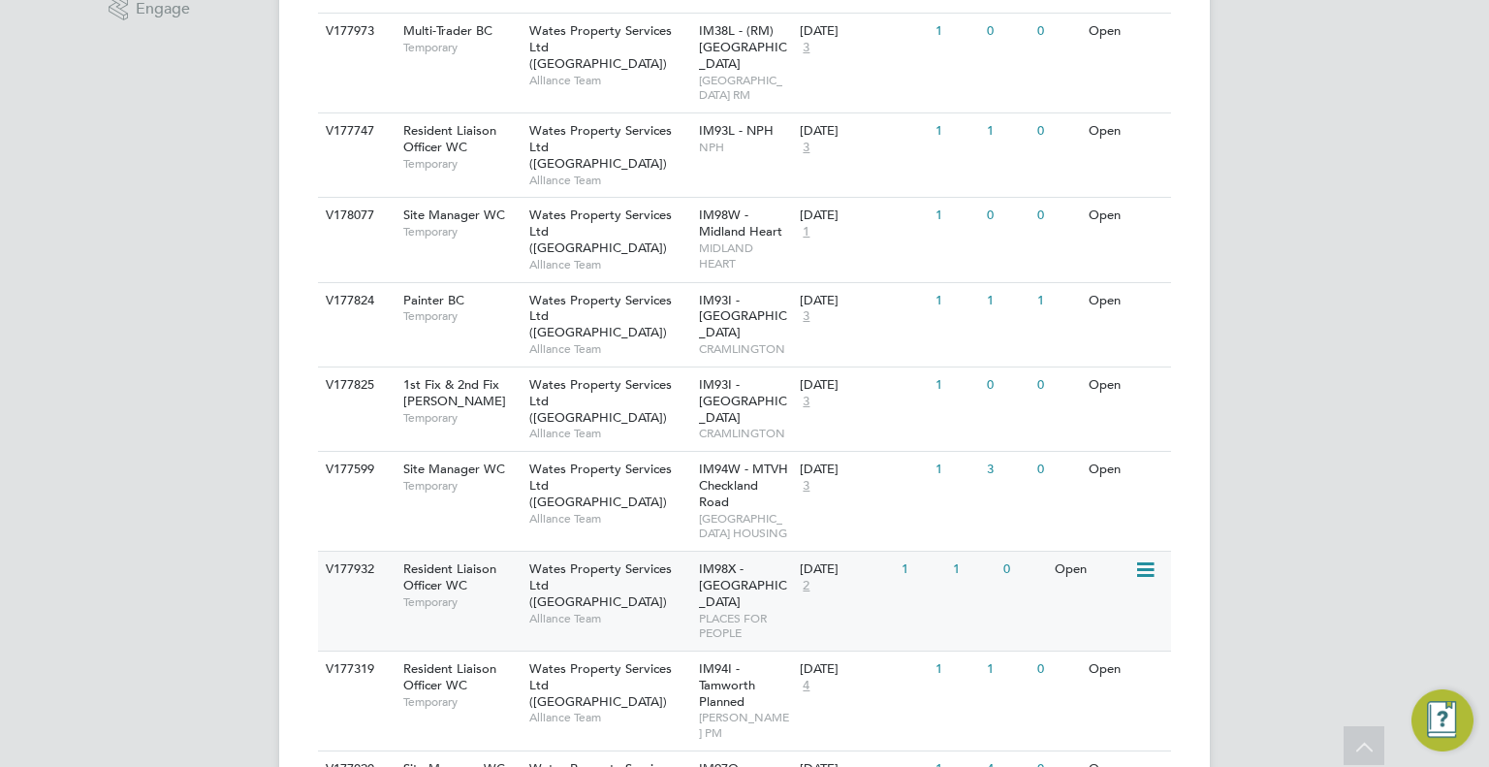
click at [760, 561] on span "IM98X - [GEOGRAPHIC_DATA]" at bounding box center [743, 584] width 88 height 49
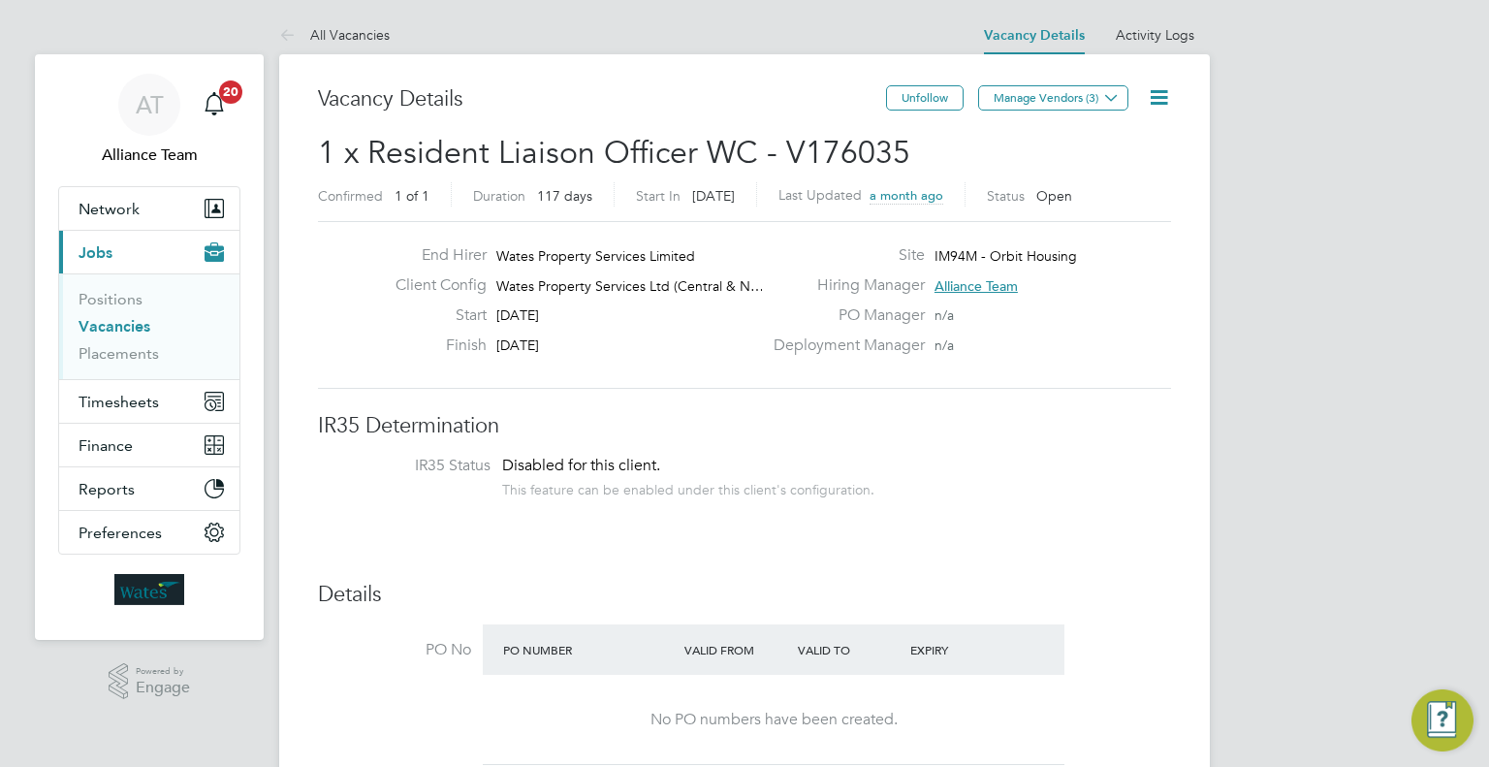
click at [1155, 97] on icon at bounding box center [1159, 97] width 24 height 24
click at [1098, 168] on li "Update Status" at bounding box center [1112, 170] width 112 height 27
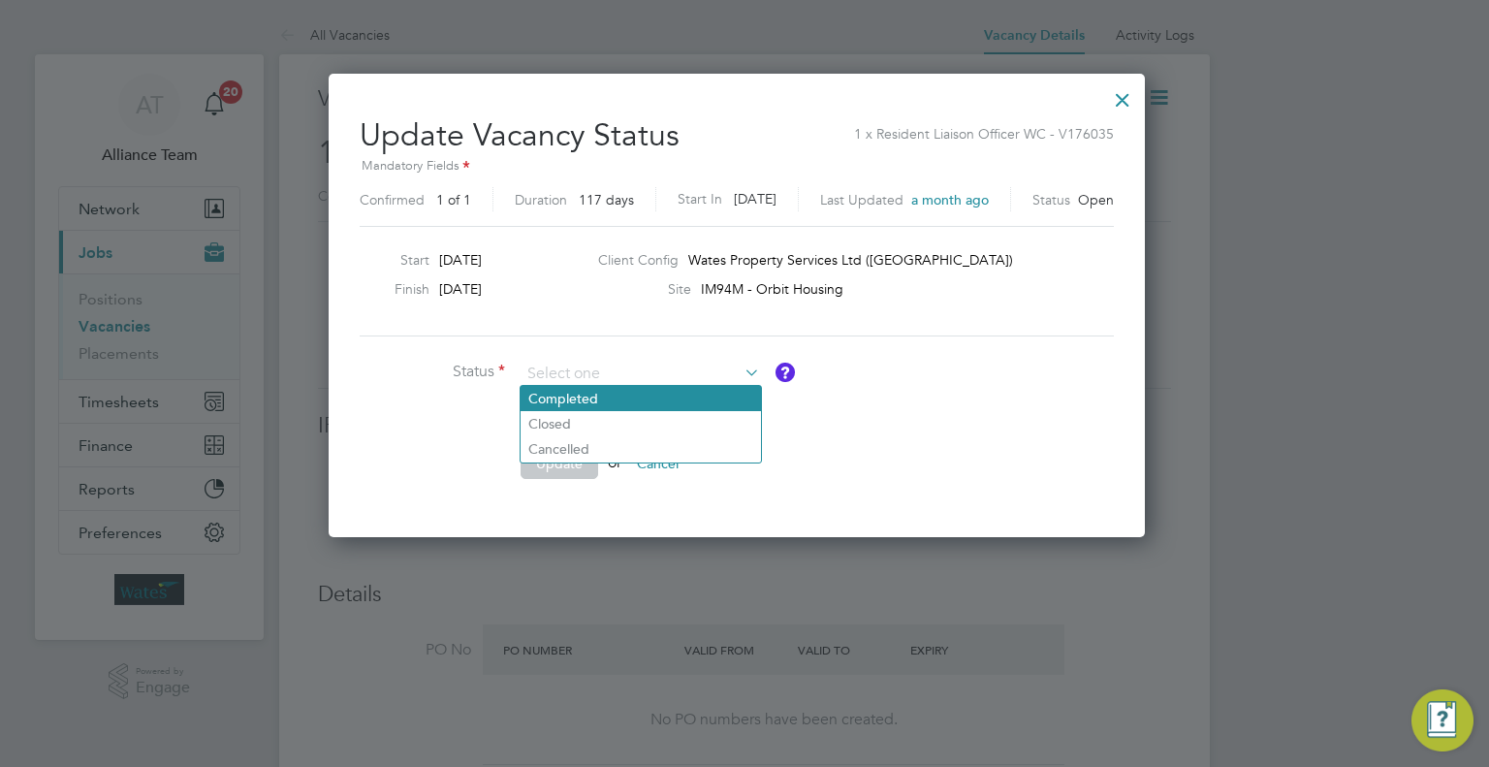
click at [587, 398] on li "Completed" at bounding box center [641, 398] width 240 height 25
type input "Completed"
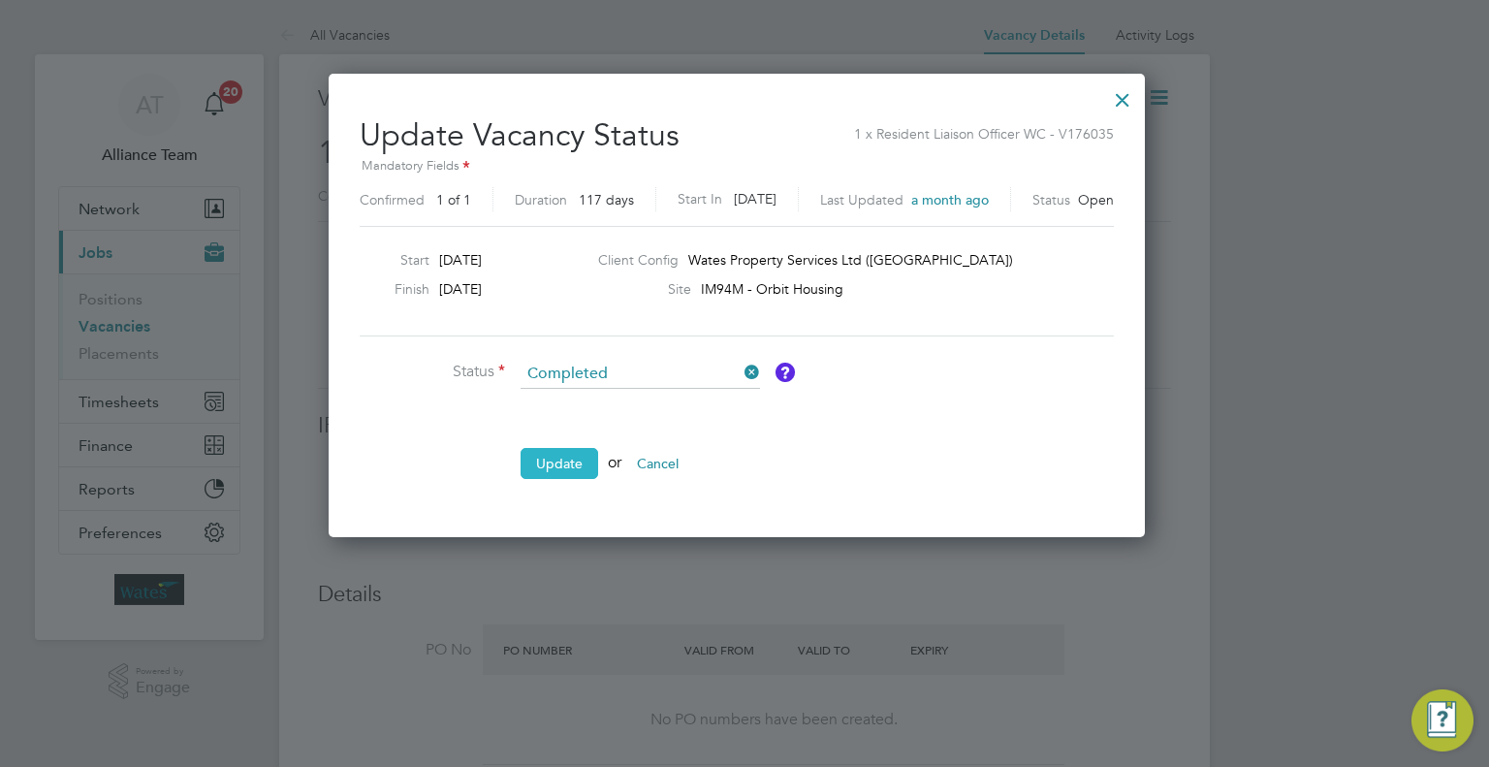
click at [566, 459] on button "Update" at bounding box center [560, 463] width 78 height 31
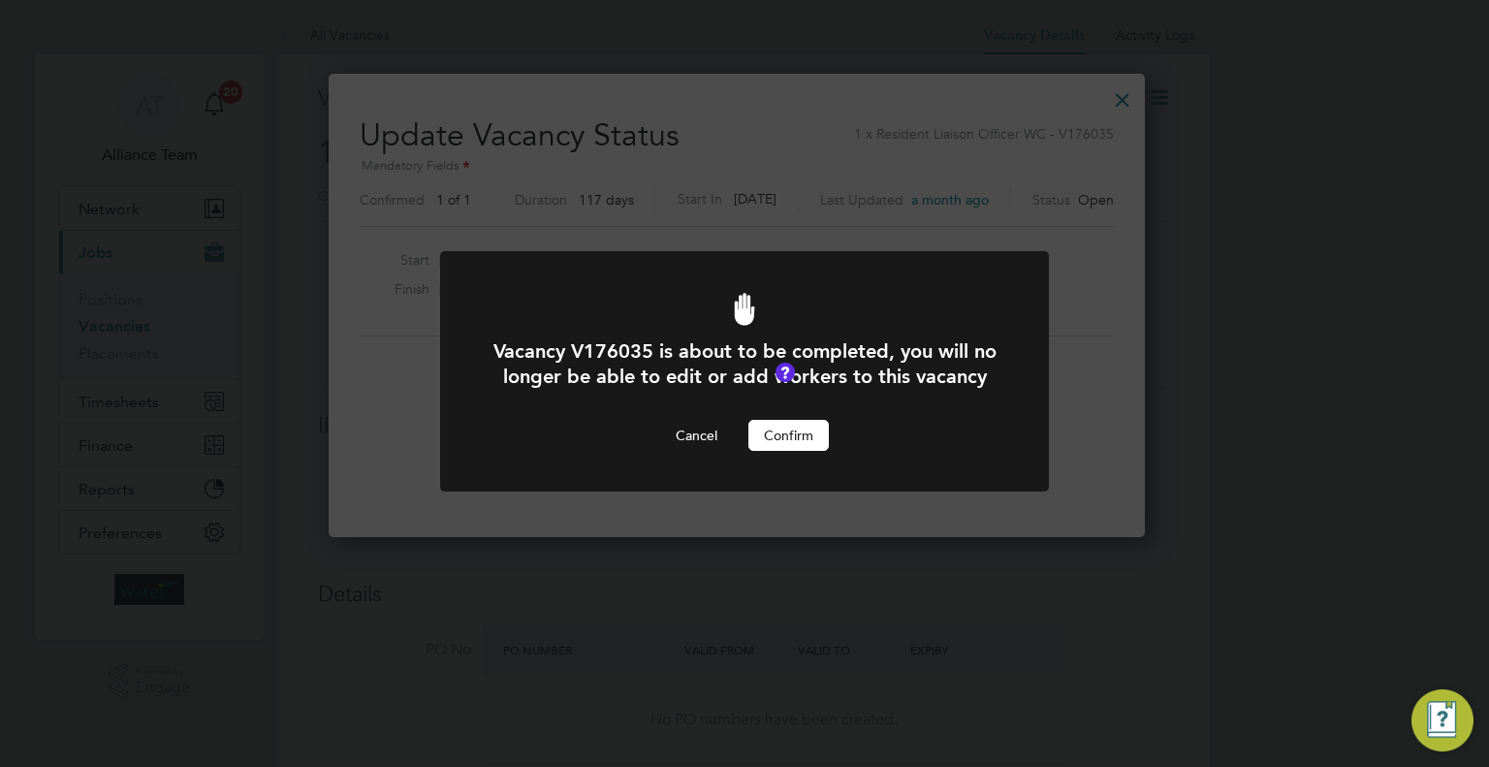
click at [803, 451] on button "Confirm" at bounding box center [788, 435] width 80 height 31
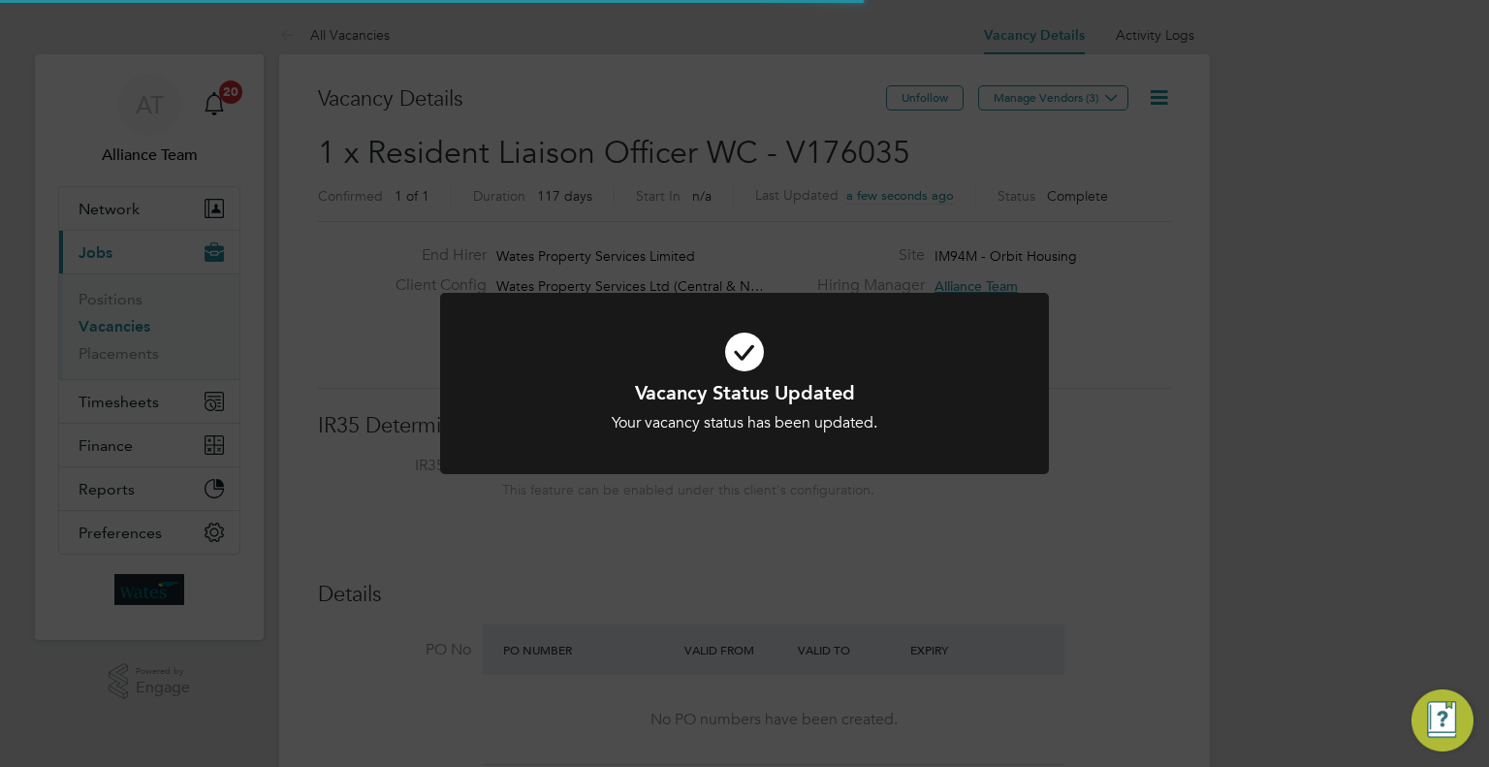
click at [777, 547] on div "Vacancy Status Updated Your vacancy status has been updated. Cancel Okay" at bounding box center [744, 383] width 1489 height 767
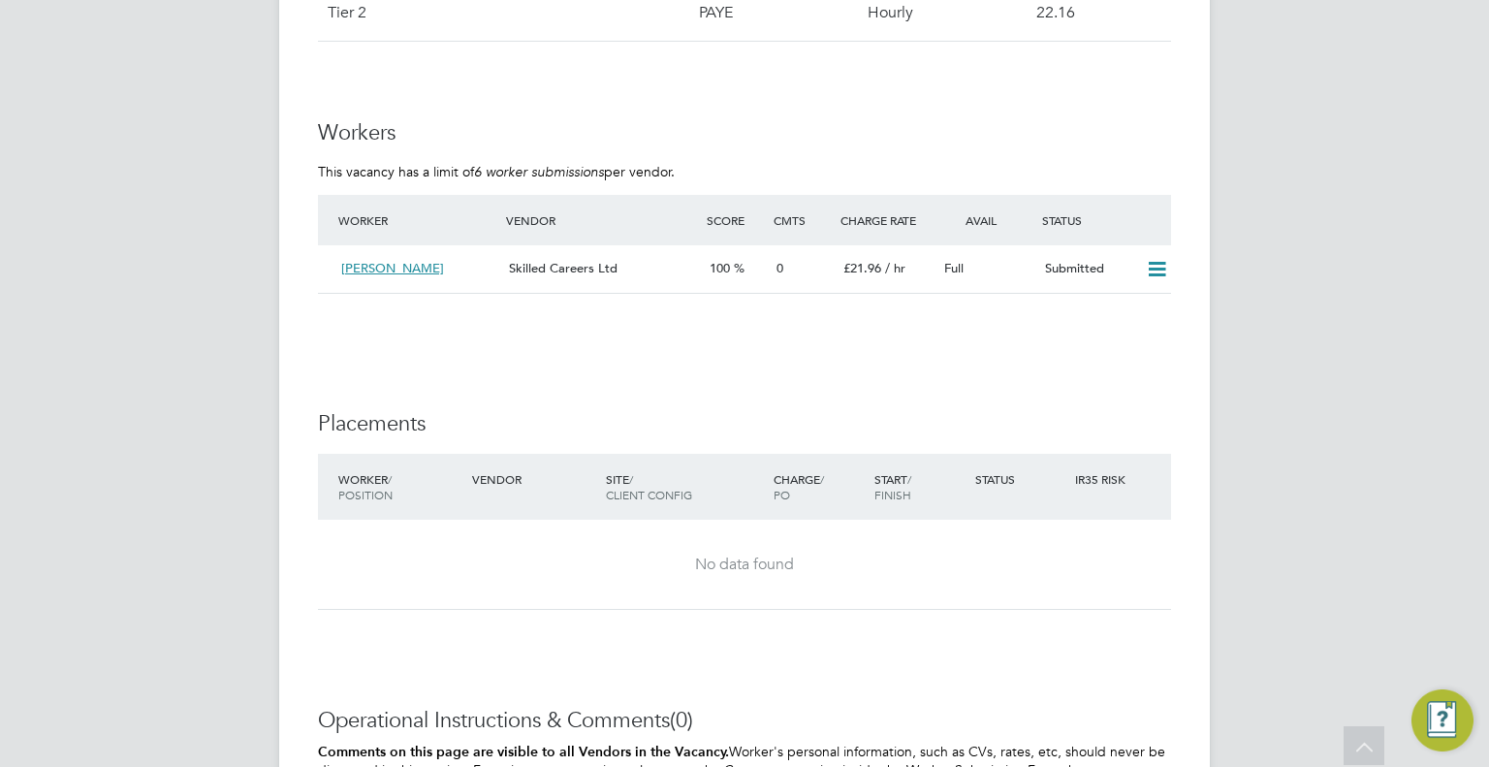
scroll to position [1597, 0]
click at [1159, 268] on icon at bounding box center [1157, 268] width 24 height 16
click at [1113, 311] on li "Offer" at bounding box center [1132, 307] width 68 height 27
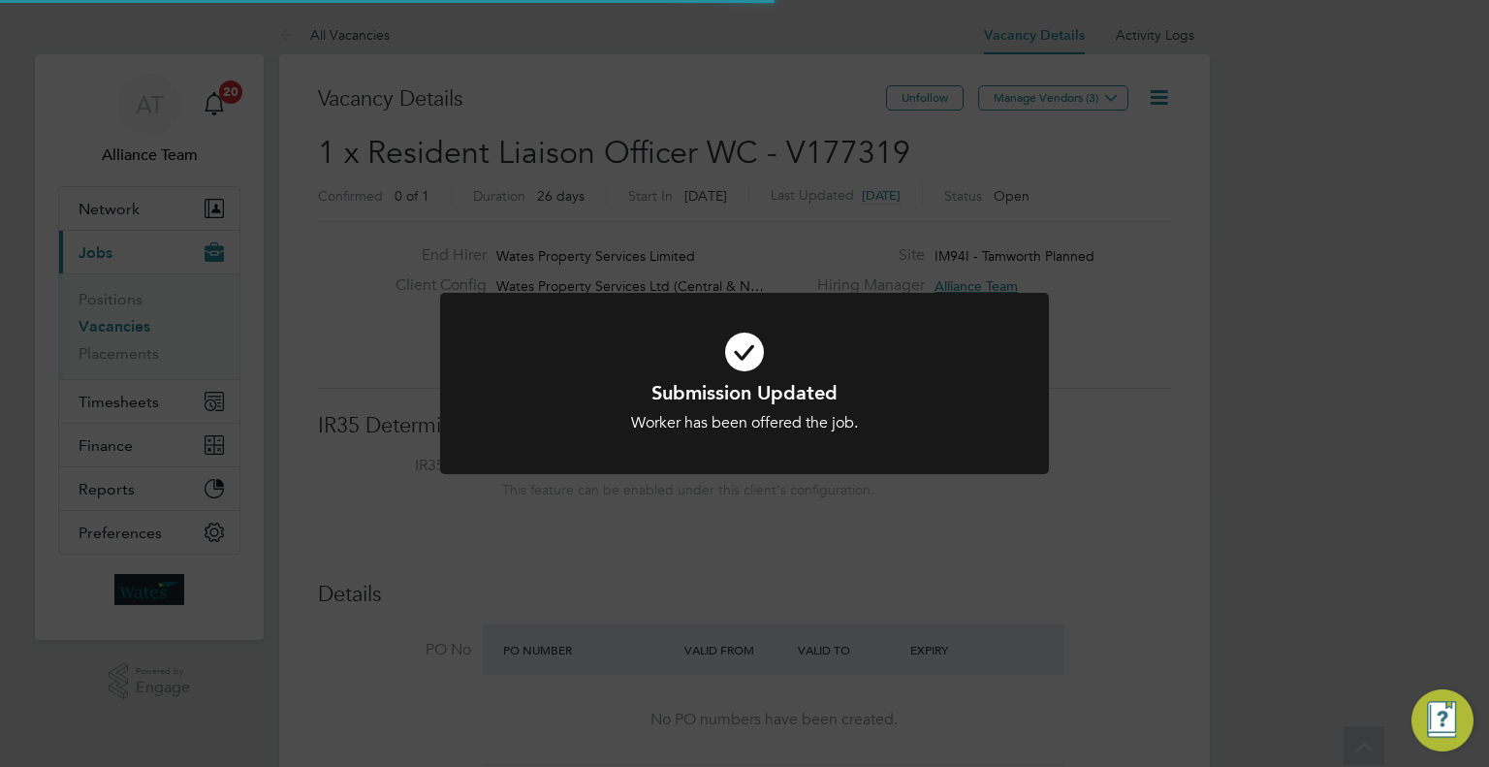
scroll to position [57, 372]
click at [1153, 397] on div "Submission Updated Worker has been offered the job. Cancel Okay" at bounding box center [744, 383] width 1489 height 767
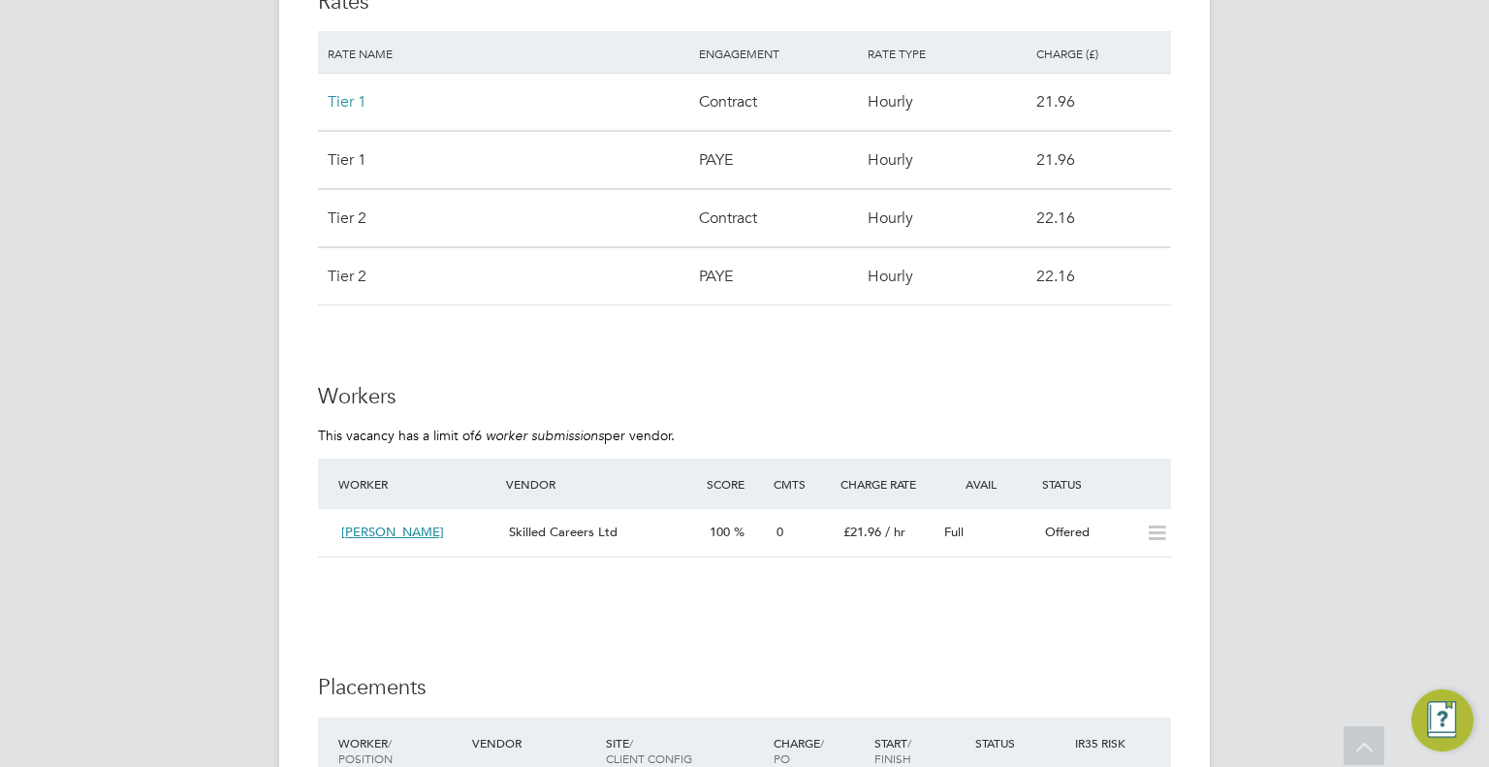
scroll to position [1333, 0]
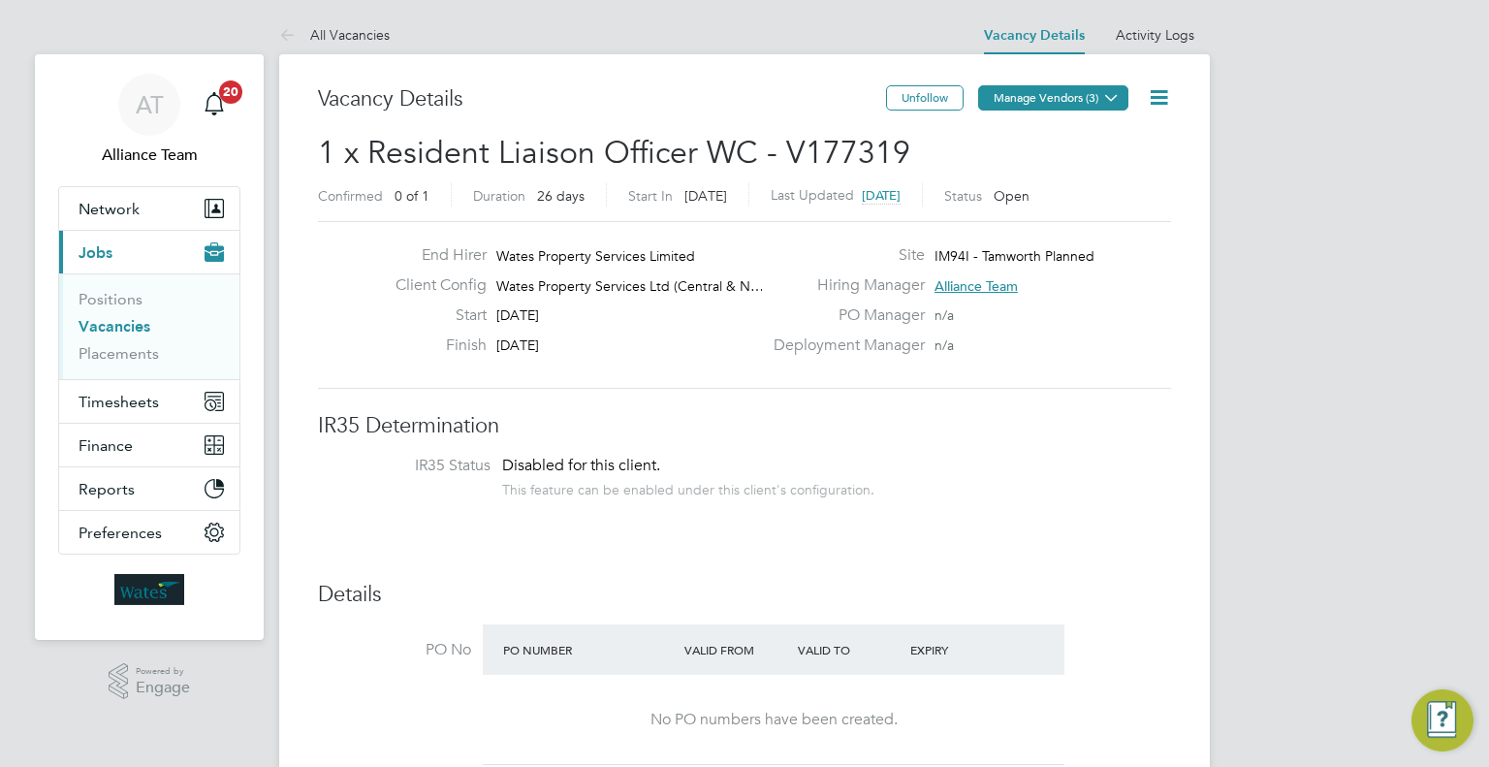
click at [1091, 96] on button "Manage Vendors (3)" at bounding box center [1053, 97] width 150 height 25
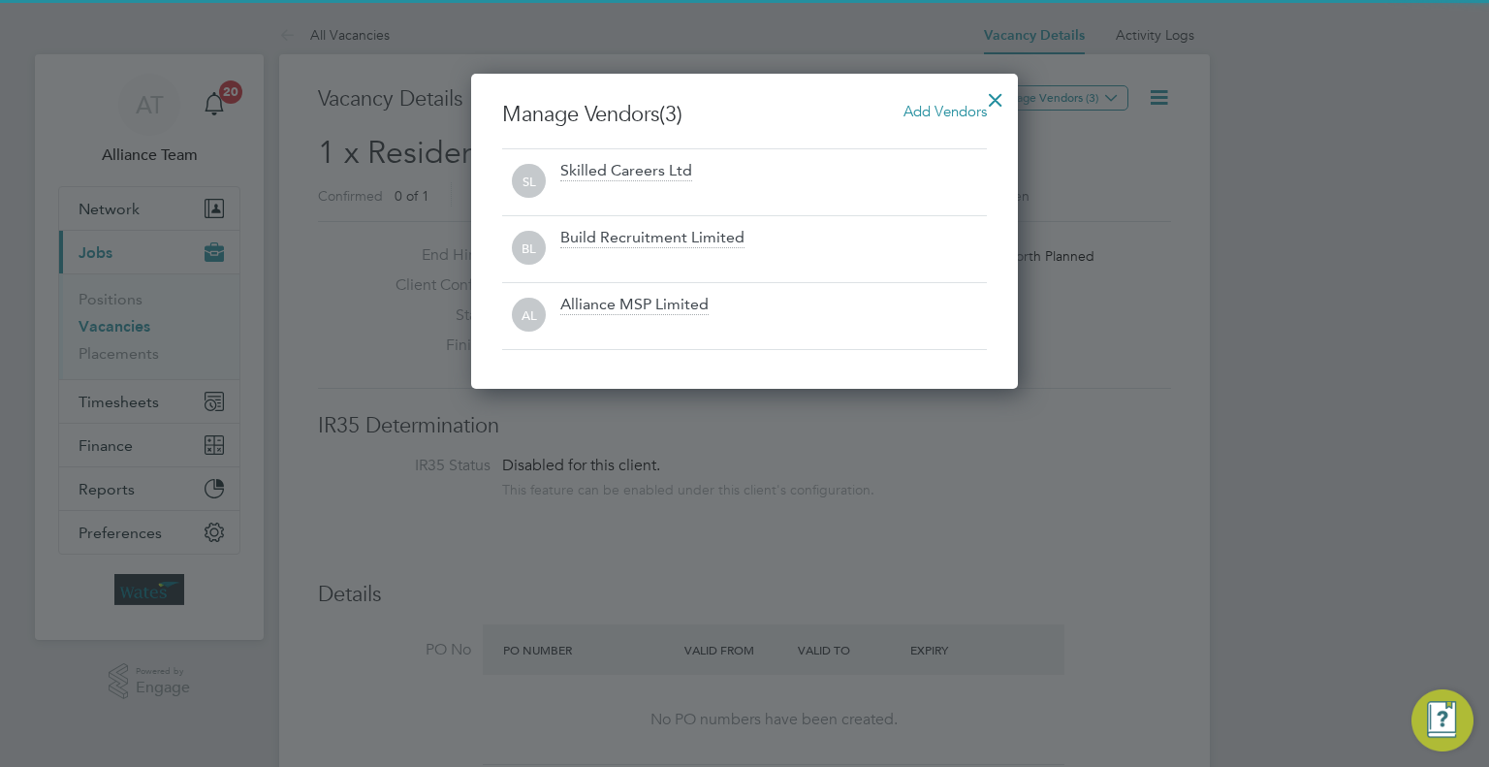
click at [946, 108] on span "Add Vendors" at bounding box center [944, 111] width 83 height 18
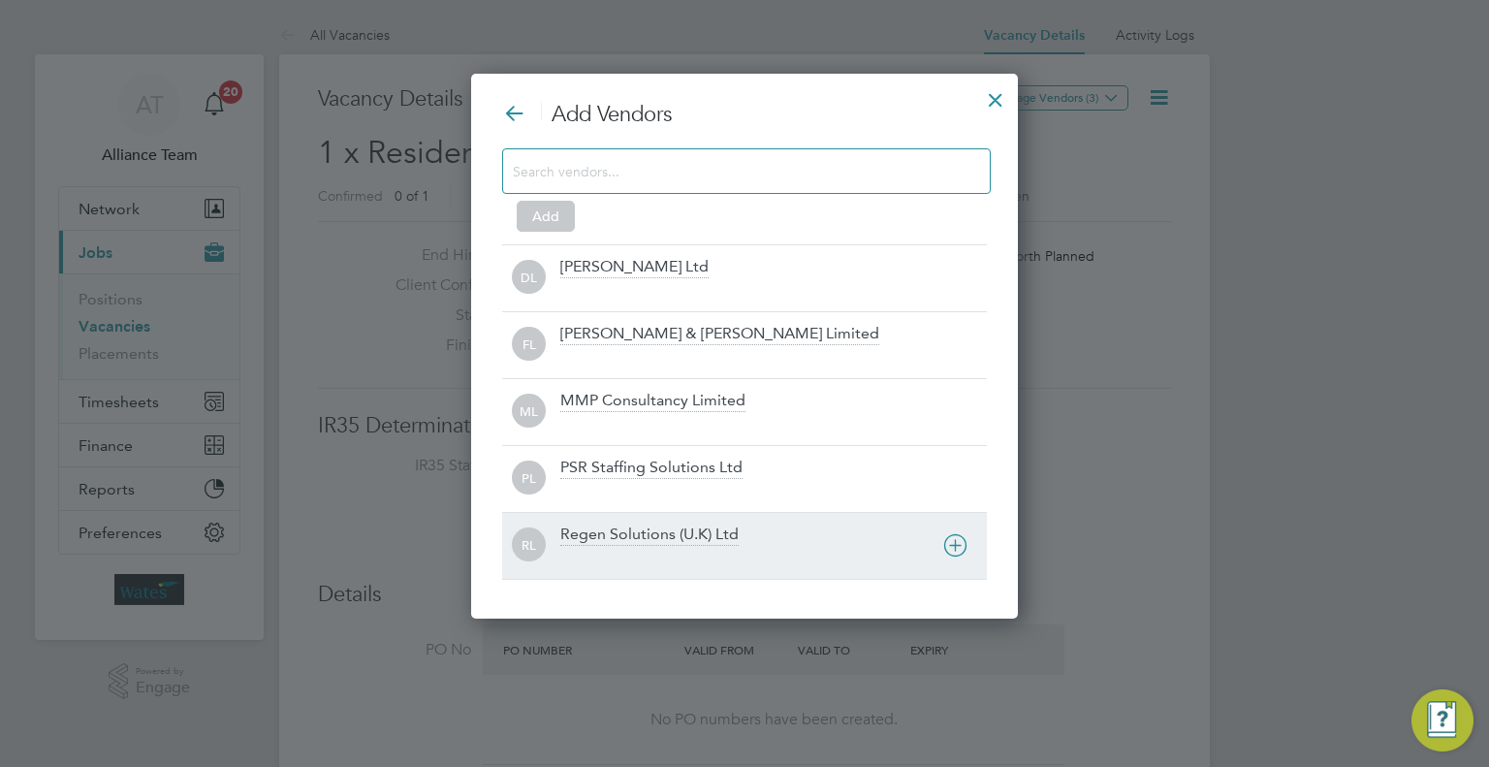
click at [651, 553] on div at bounding box center [773, 558] width 427 height 19
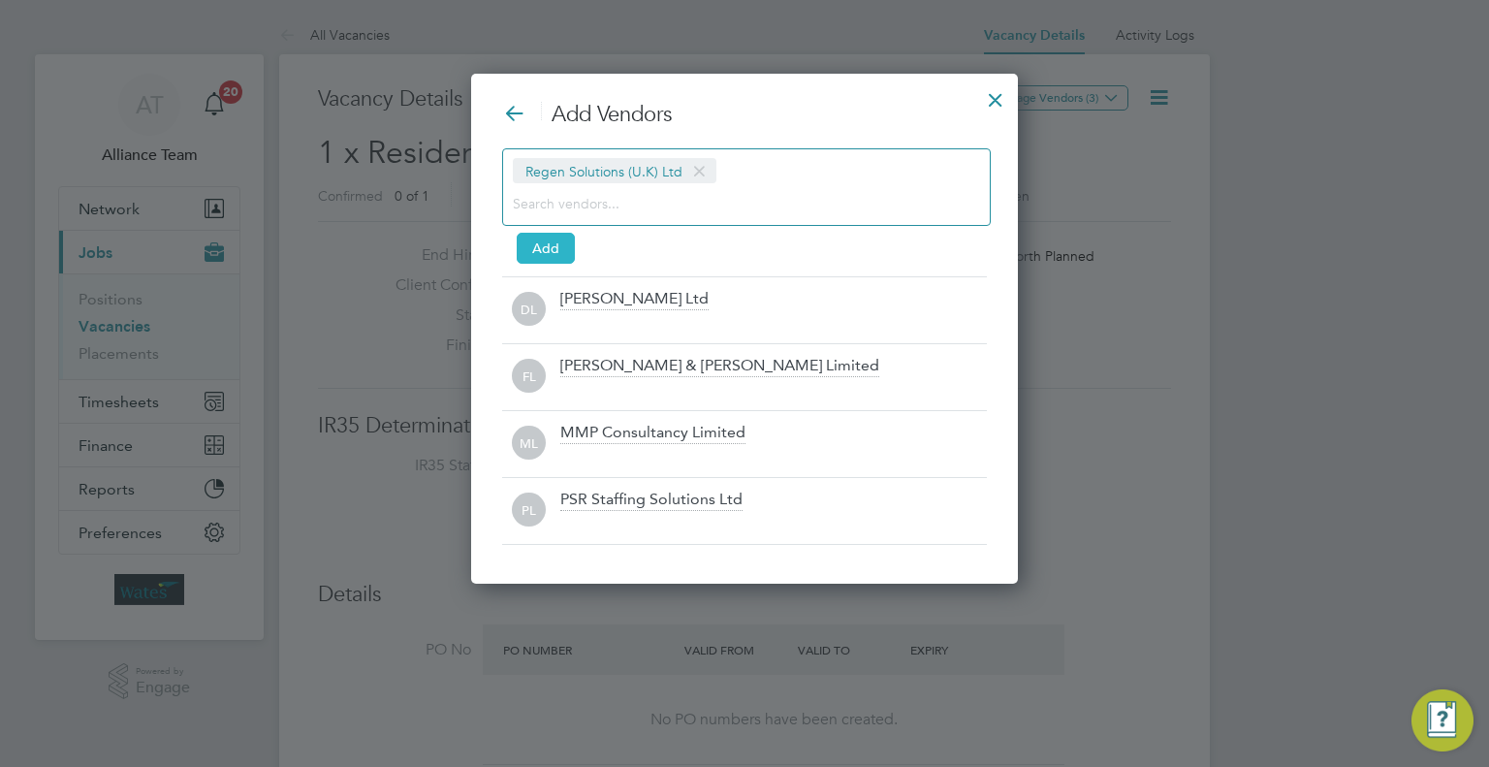
click at [566, 248] on button "Add" at bounding box center [546, 248] width 58 height 31
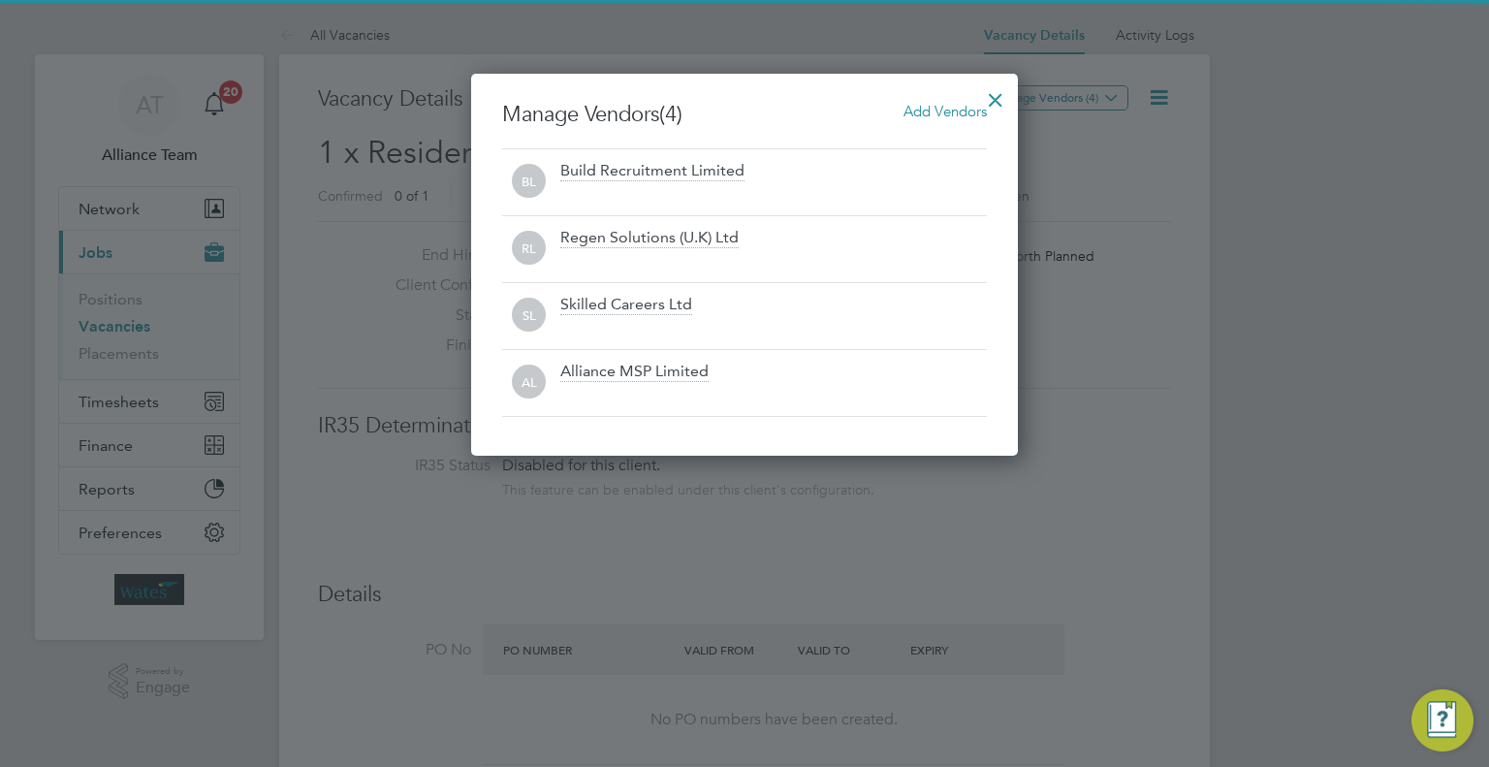
click at [991, 98] on div at bounding box center [995, 95] width 35 height 35
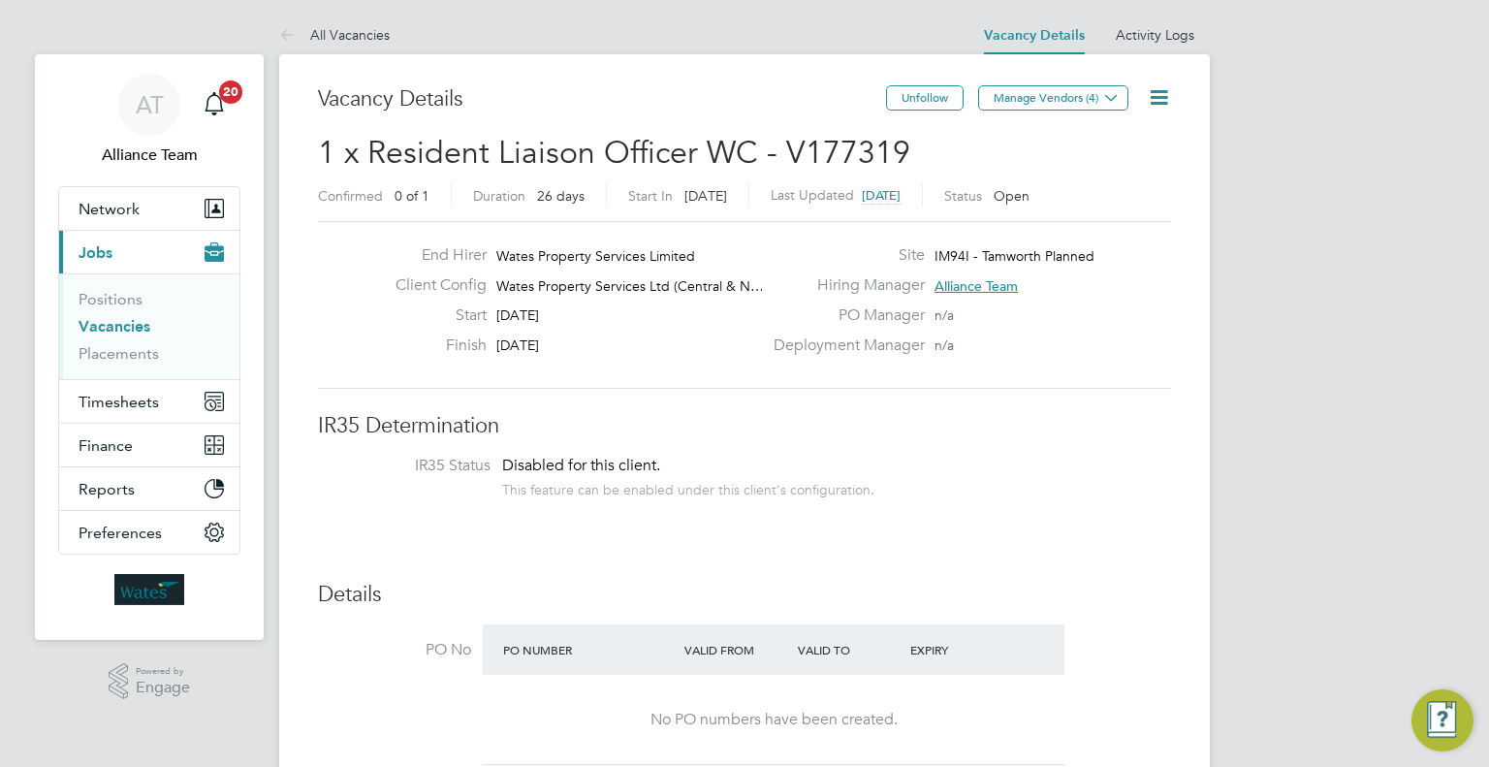
click at [128, 318] on link "Vacancies" at bounding box center [115, 326] width 72 height 18
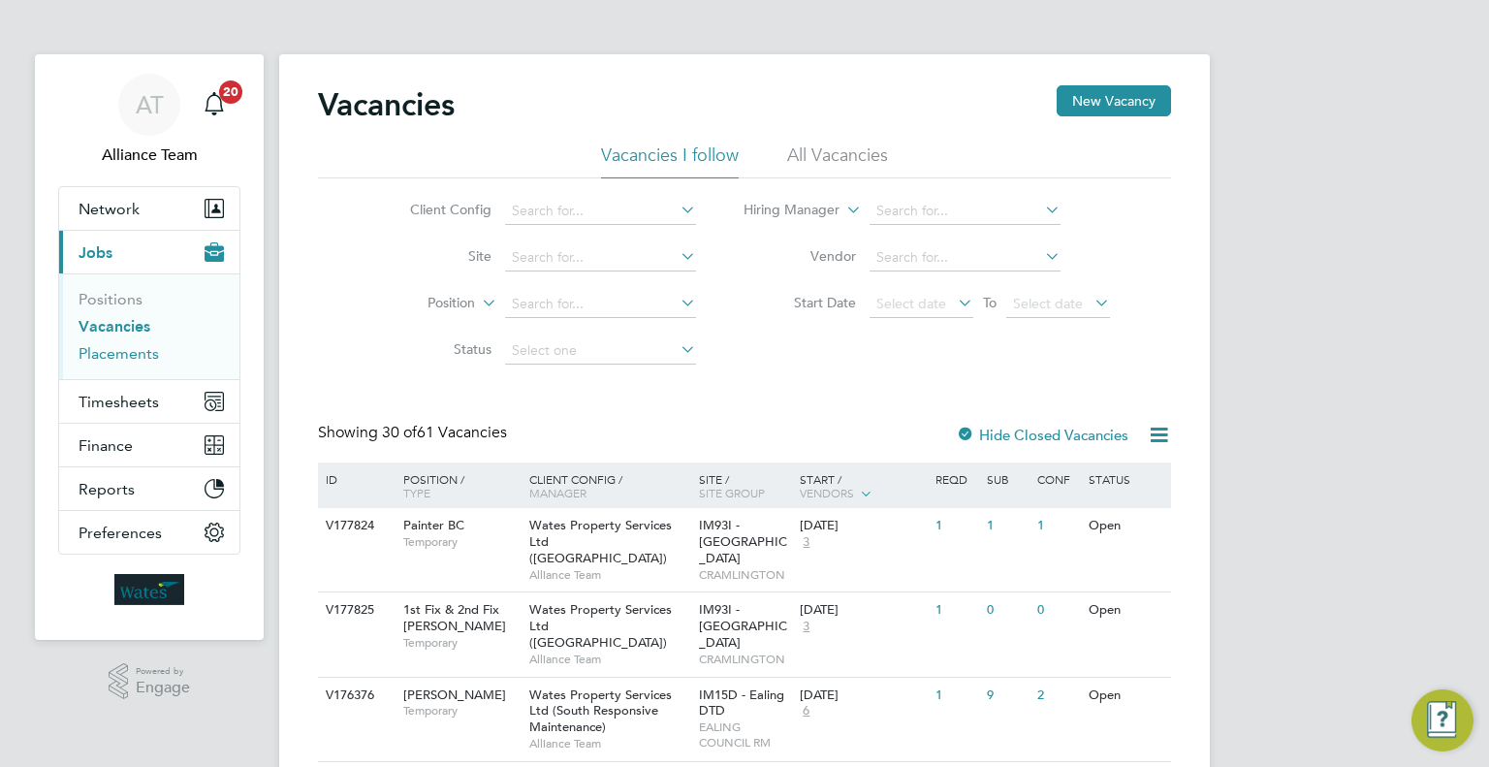
click at [148, 357] on link "Placements" at bounding box center [119, 353] width 80 height 18
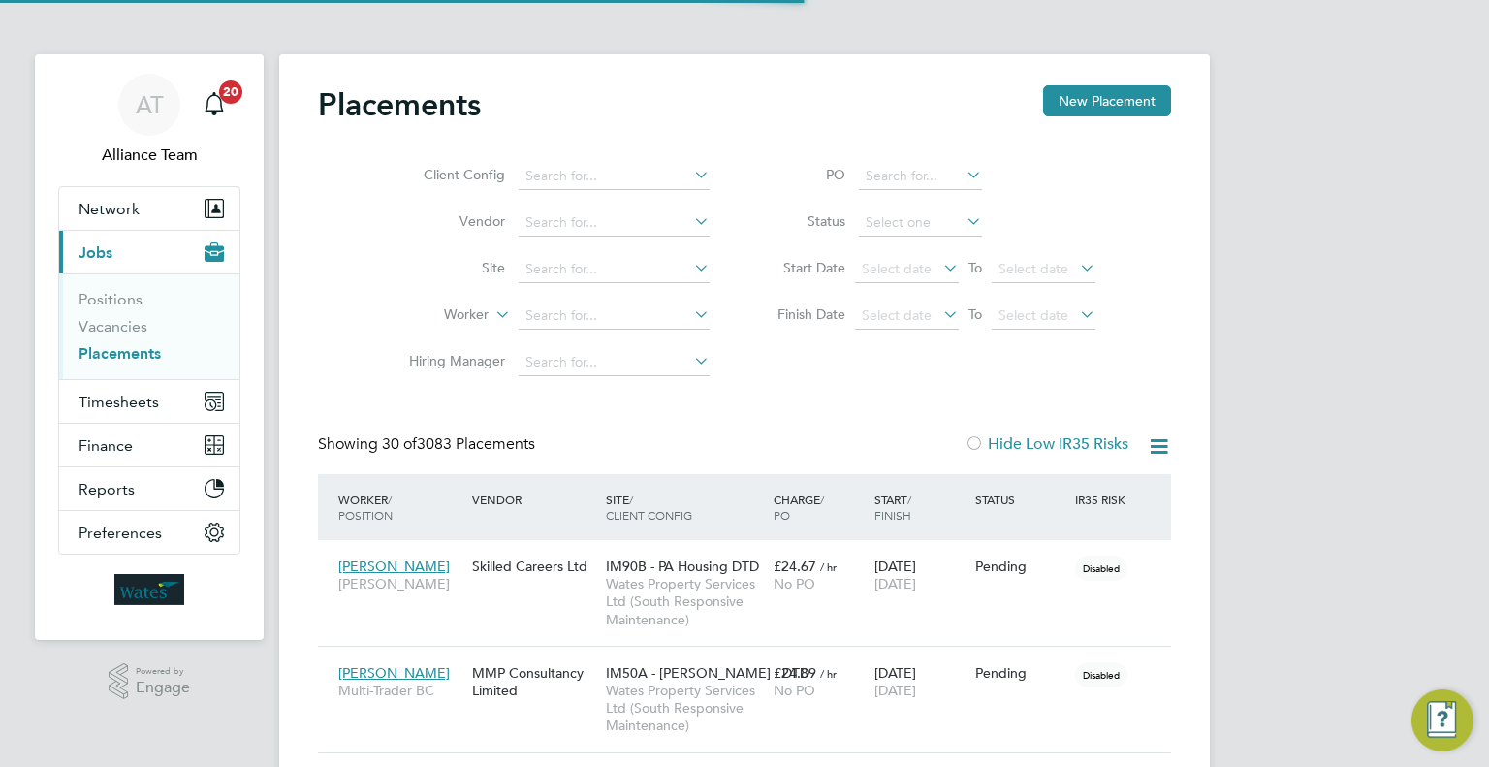
scroll to position [55, 135]
click at [572, 263] on input at bounding box center [614, 269] width 191 height 27
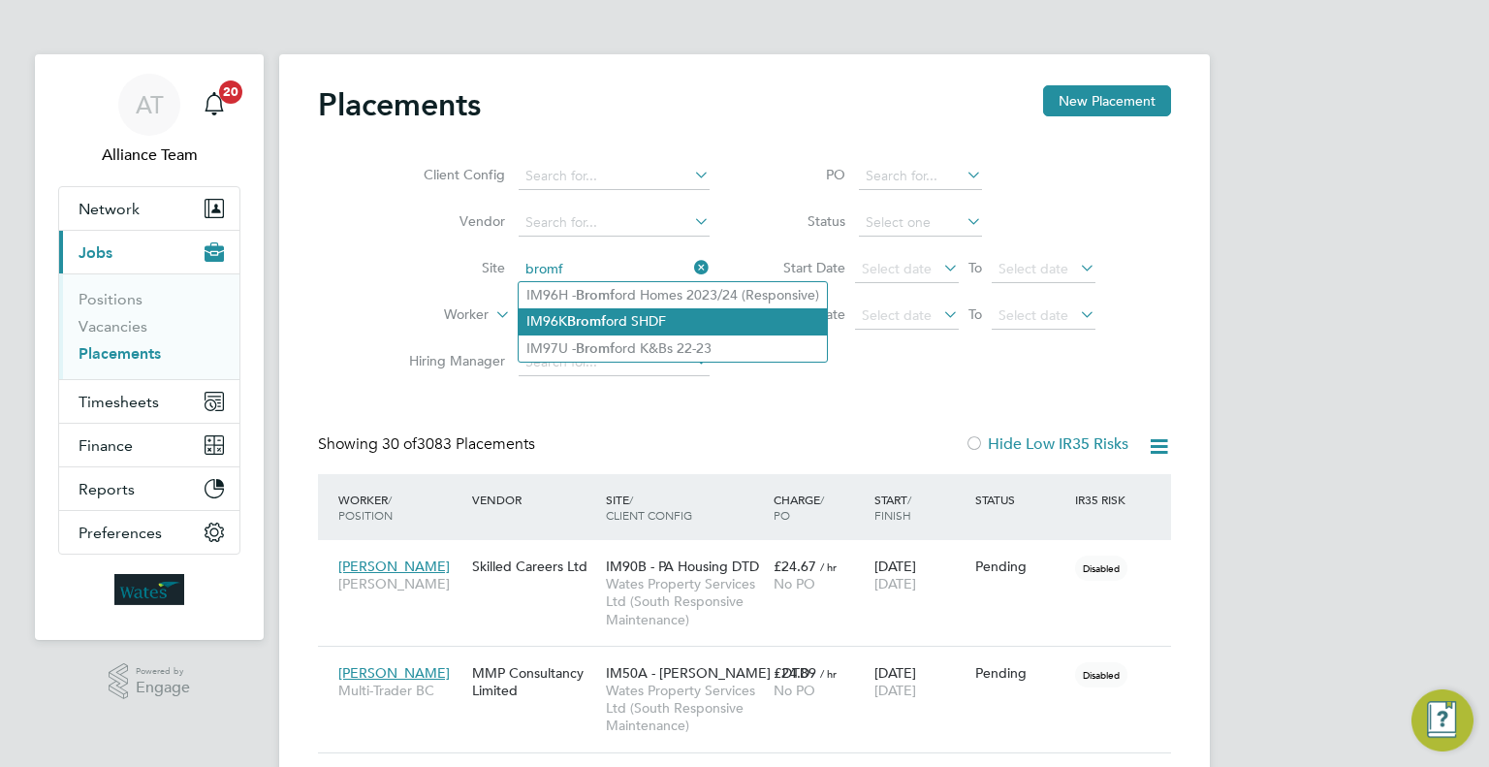
click at [636, 317] on li "IM96K Bromf ord SHDF" at bounding box center [673, 321] width 308 height 26
type input "IM96K Bromford SHDF"
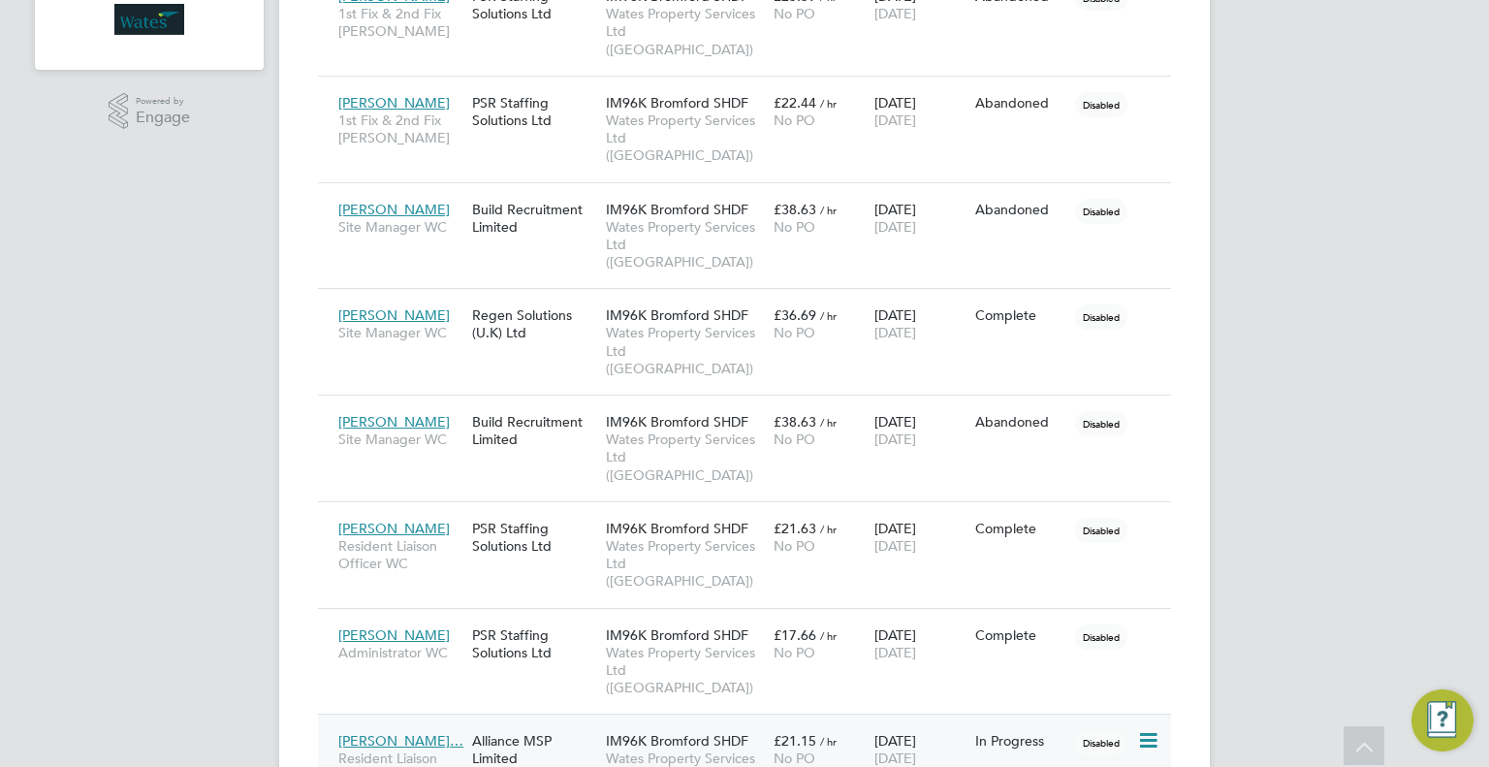
click at [629, 749] on span "Wates Property Services Ltd ([GEOGRAPHIC_DATA])" at bounding box center [685, 775] width 158 height 53
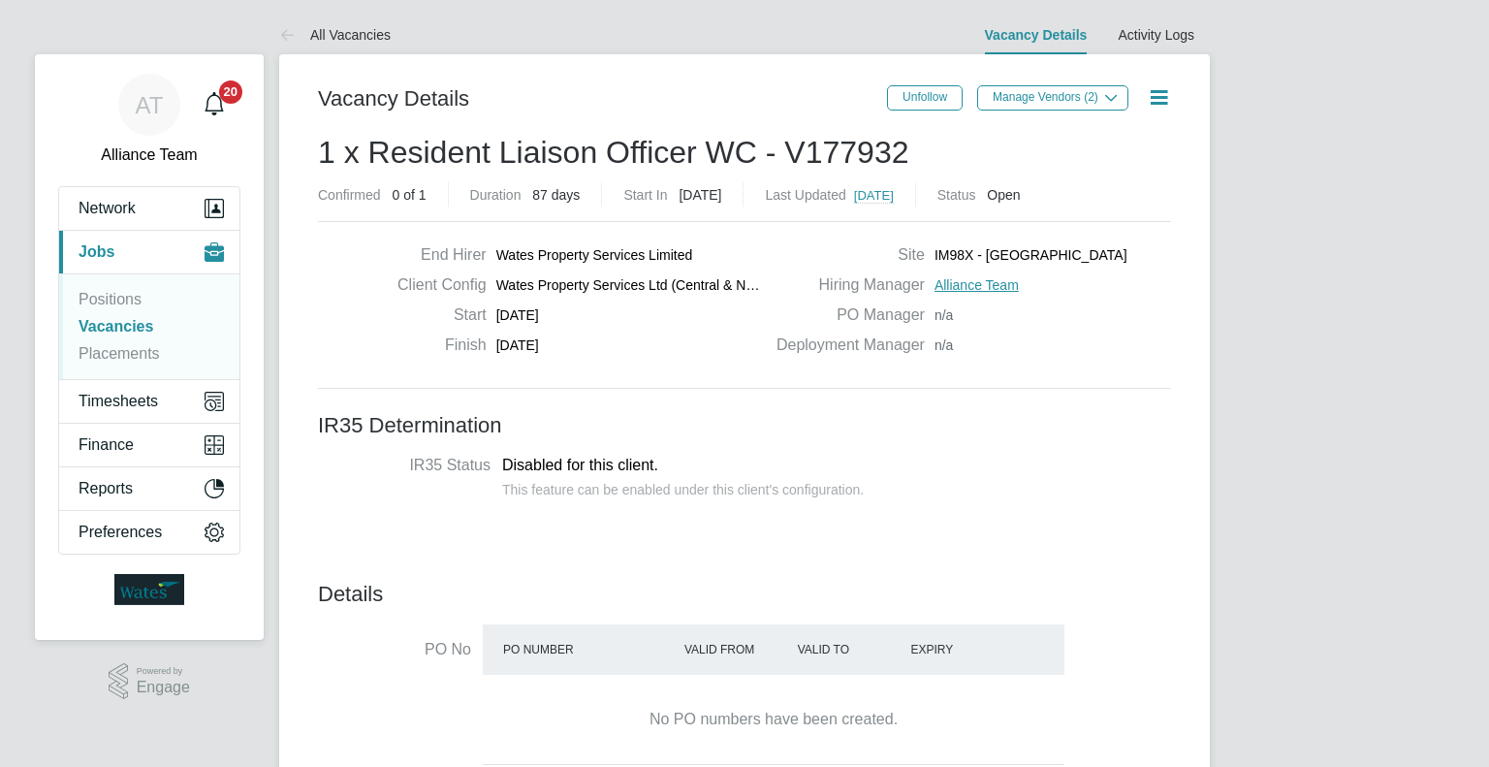
click at [1166, 98] on icon at bounding box center [1159, 97] width 24 height 24
click at [1097, 146] on li "Edit Vacancy e" at bounding box center [1112, 143] width 111 height 27
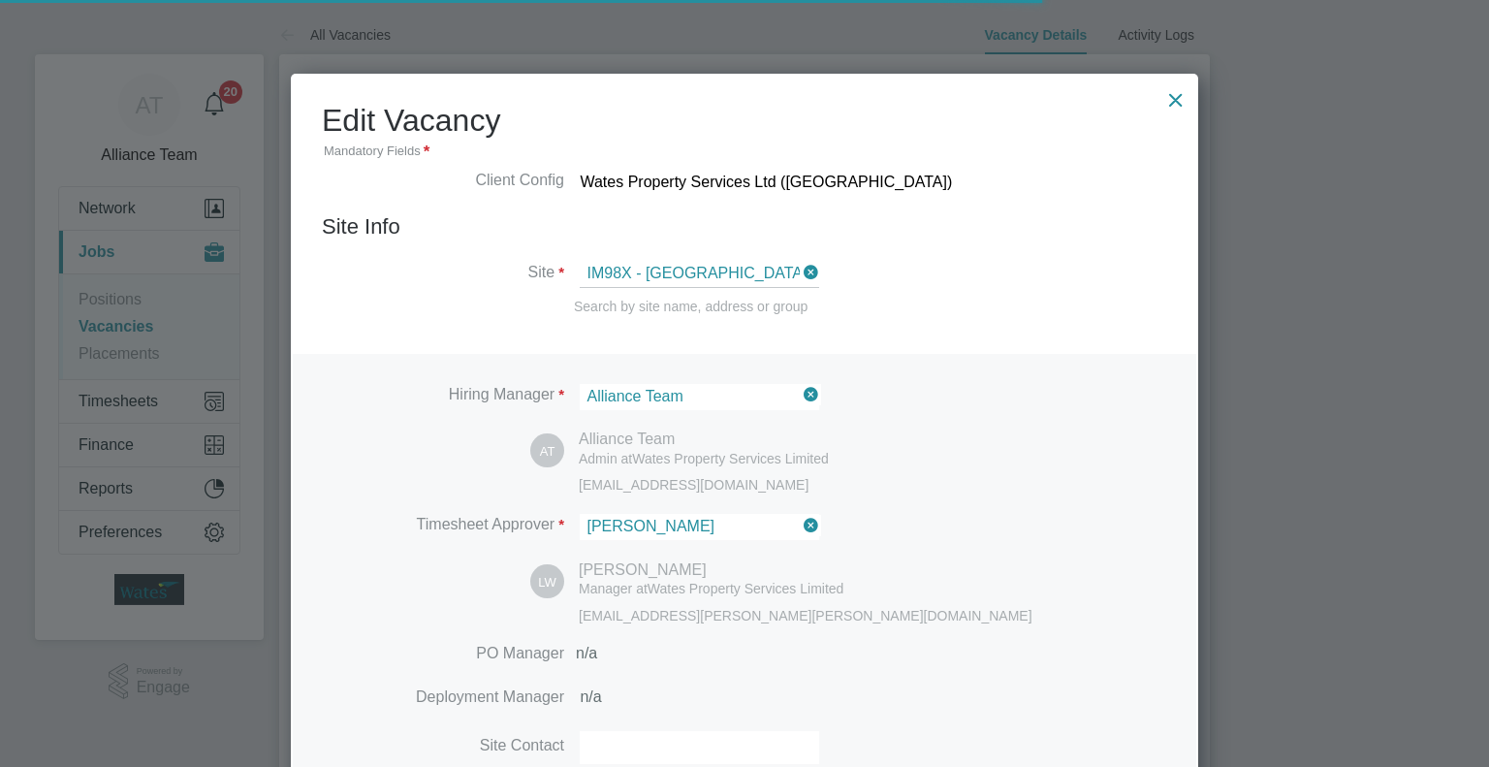
scroll to position [9, 9]
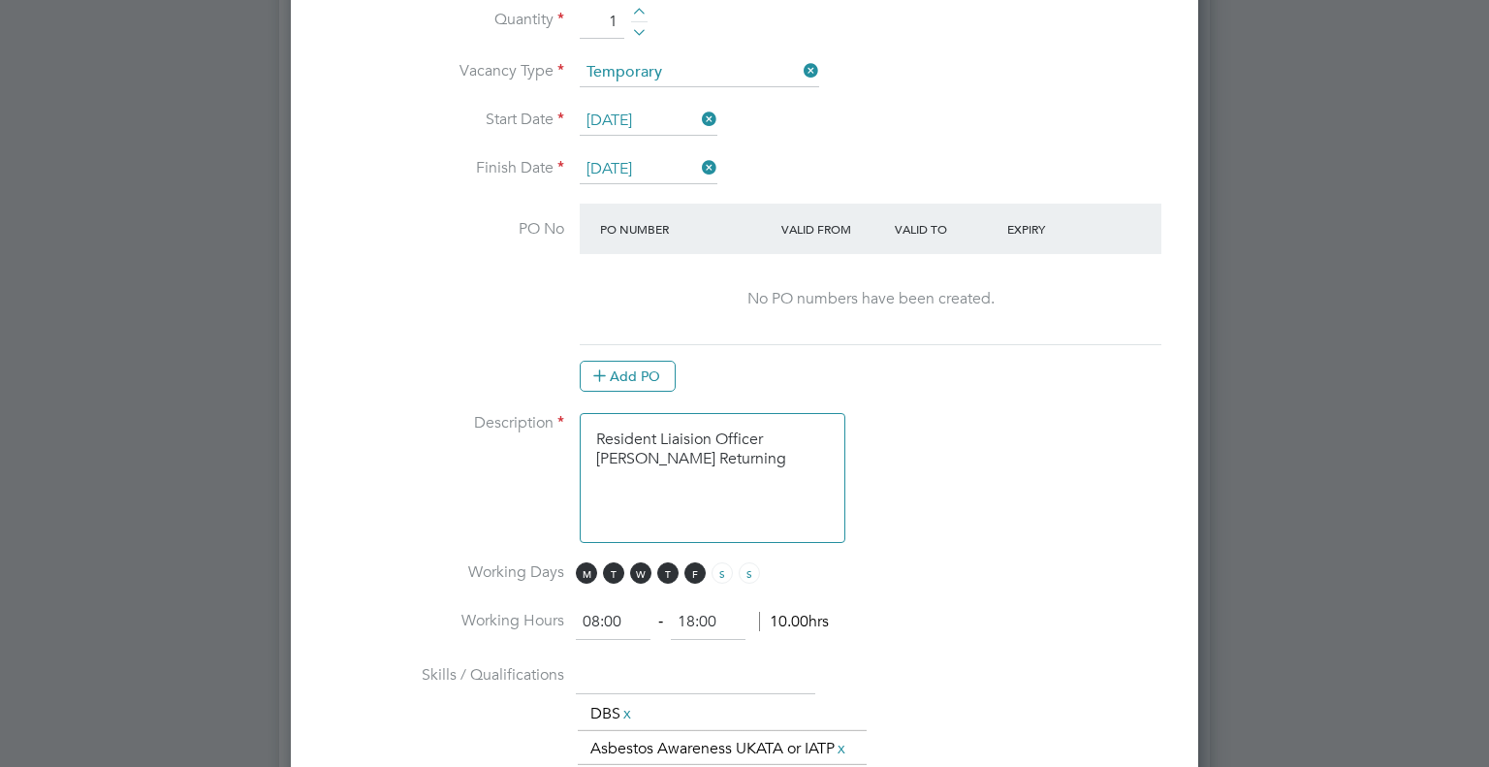
drag, startPoint x: 792, startPoint y: 455, endPoint x: 396, endPoint y: 488, distance: 396.9
click at [395, 486] on li "Description Resident Liaision Officer [PERSON_NAME] Returning" at bounding box center [744, 487] width 845 height 149
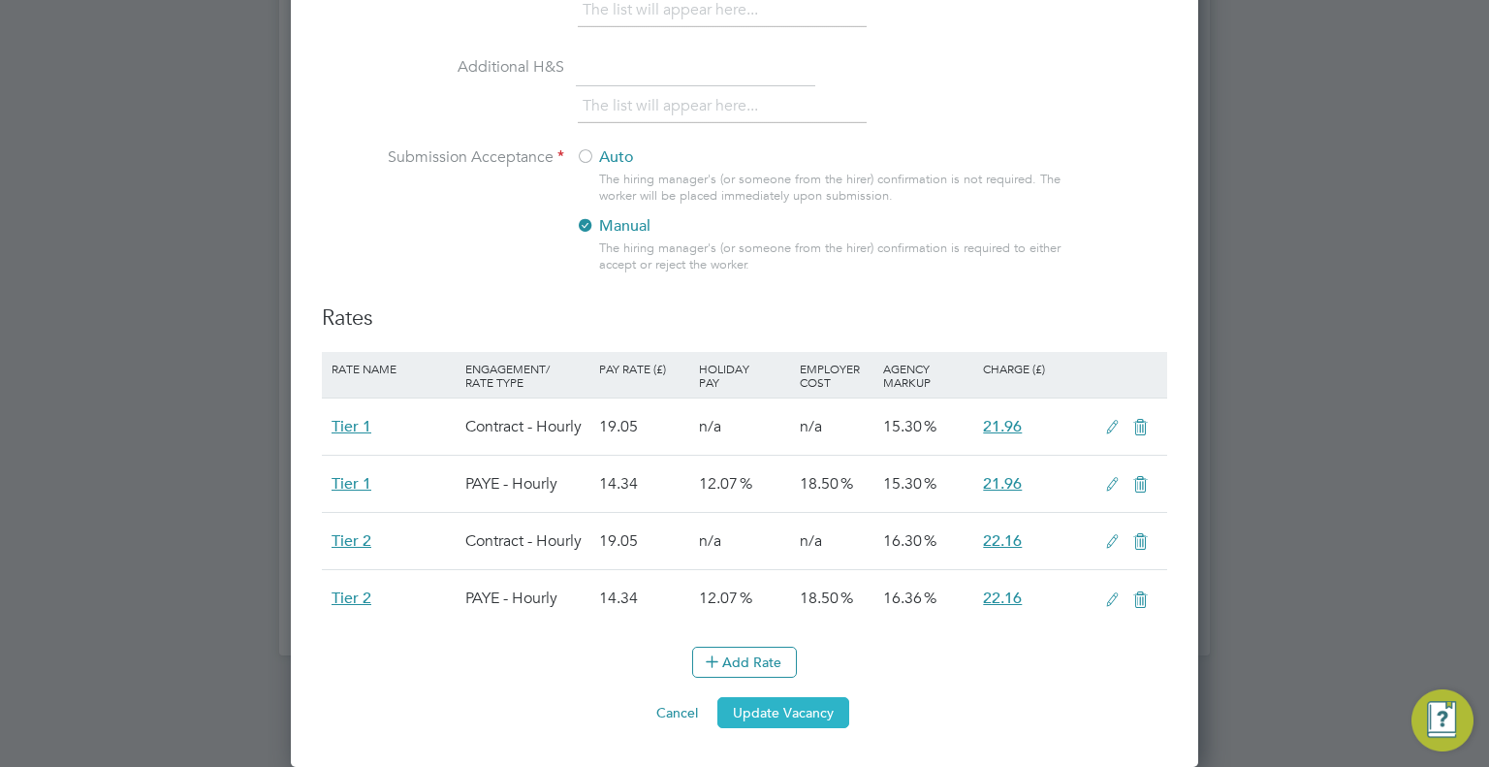
type textarea "Resident Liaision Officer until may next year must drive"
click at [807, 715] on button "Update Vacancy" at bounding box center [783, 712] width 132 height 31
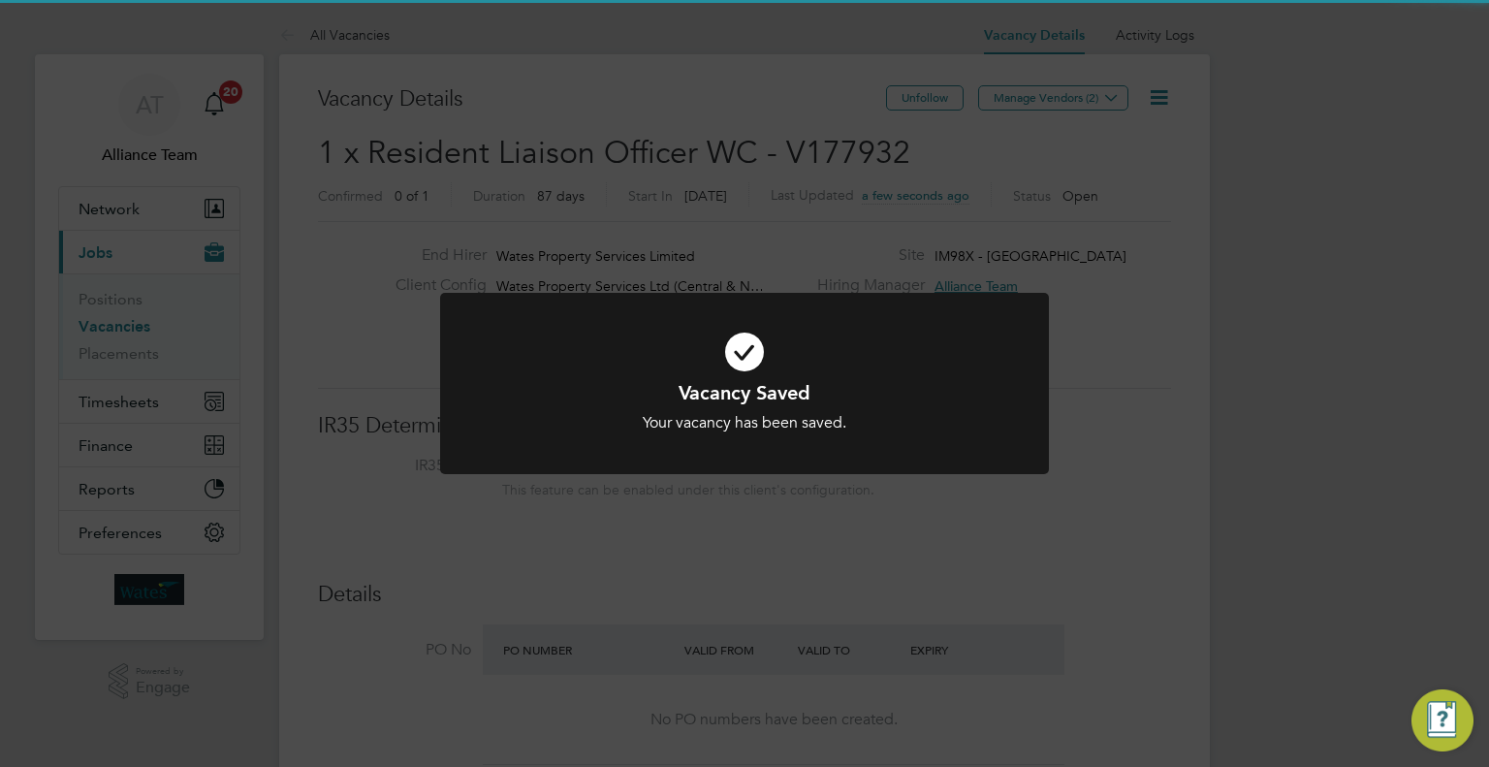
drag, startPoint x: 1223, startPoint y: 342, endPoint x: 1170, endPoint y: 281, distance: 81.1
click at [1215, 329] on div "Vacancy Saved Your vacancy has been saved. Cancel Okay" at bounding box center [744, 383] width 1489 height 767
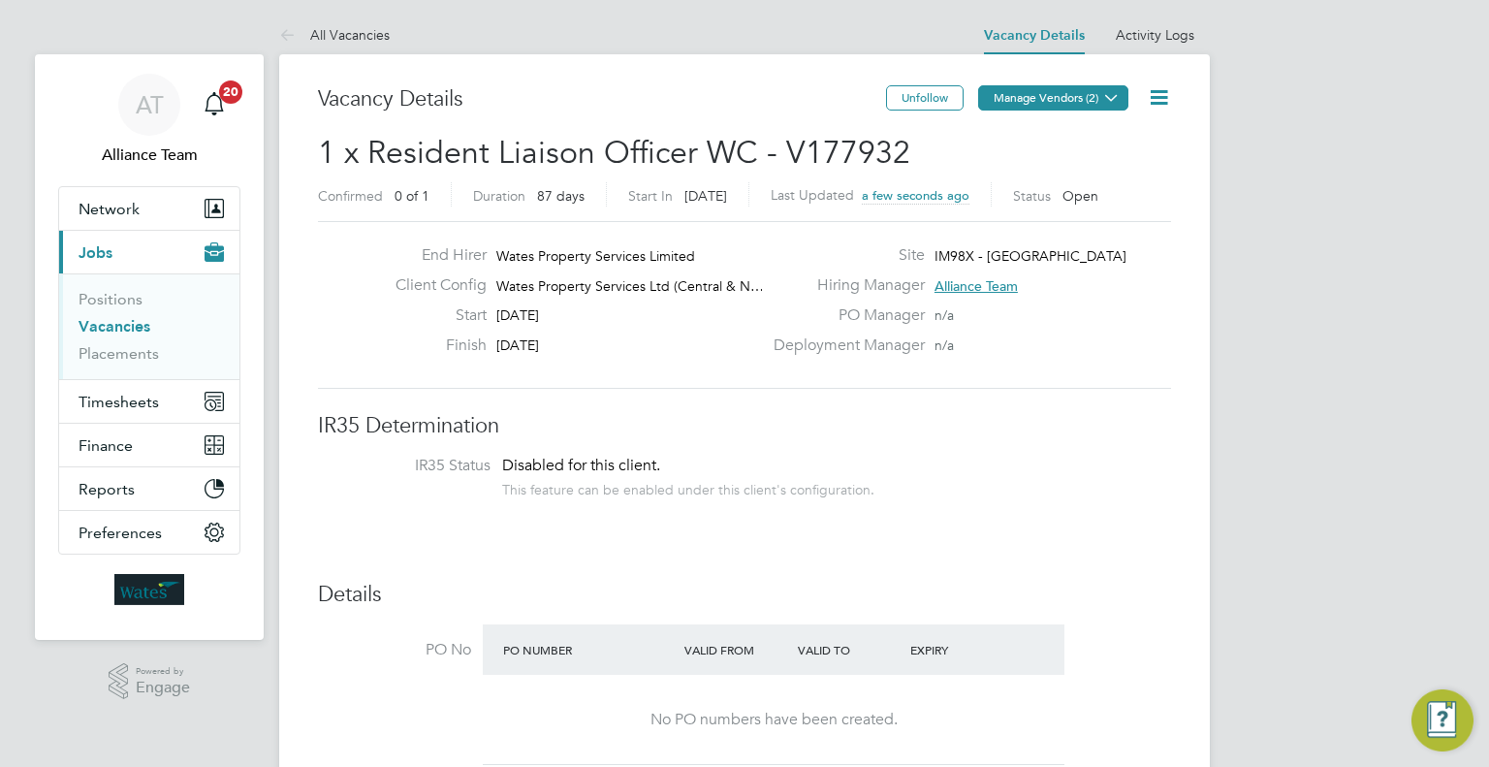
click at [1047, 100] on button "Manage Vendors (2)" at bounding box center [1053, 97] width 150 height 25
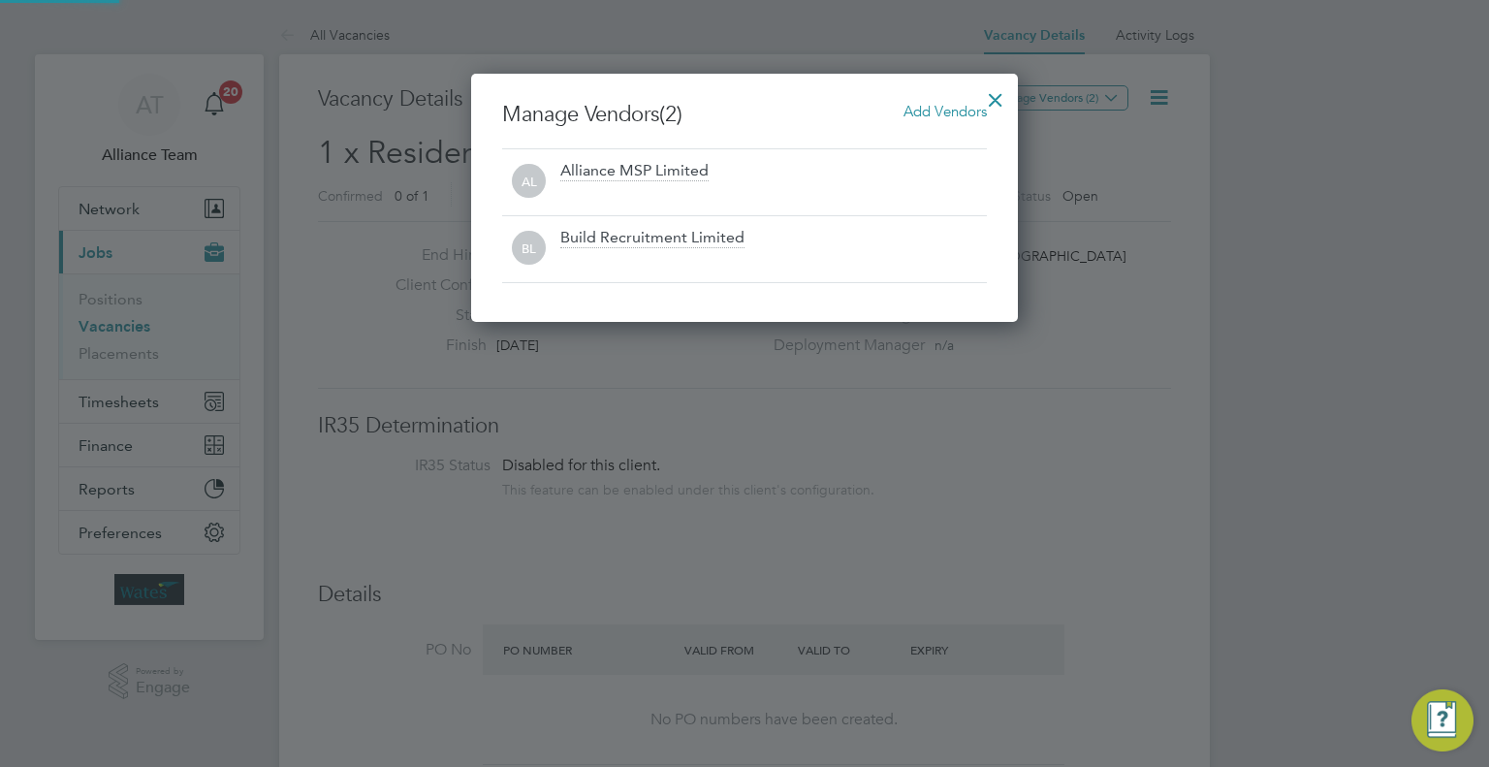
drag, startPoint x: 951, startPoint y: 110, endPoint x: 796, endPoint y: 135, distance: 157.1
click at [950, 110] on span "Add Vendors" at bounding box center [944, 111] width 83 height 18
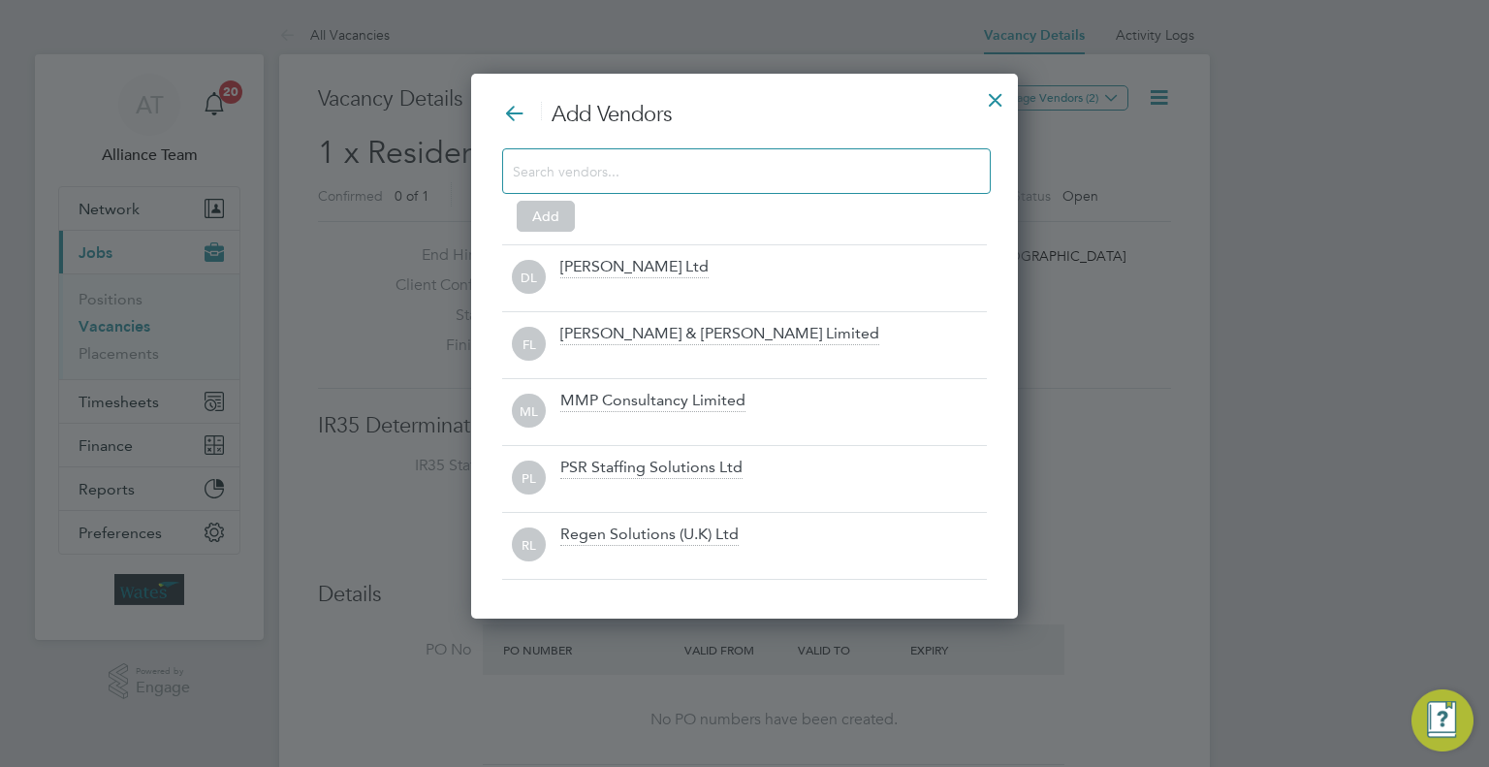
click at [613, 166] on input at bounding box center [731, 170] width 436 height 25
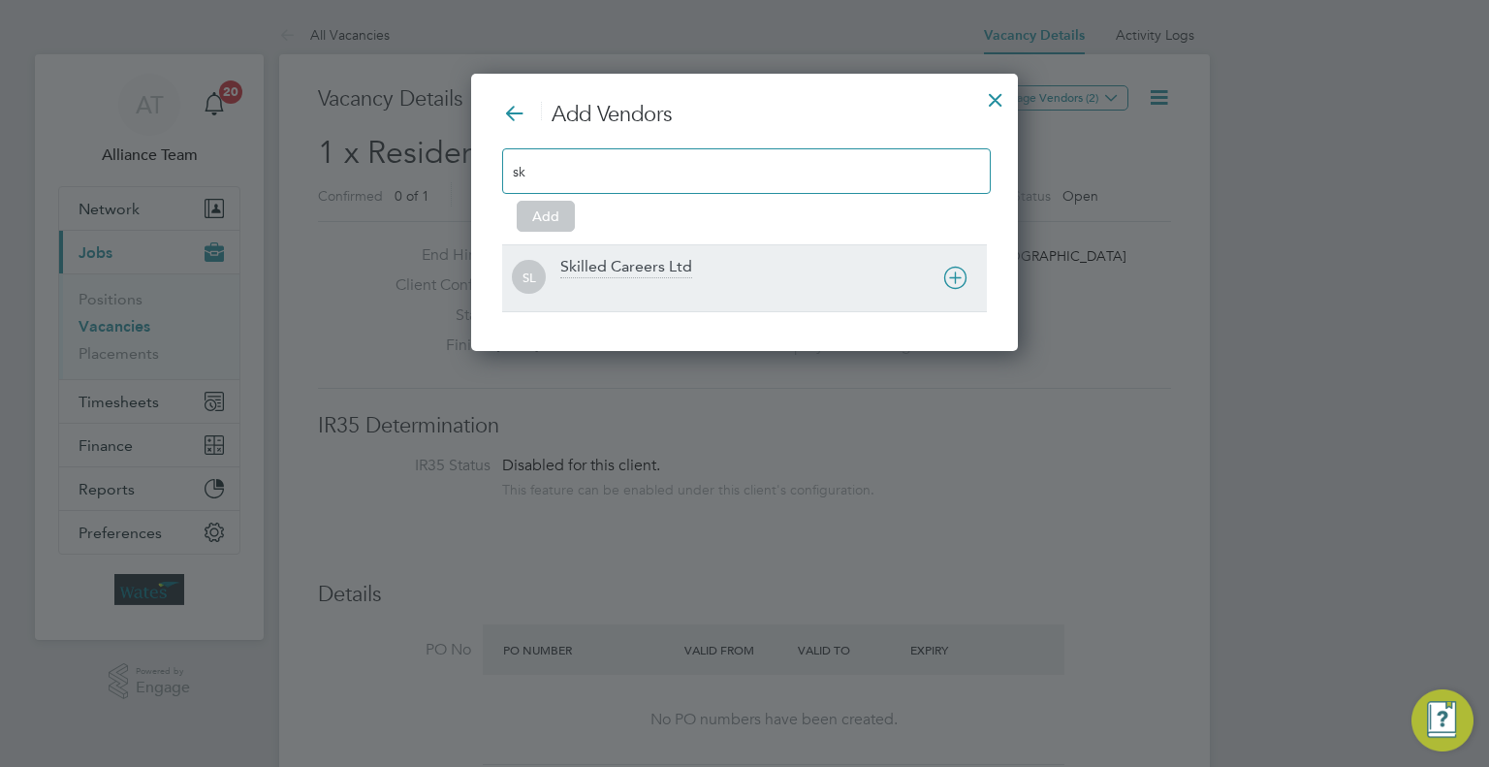
type input "sk"
click at [656, 275] on div "Skilled Careers Ltd" at bounding box center [626, 267] width 132 height 21
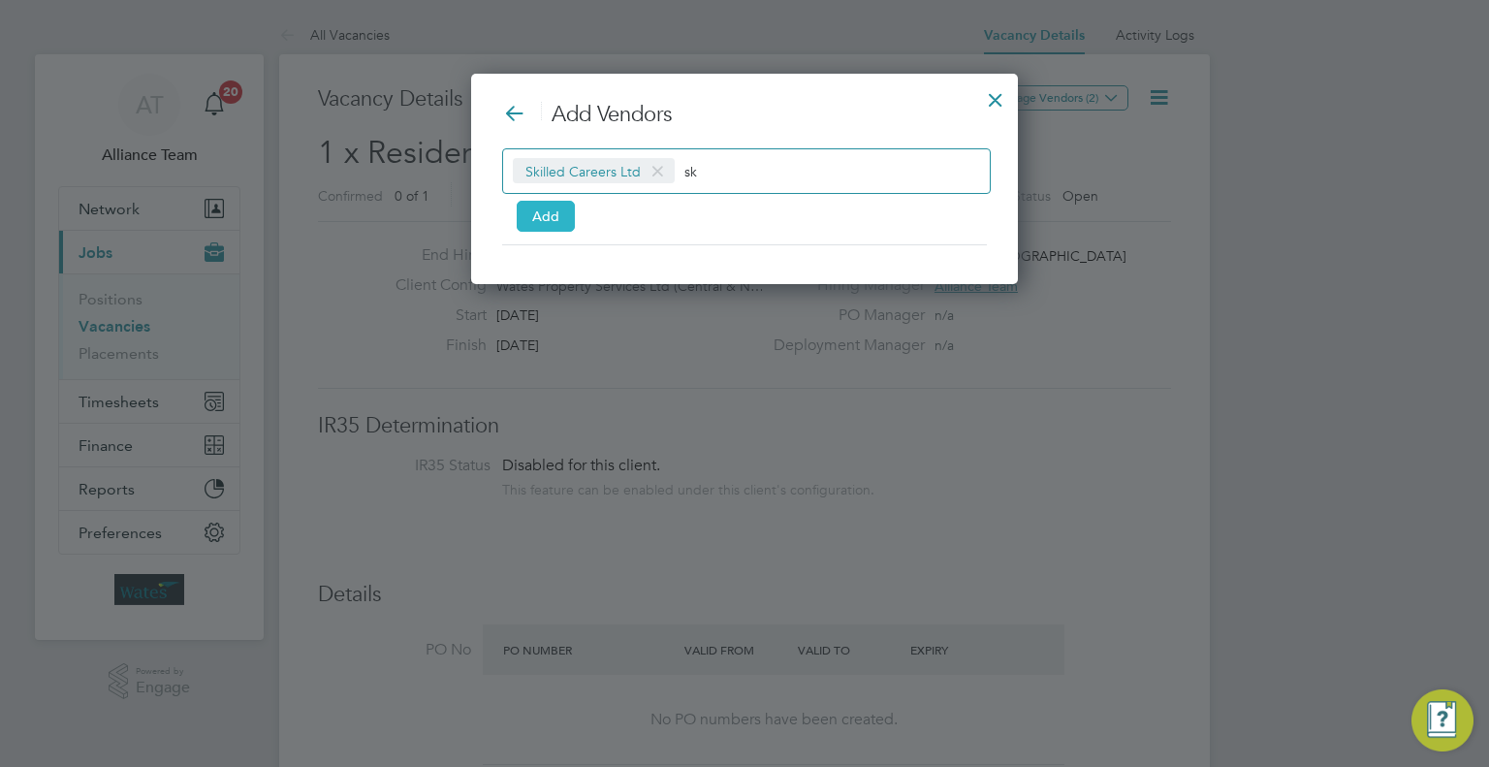
click at [554, 220] on button "Add" at bounding box center [546, 216] width 58 height 31
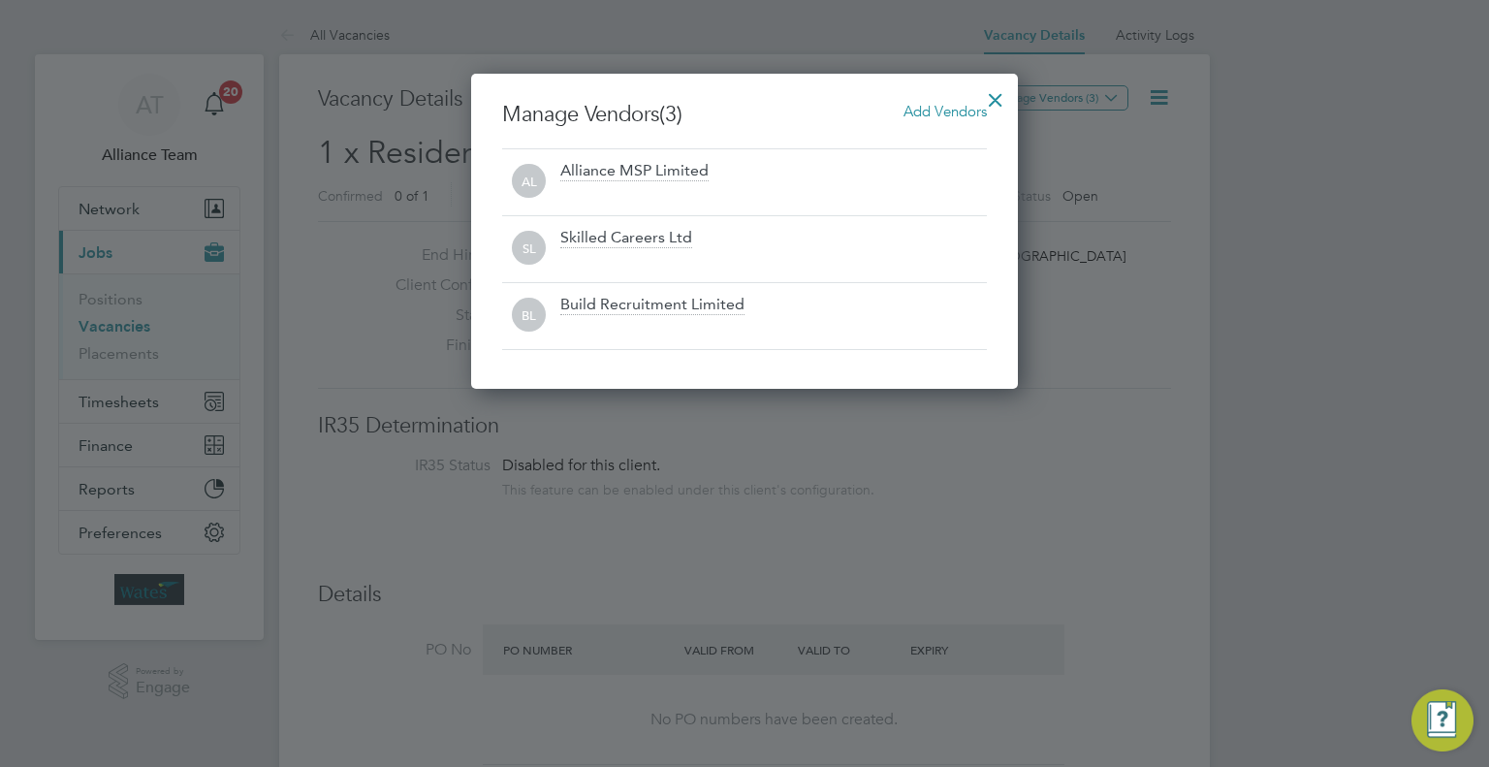
click at [997, 99] on div at bounding box center [995, 95] width 35 height 35
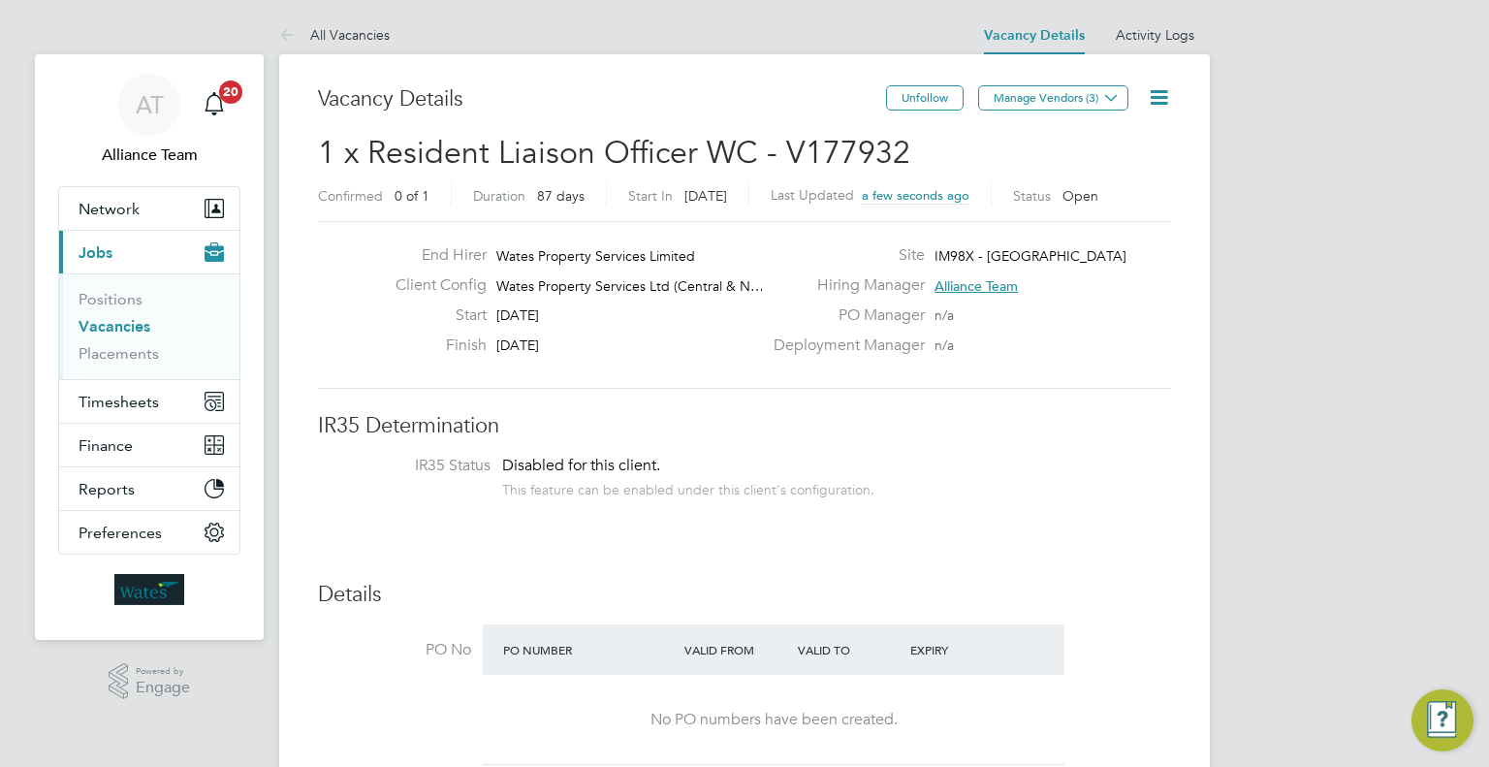
drag, startPoint x: 1167, startPoint y: 99, endPoint x: 1114, endPoint y: 205, distance: 118.3
click at [1167, 100] on icon at bounding box center [1159, 97] width 24 height 24
click at [1093, 206] on li "Followers" at bounding box center [1112, 208] width 112 height 27
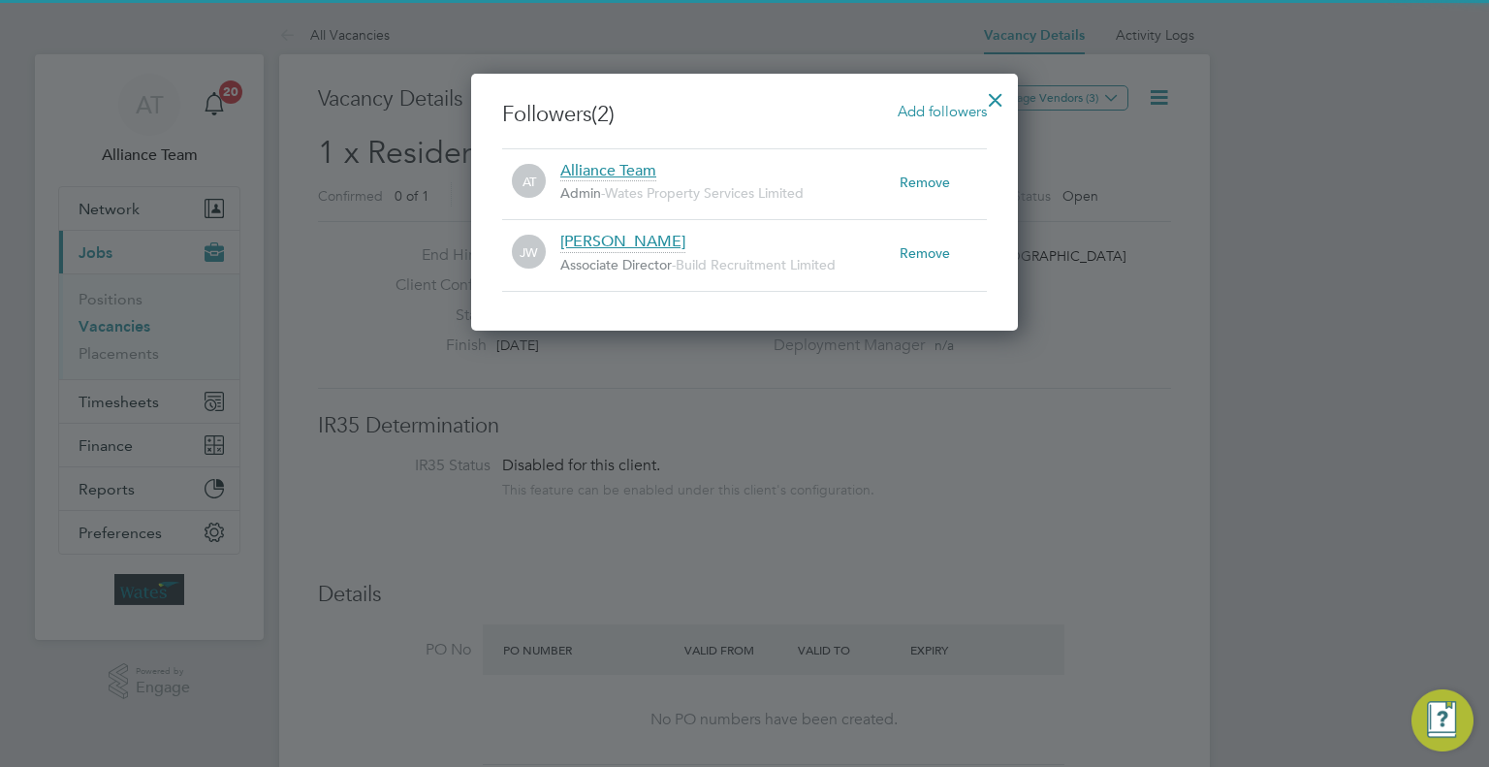
click at [942, 111] on span "Add followers" at bounding box center [942, 111] width 89 height 18
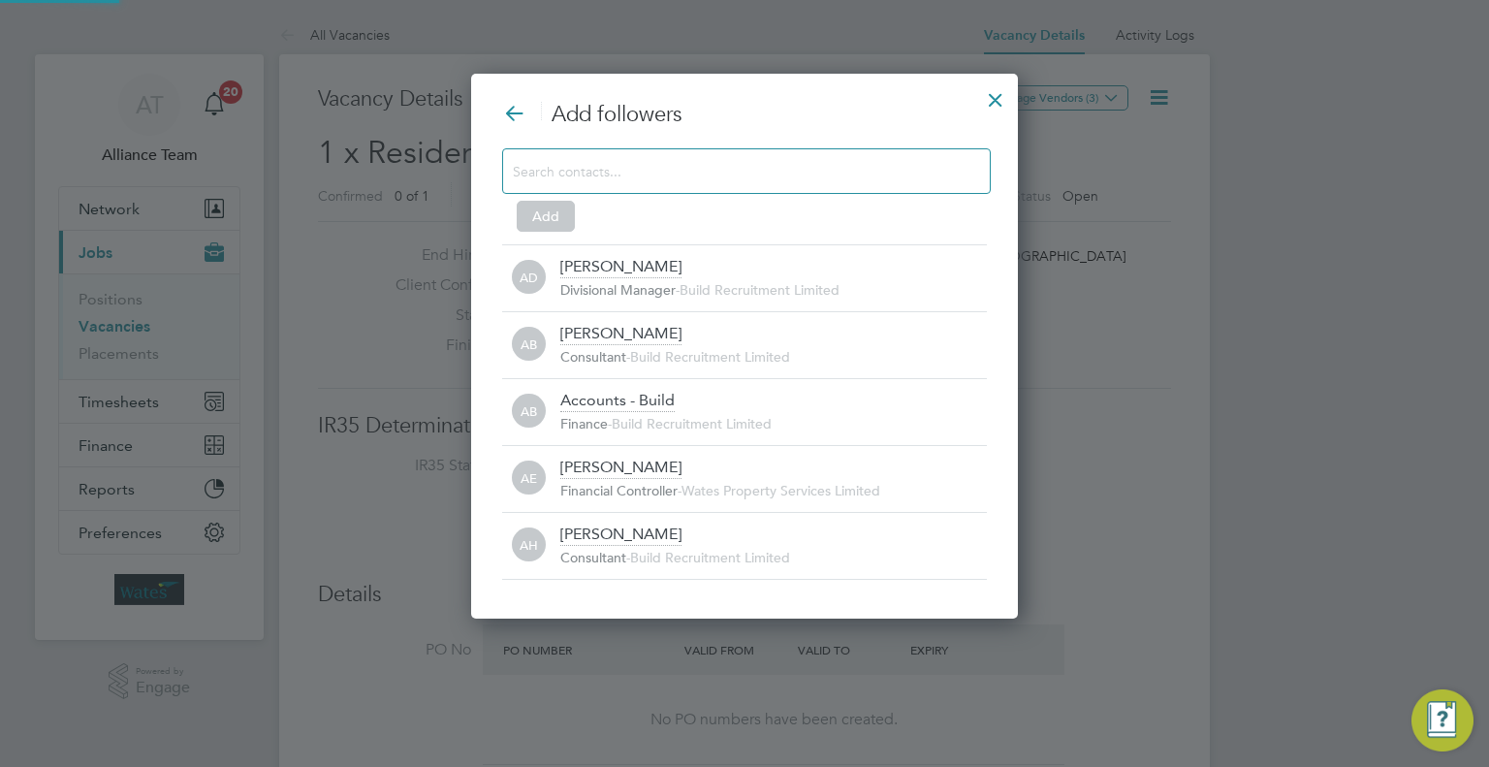
click at [635, 173] on input at bounding box center [731, 170] width 436 height 25
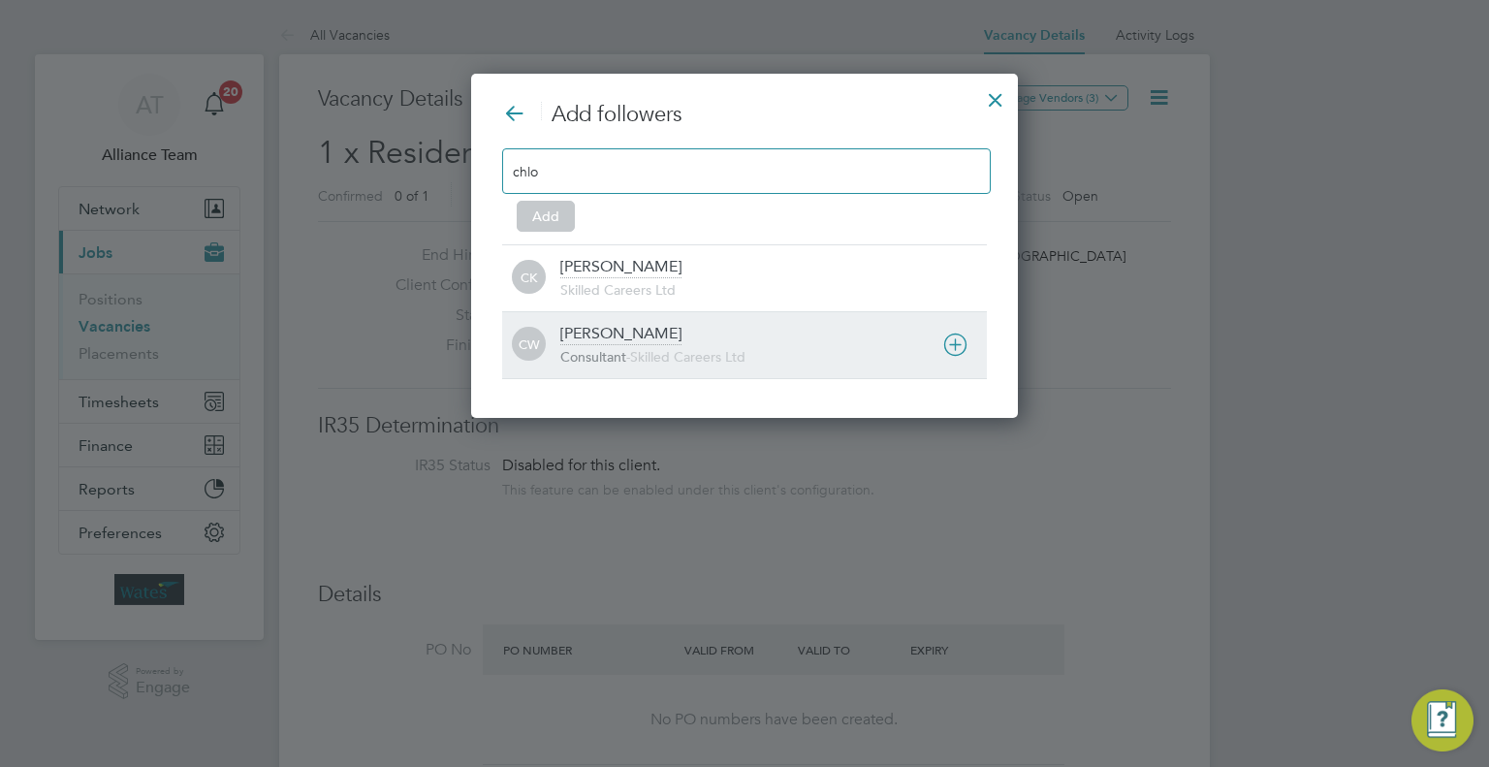
type input "chlo"
drag, startPoint x: 624, startPoint y: 334, endPoint x: 598, endPoint y: 315, distance: 32.6
click at [624, 335] on div "[PERSON_NAME]" at bounding box center [620, 334] width 121 height 21
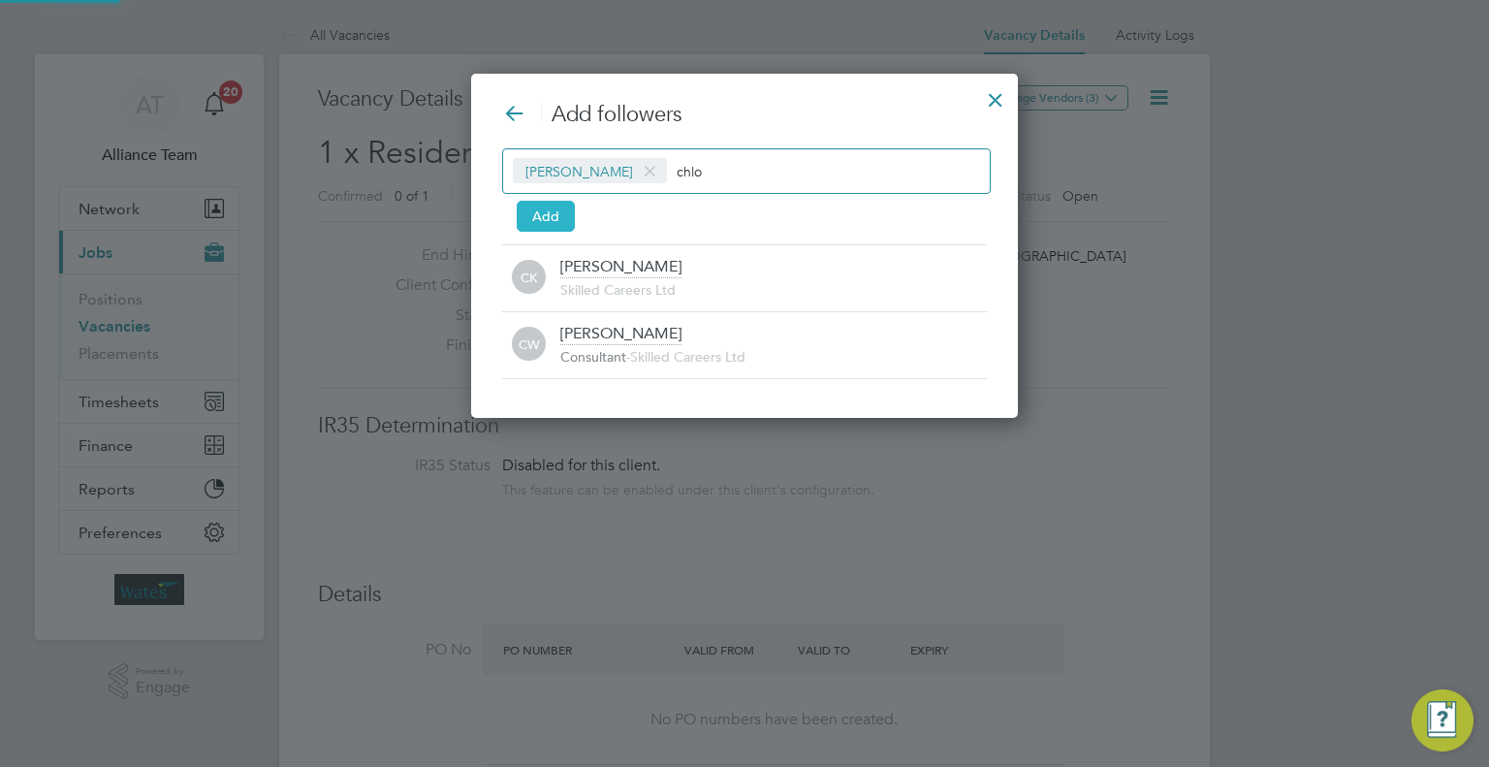
click at [542, 221] on button "Add" at bounding box center [546, 216] width 58 height 31
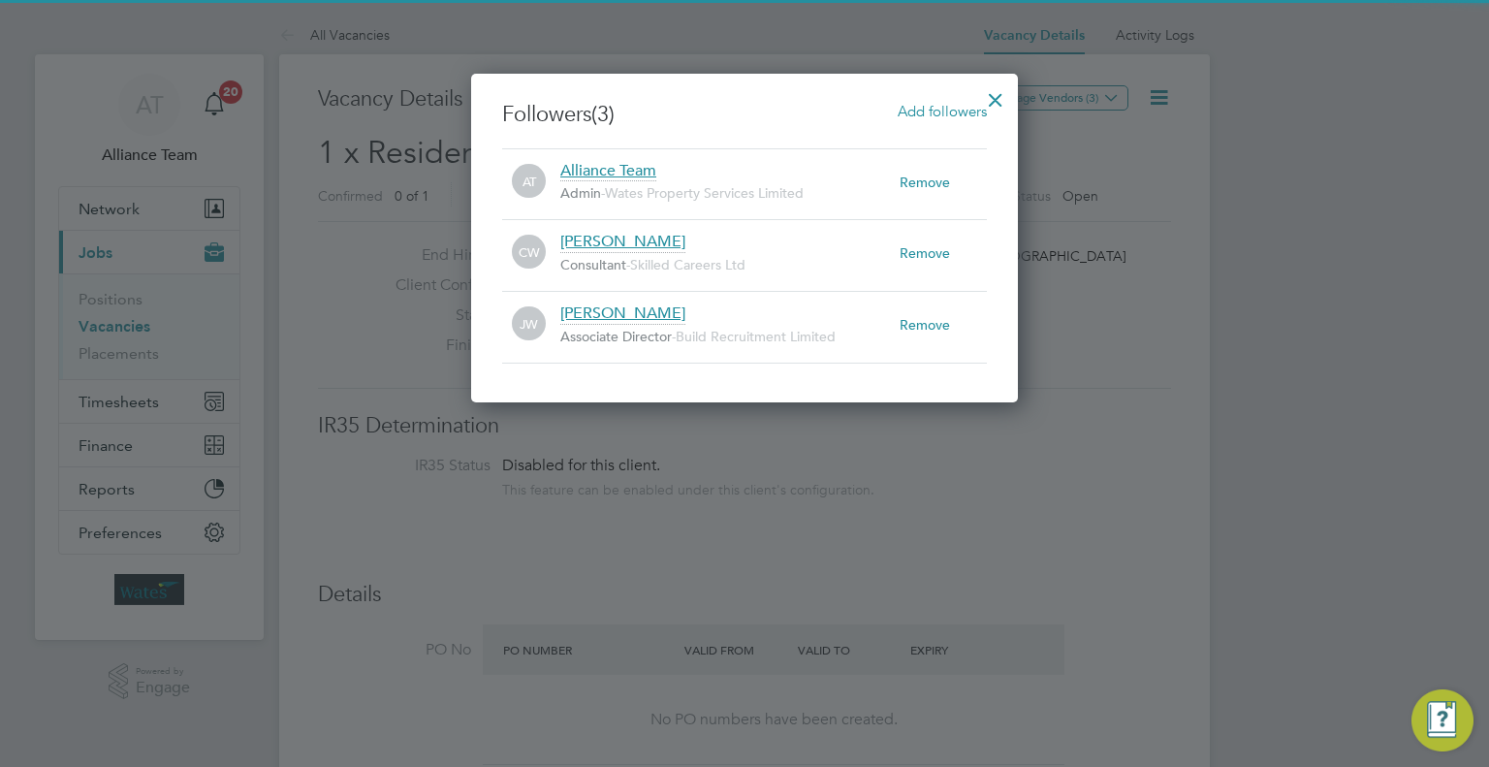
click at [995, 102] on div at bounding box center [995, 95] width 35 height 35
